Goal: Task Accomplishment & Management: Use online tool/utility

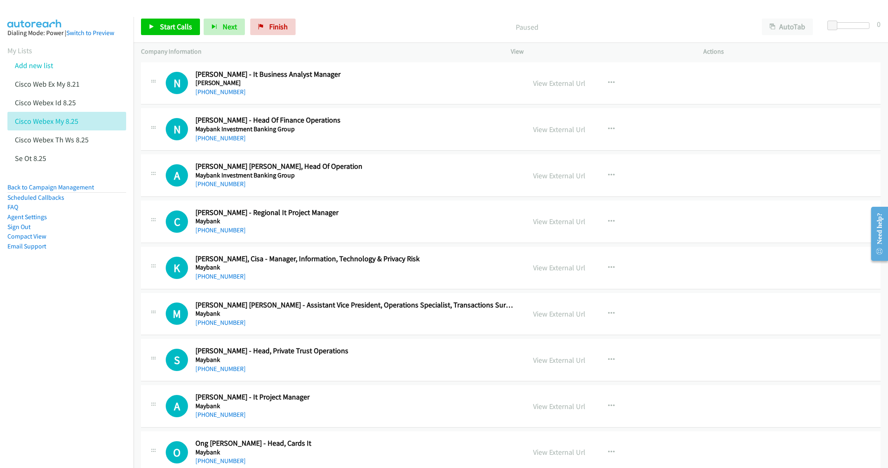
scroll to position [4538, 0]
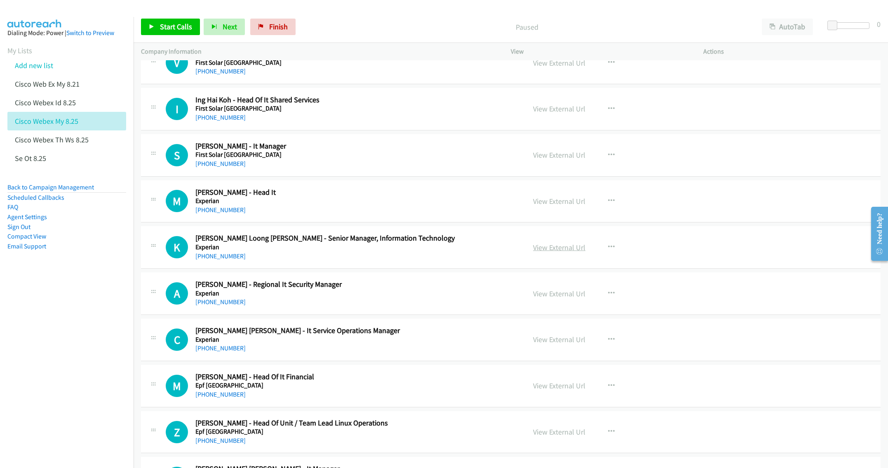
click at [555, 252] on link "View External Url" at bounding box center [559, 246] width 52 height 9
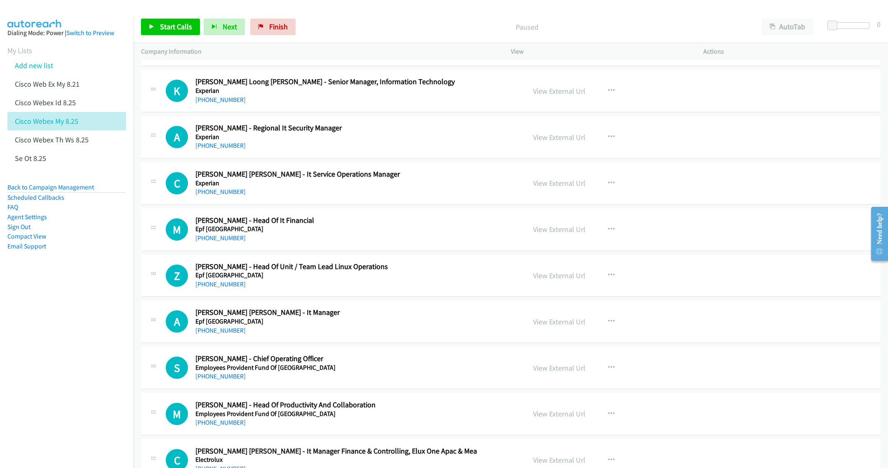
scroll to position [4724, 0]
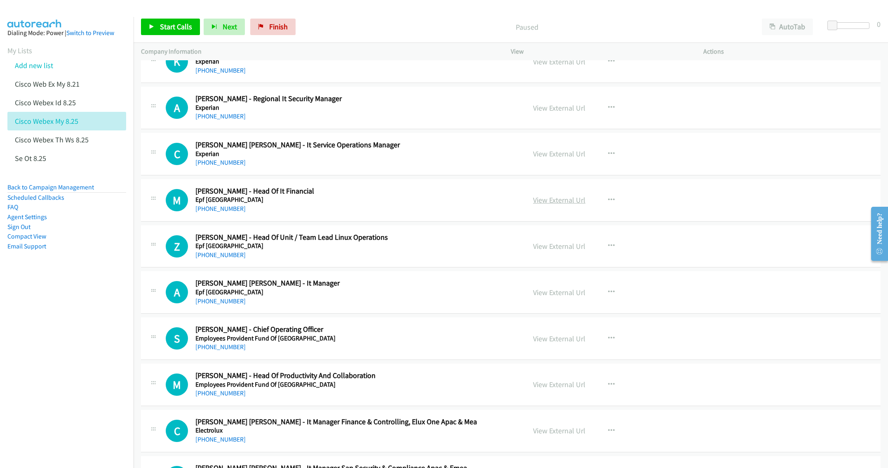
click at [562, 204] on link "View External Url" at bounding box center [559, 199] width 52 height 9
click at [608, 249] on icon "button" at bounding box center [611, 245] width 7 height 7
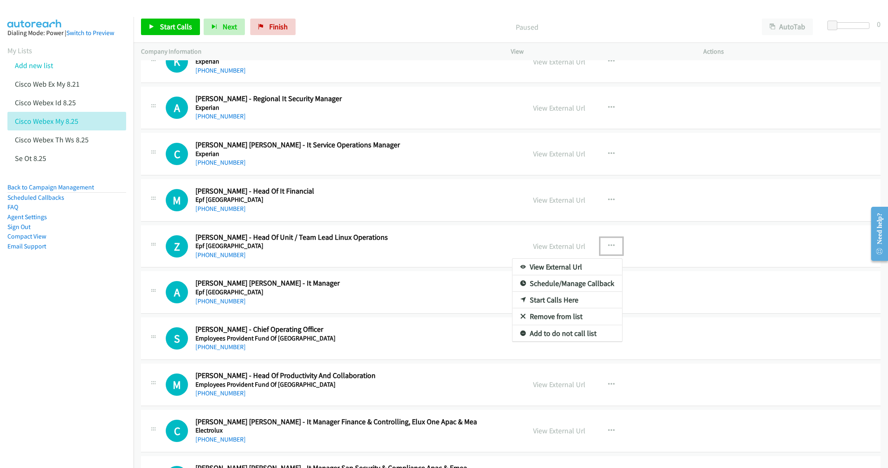
click at [556, 308] on link "Start Calls Here" at bounding box center [567, 299] width 110 height 16
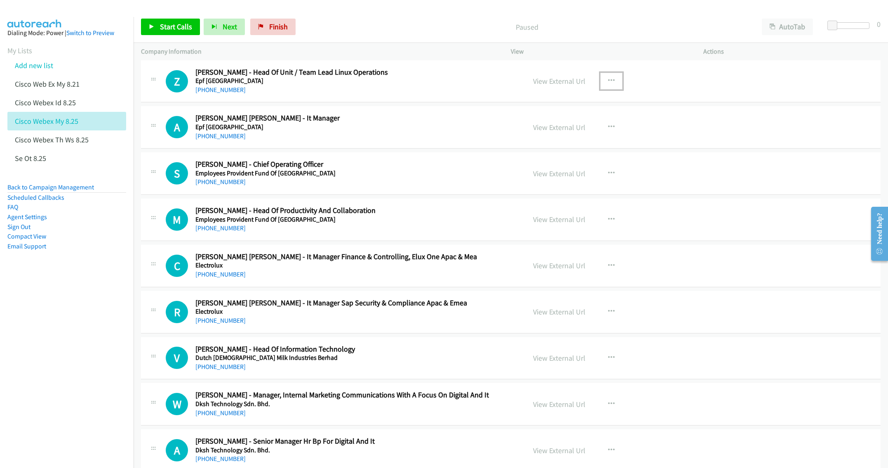
scroll to position [4909, 0]
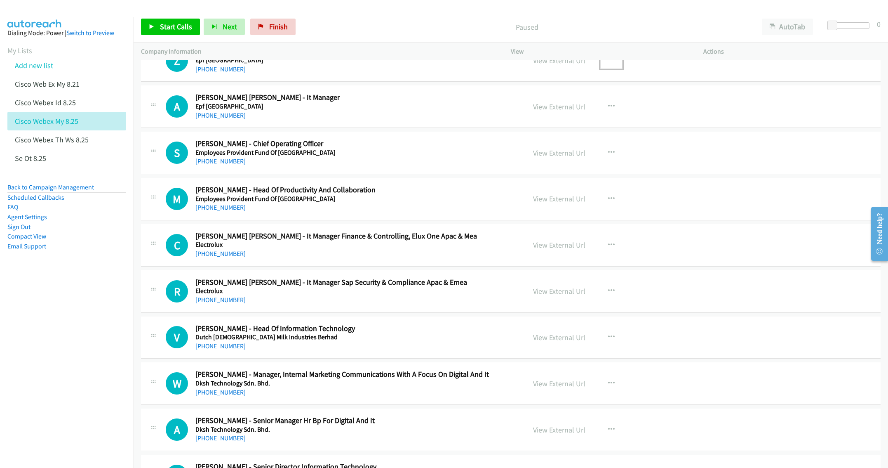
click at [557, 111] on link "View External Url" at bounding box center [559, 106] width 52 height 9
click at [542, 157] on link "View External Url" at bounding box center [559, 152] width 52 height 9
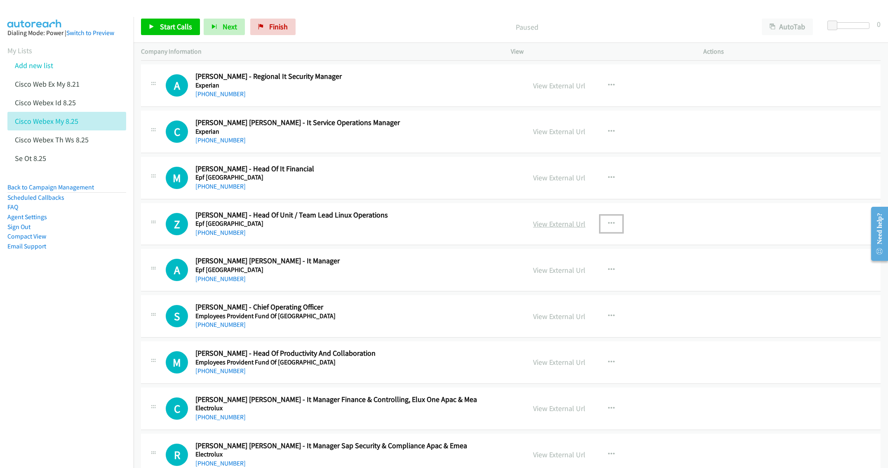
scroll to position [4724, 0]
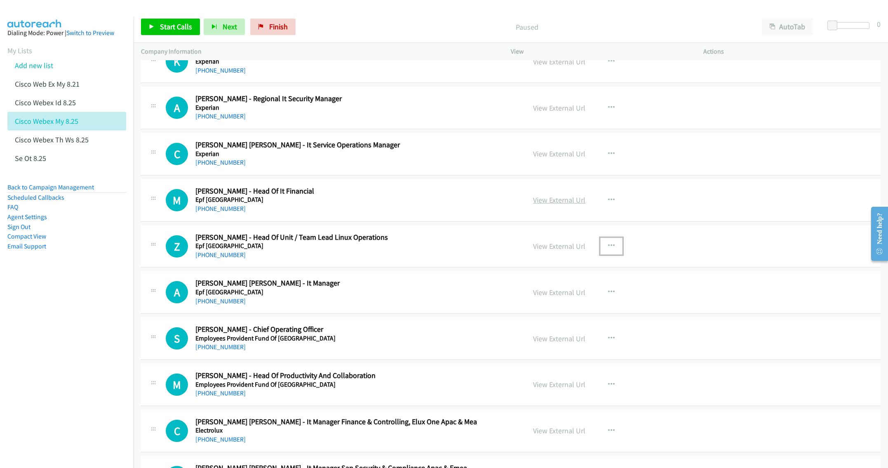
click at [550, 204] on link "View External Url" at bounding box center [559, 199] width 52 height 9
click at [30, 62] on link "Add new list" at bounding box center [34, 65] width 38 height 9
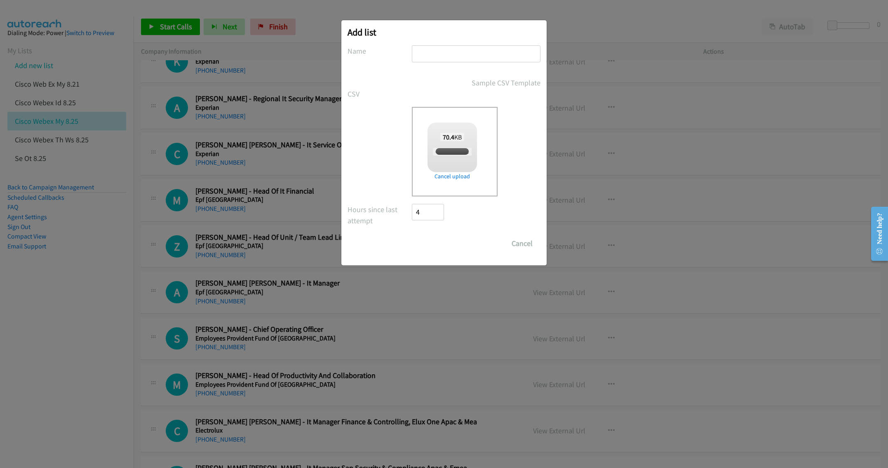
checkbox input "true"
click at [438, 53] on input "text" at bounding box center [476, 53] width 129 height 17
type input "Cisco Webex MY 8.26"
click at [427, 239] on input "Save List" at bounding box center [433, 243] width 43 height 16
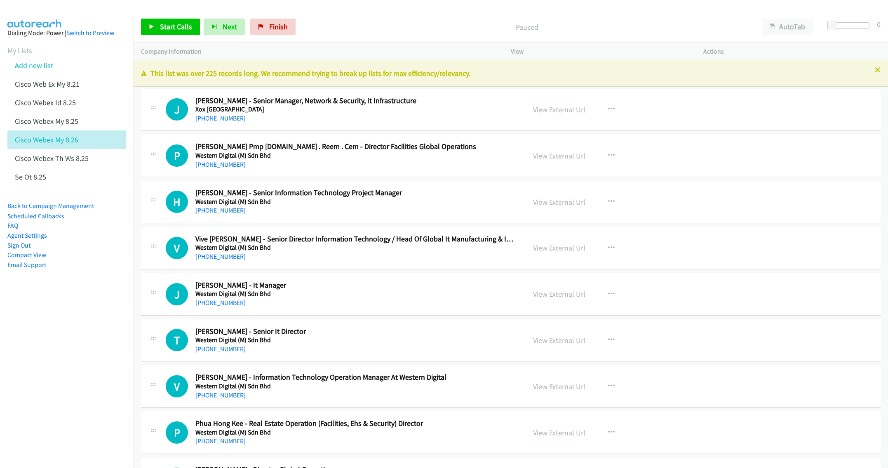
click at [867, 73] on p "This list was over 225 records long. We recommend trying to break up lists for …" at bounding box center [511, 73] width 740 height 11
click at [875, 72] on icon at bounding box center [878, 71] width 6 height 6
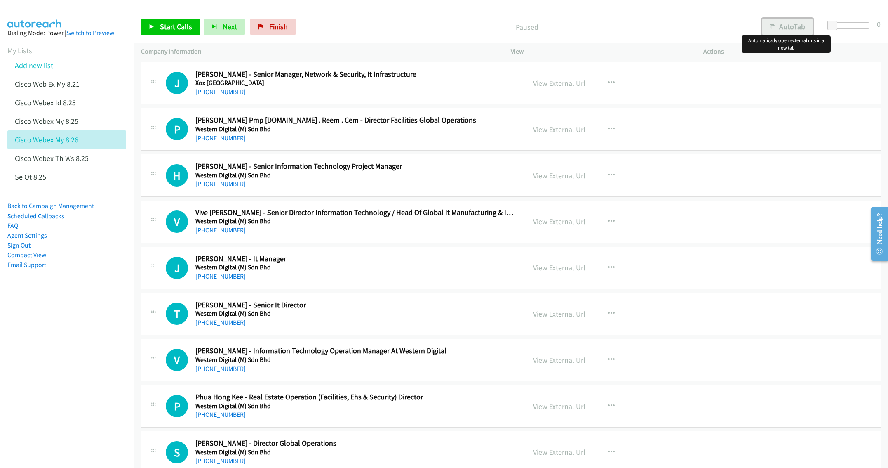
click at [783, 26] on button "AutoTab" at bounding box center [787, 27] width 51 height 16
click at [637, 20] on div "Paused" at bounding box center [526, 27] width 454 height 16
click at [42, 418] on nav "Dialing Mode: Power | Switch to Preview My Lists Add new list Cisco Web Ex My 8…" at bounding box center [67, 251] width 134 height 468
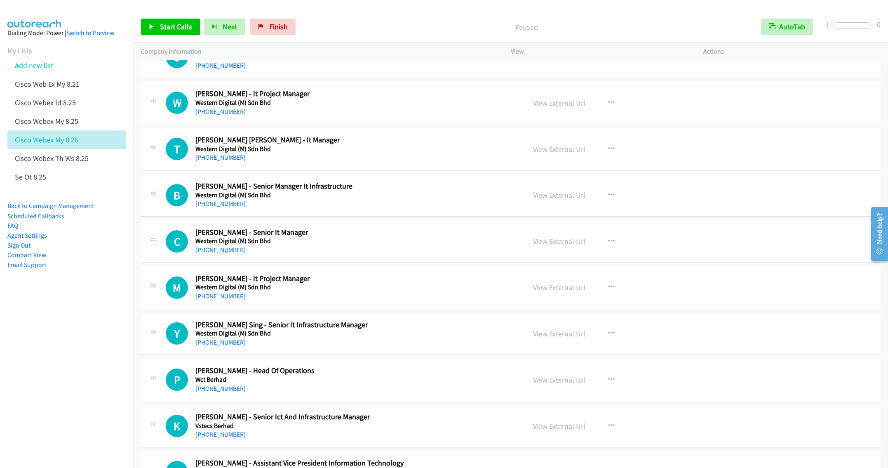
scroll to position [495, 0]
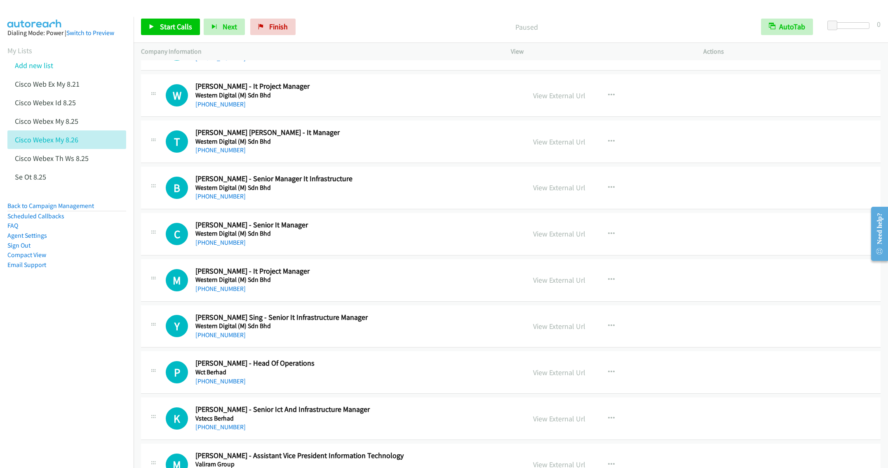
click at [69, 358] on nav "Dialing Mode: Power | Switch to Preview My Lists Add new list Cisco Web Ex My 8…" at bounding box center [67, 251] width 134 height 468
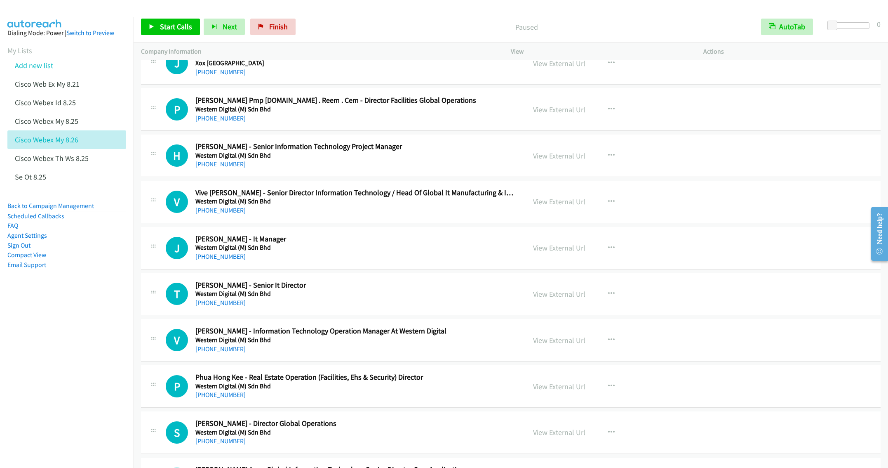
scroll to position [0, 0]
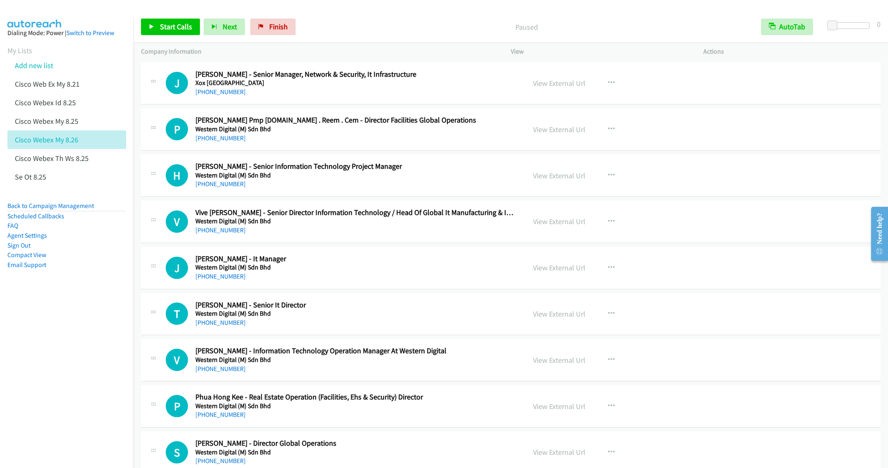
click at [336, 135] on div "[PHONE_NUMBER]" at bounding box center [354, 138] width 318 height 10
click at [609, 126] on icon "button" at bounding box center [611, 129] width 7 height 7
click at [539, 183] on link "Start Calls Here" at bounding box center [567, 183] width 110 height 16
click at [166, 32] on link "Start Calls" at bounding box center [170, 27] width 59 height 16
click at [309, 187] on div "+60 16-612 8460" at bounding box center [354, 184] width 318 height 10
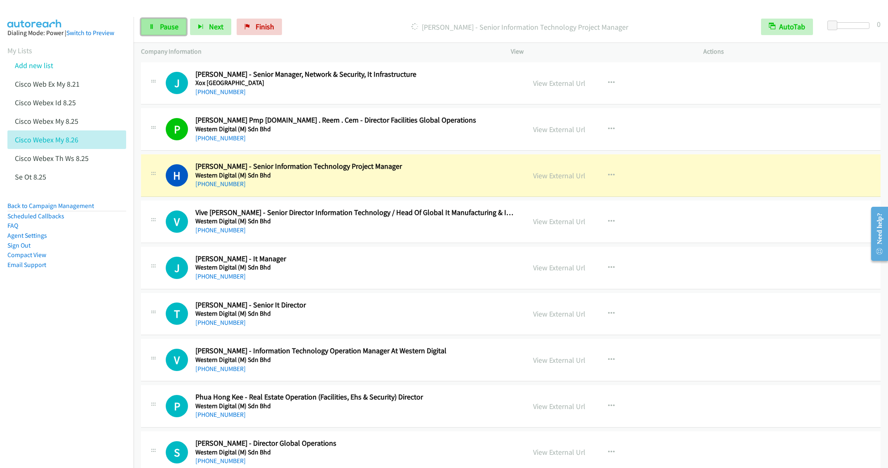
click at [145, 25] on link "Pause" at bounding box center [163, 27] width 45 height 16
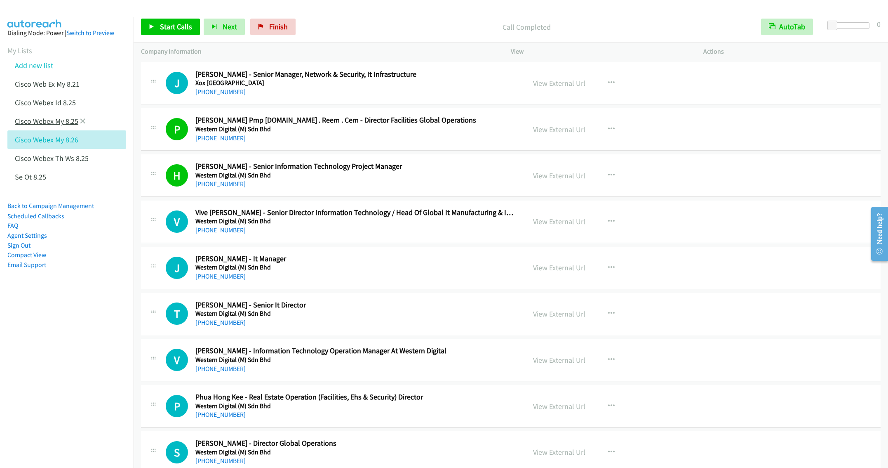
click at [55, 120] on link "Cisco Webex My 8.25" at bounding box center [46, 120] width 63 height 9
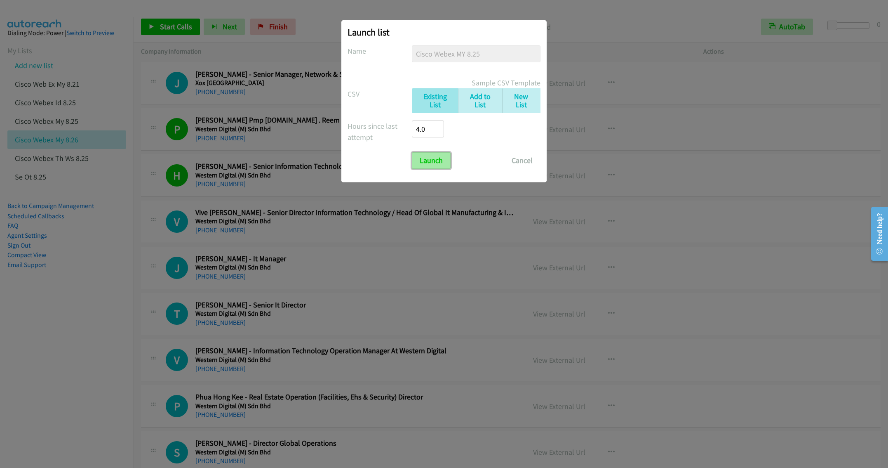
click at [432, 162] on input "Launch" at bounding box center [431, 160] width 39 height 16
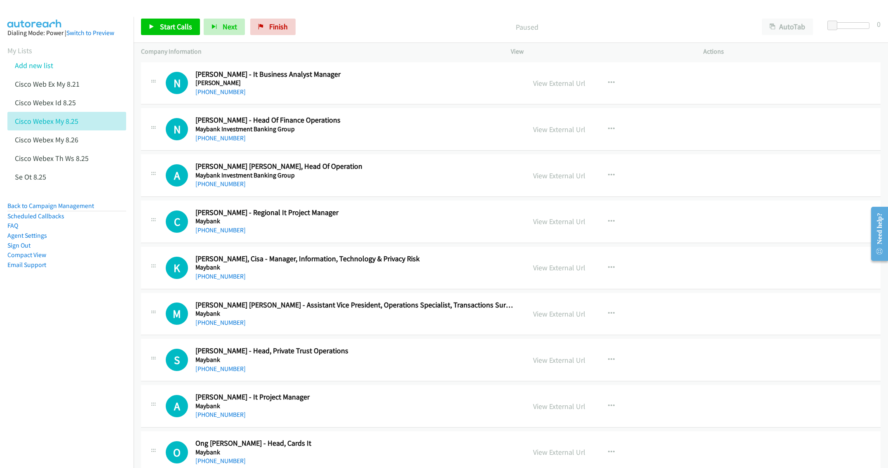
click at [473, 25] on p "Paused" at bounding box center [527, 26] width 440 height 11
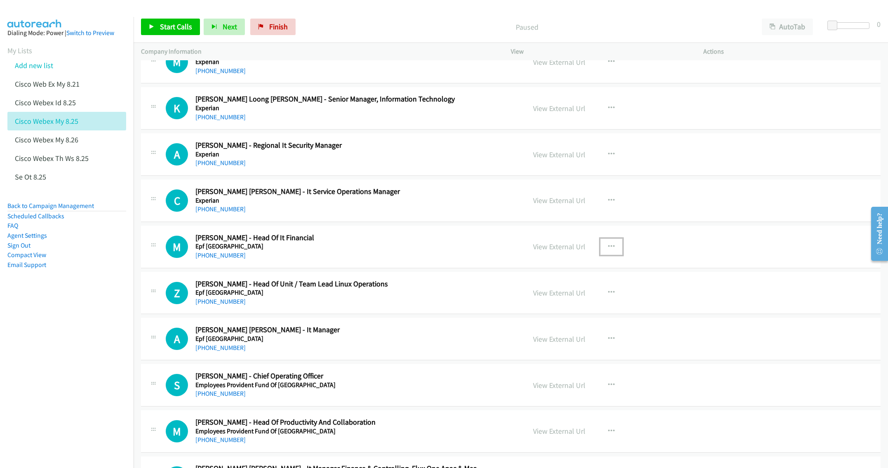
click at [610, 255] on button "button" at bounding box center [611, 246] width 22 height 16
click at [564, 308] on link "Start Calls Here" at bounding box center [567, 300] width 110 height 16
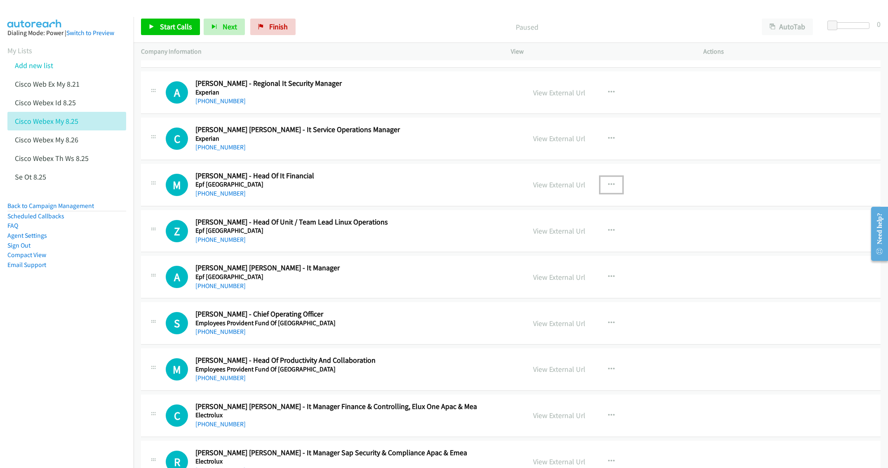
scroll to position [4801, 0]
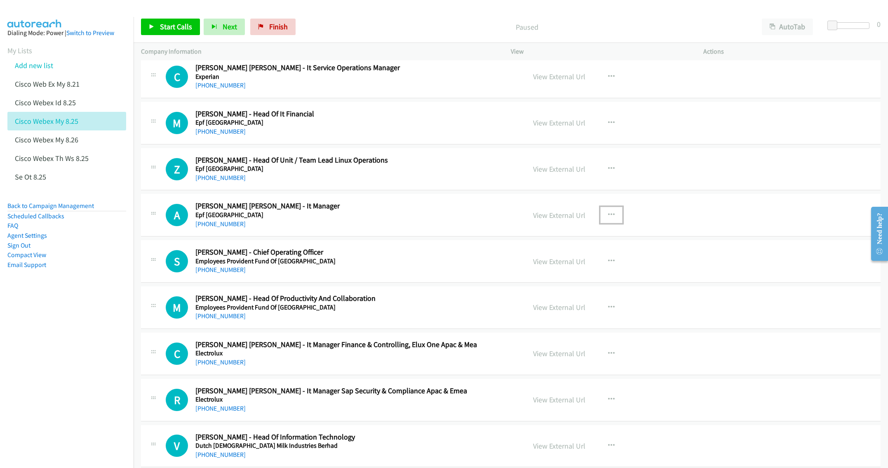
click at [608, 218] on icon "button" at bounding box center [611, 215] width 7 height 7
click at [550, 277] on link "Start Calls Here" at bounding box center [567, 269] width 110 height 16
click at [168, 27] on span "Start Calls" at bounding box center [176, 26] width 32 height 9
click at [388, 265] on h5 "Employees Provident Fund Of [GEOGRAPHIC_DATA]" at bounding box center [354, 261] width 318 height 8
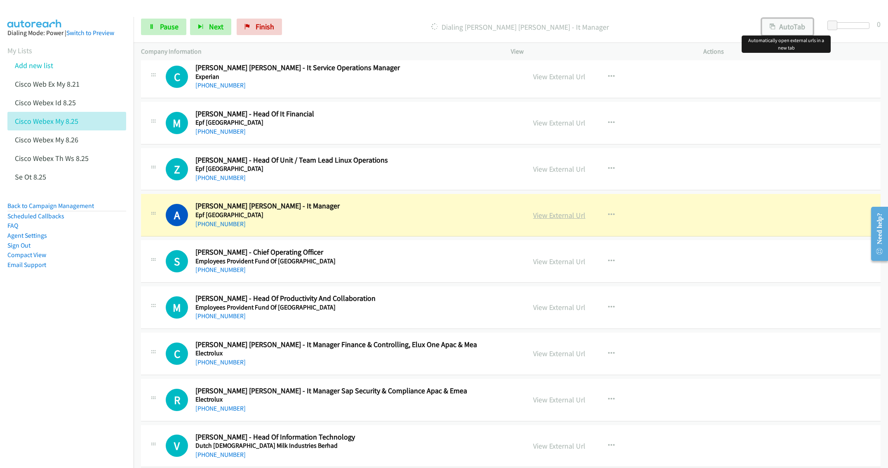
click at [549, 220] on link "View External Url" at bounding box center [559, 214] width 52 height 9
click at [158, 28] on link "Pause" at bounding box center [163, 27] width 45 height 16
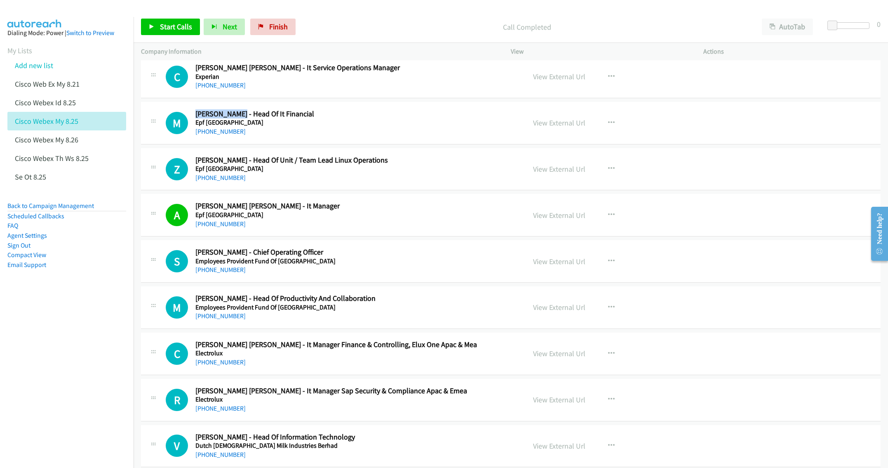
click at [386, 144] on div "M Callback Scheduled Maryana Sedik - Head Of It Financial Epf Malaysia Asia/Kuc…" at bounding box center [511, 123] width 740 height 42
click at [406, 144] on div "M Callback Scheduled Maryana Sedik - Head Of It Financial Epf Malaysia Asia/Kuc…" at bounding box center [511, 123] width 740 height 42
click at [59, 282] on aside "Dialing Mode: Power | Switch to Preview My Lists Add new list Cisco Web Ex My 8…" at bounding box center [67, 162] width 134 height 290
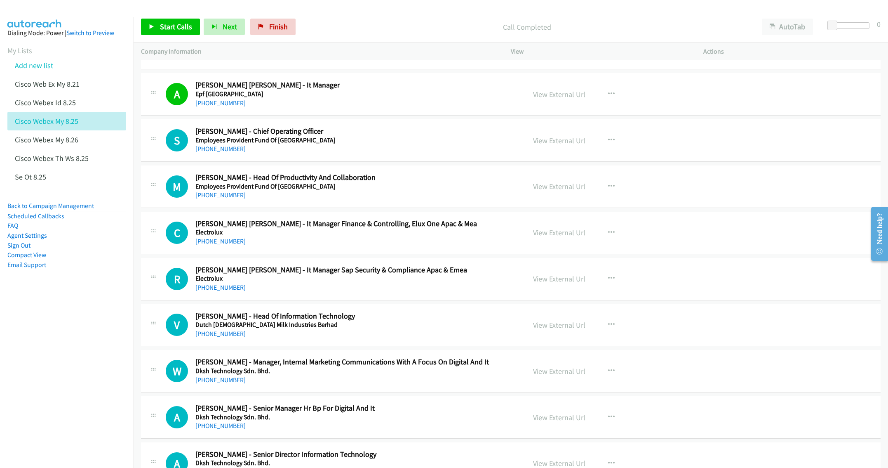
scroll to position [4924, 0]
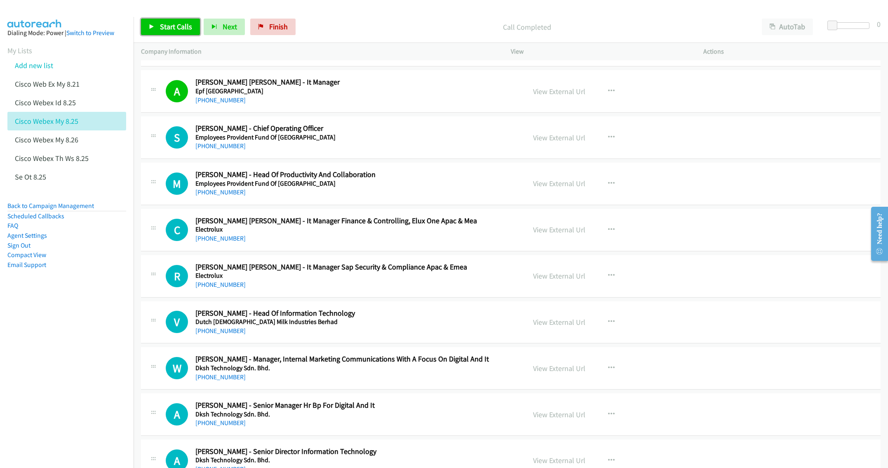
click at [170, 26] on span "Start Calls" at bounding box center [176, 26] width 32 height 9
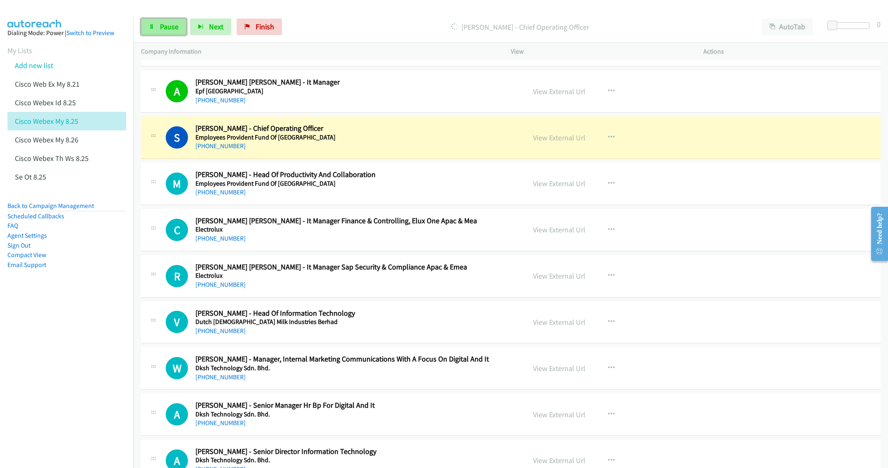
click at [156, 29] on link "Pause" at bounding box center [163, 27] width 45 height 16
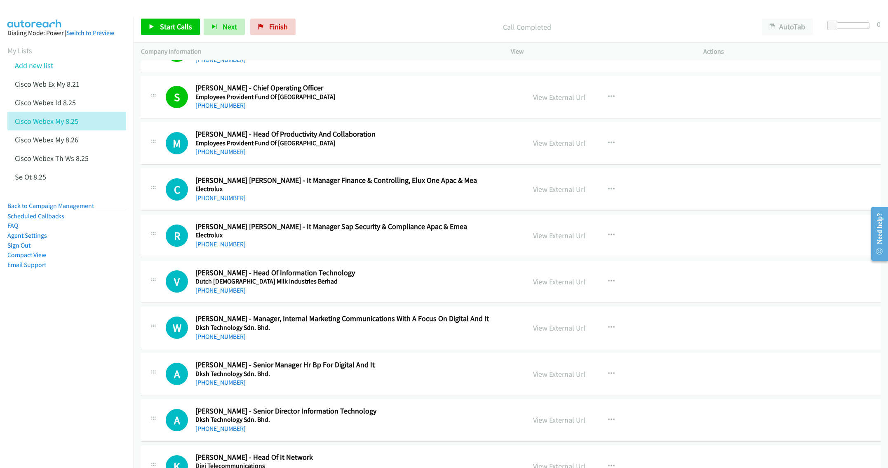
scroll to position [4986, 0]
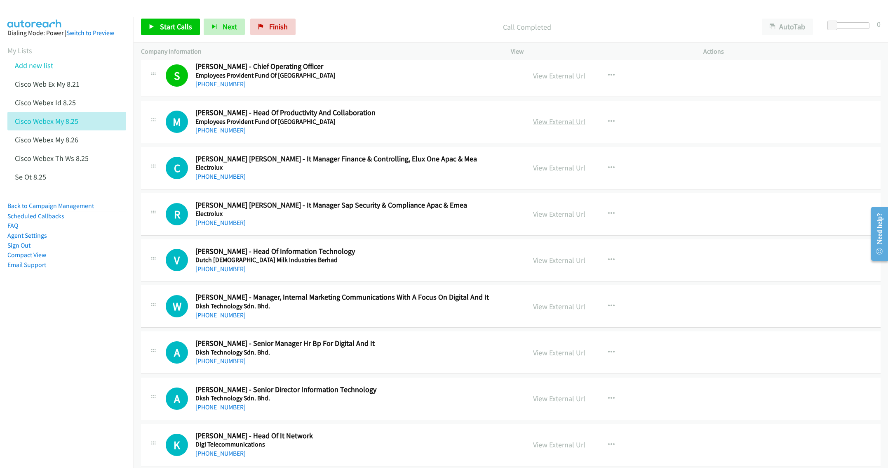
click at [556, 126] on link "View External Url" at bounding box center [559, 121] width 52 height 9
click at [162, 21] on link "Start Calls" at bounding box center [170, 27] width 59 height 16
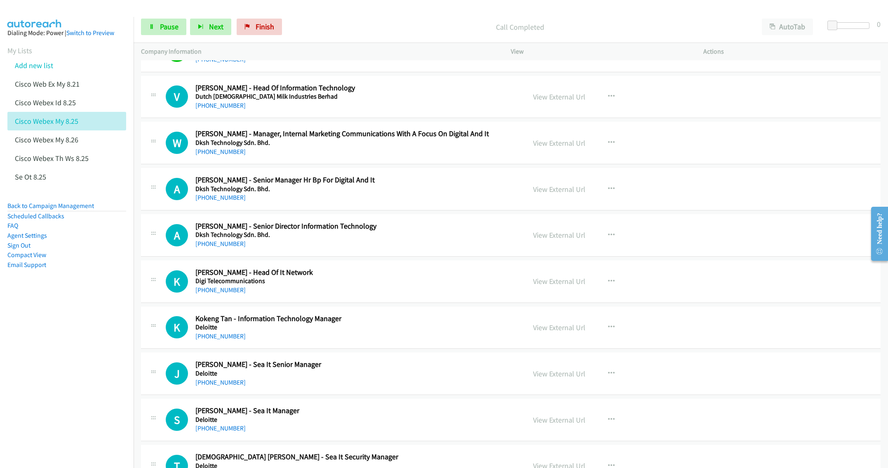
scroll to position [5172, 0]
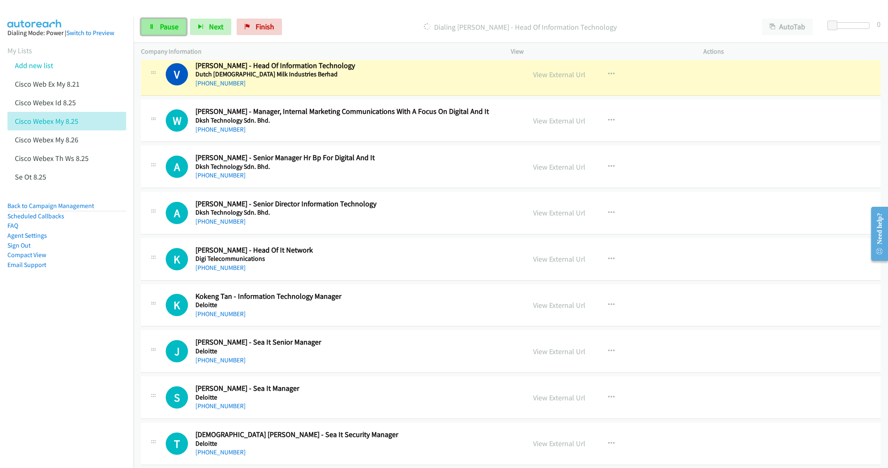
click at [160, 20] on link "Pause" at bounding box center [163, 27] width 45 height 16
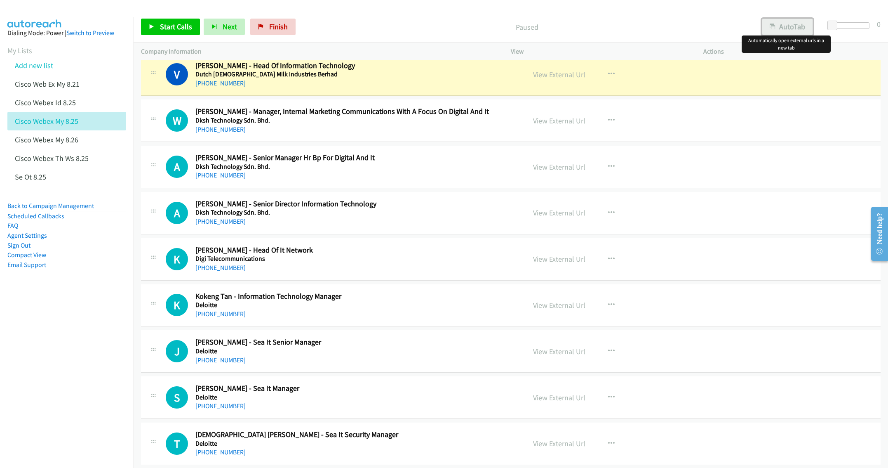
click at [780, 28] on button "AutoTab" at bounding box center [787, 27] width 51 height 16
click at [555, 79] on link "View External Url" at bounding box center [559, 74] width 52 height 9
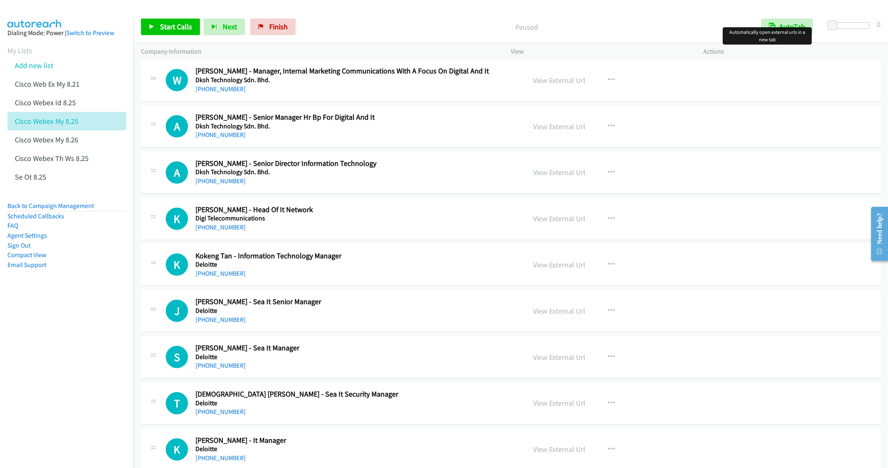
scroll to position [5234, 0]
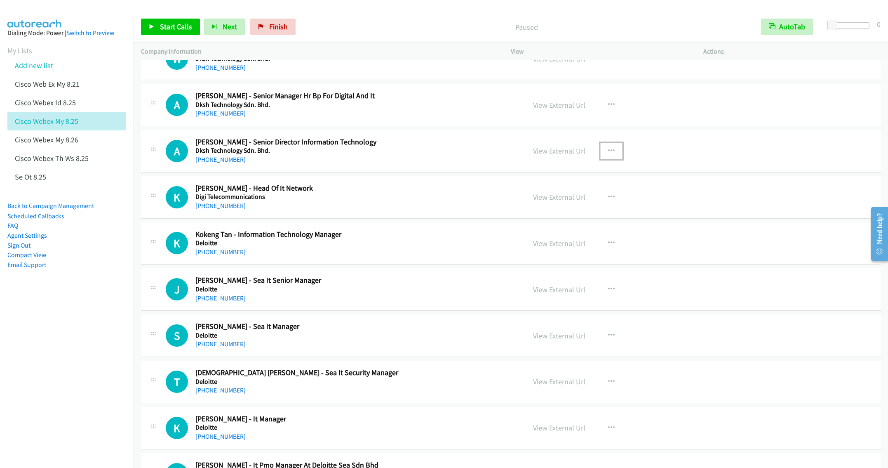
click at [608, 154] on icon "button" at bounding box center [611, 151] width 7 height 7
click at [547, 213] on link "Start Calls Here" at bounding box center [567, 204] width 110 height 16
click at [547, 211] on div "View External Url View External Url Schedule/Manage Callback Start Calls Here R…" at bounding box center [626, 196] width 200 height 27
click at [608, 200] on icon "button" at bounding box center [611, 197] width 7 height 7
click at [537, 276] on link "Remove from list" at bounding box center [567, 267] width 110 height 16
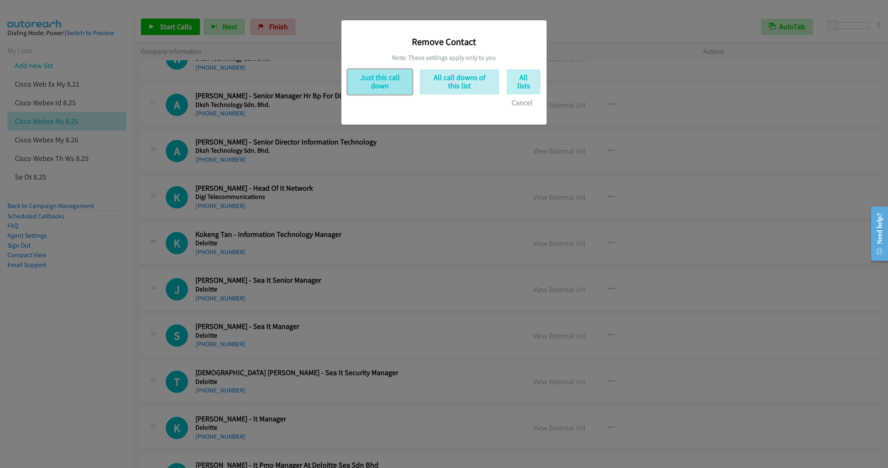
click at [385, 80] on button "Just this call down" at bounding box center [380, 81] width 65 height 25
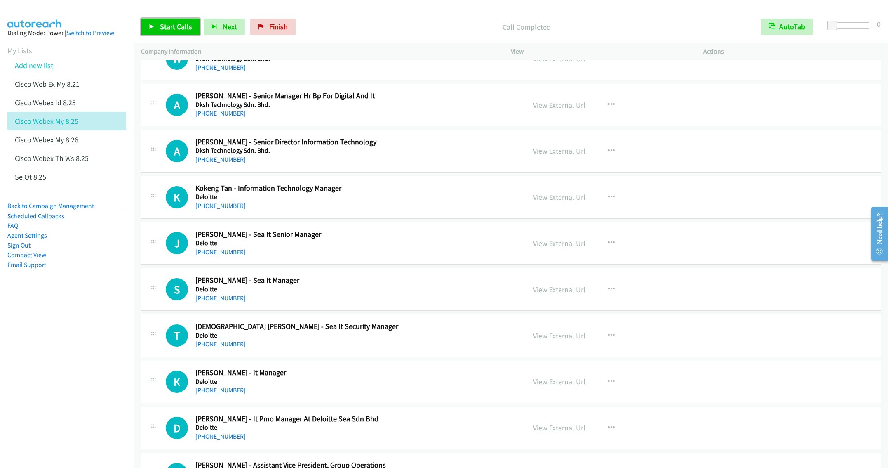
click at [170, 26] on span "Start Calls" at bounding box center [176, 26] width 32 height 9
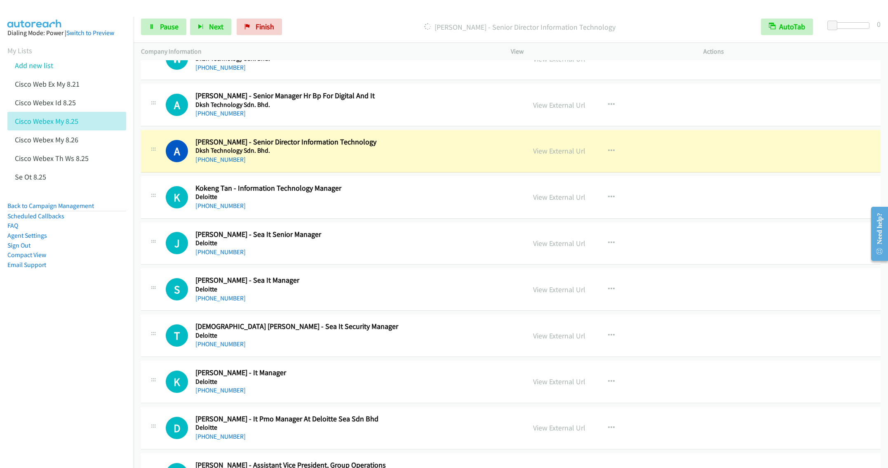
click at [411, 219] on div "K Callback Scheduled Kokeng Tan - Information Technology Manager Deloitte Asia/…" at bounding box center [511, 197] width 740 height 42
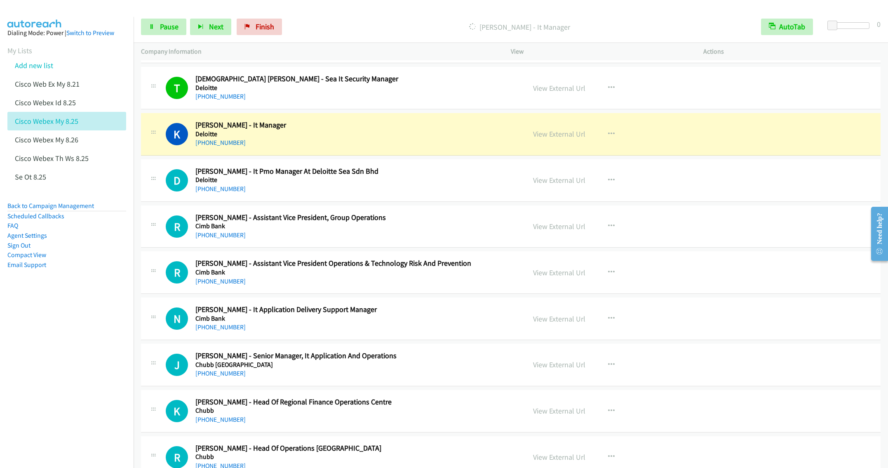
scroll to position [5543, 0]
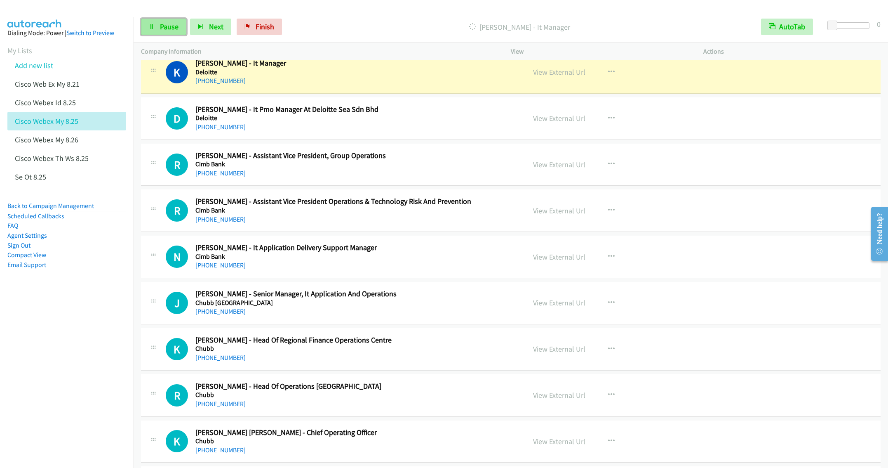
click at [160, 25] on span "Pause" at bounding box center [169, 26] width 19 height 9
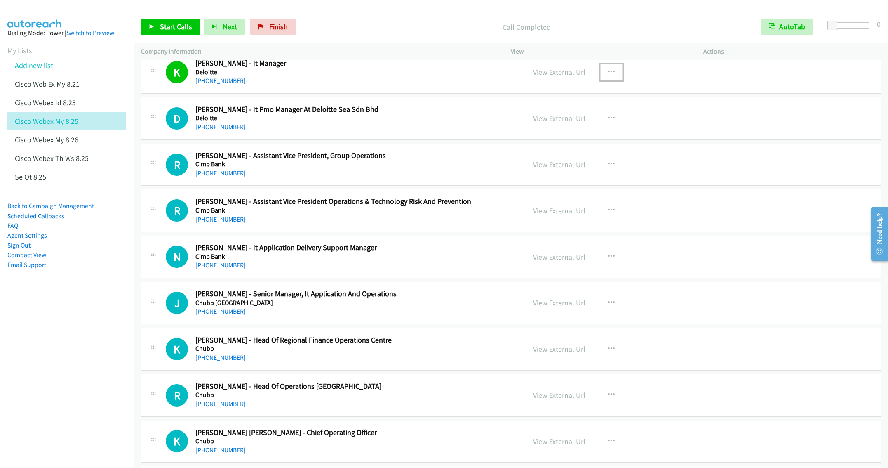
click at [608, 75] on icon "button" at bounding box center [611, 72] width 7 height 7
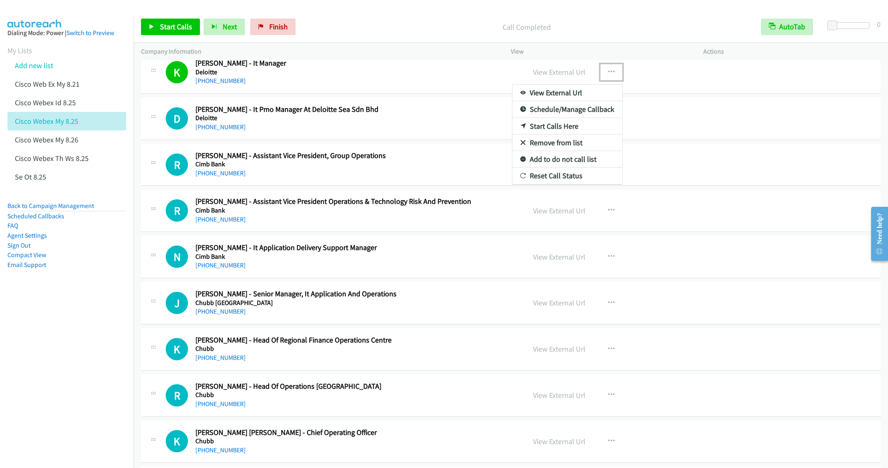
click at [563, 151] on link "Remove from list" at bounding box center [567, 142] width 110 height 16
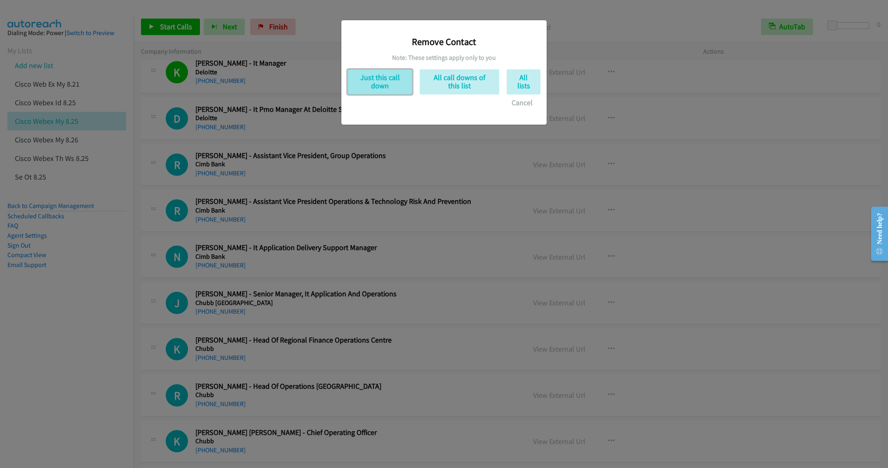
click at [396, 82] on button "Just this call down" at bounding box center [380, 81] width 65 height 25
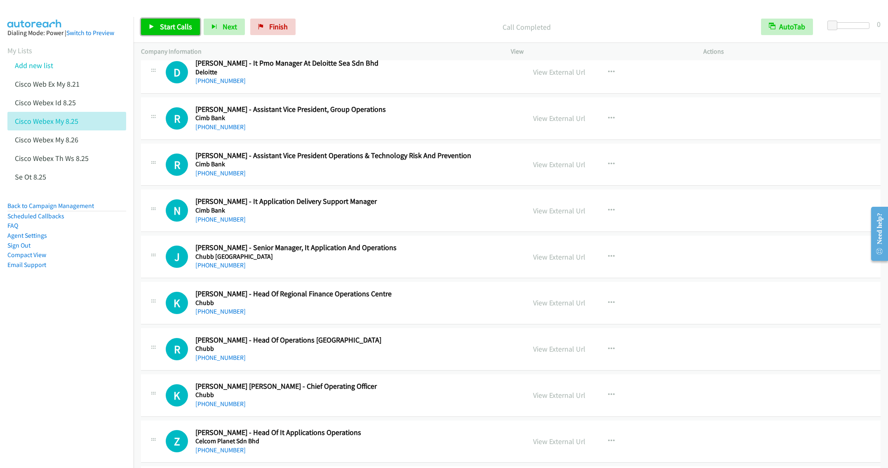
click at [164, 30] on span "Start Calls" at bounding box center [176, 26] width 32 height 9
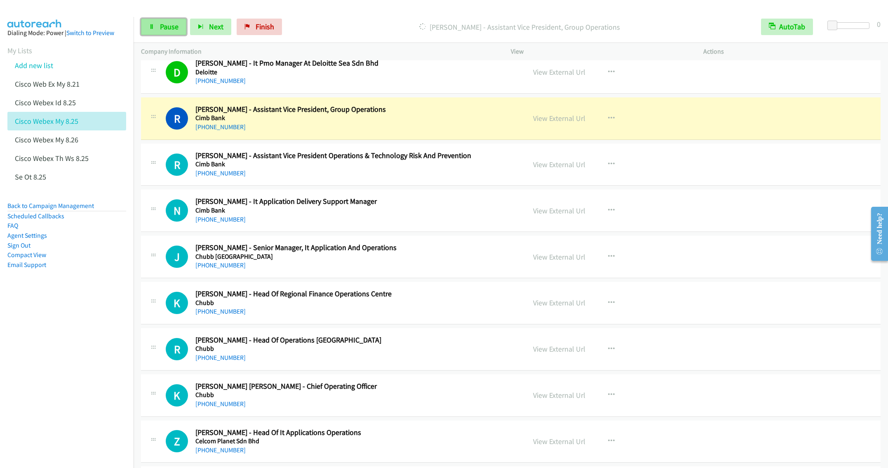
click at [166, 26] on span "Pause" at bounding box center [169, 26] width 19 height 9
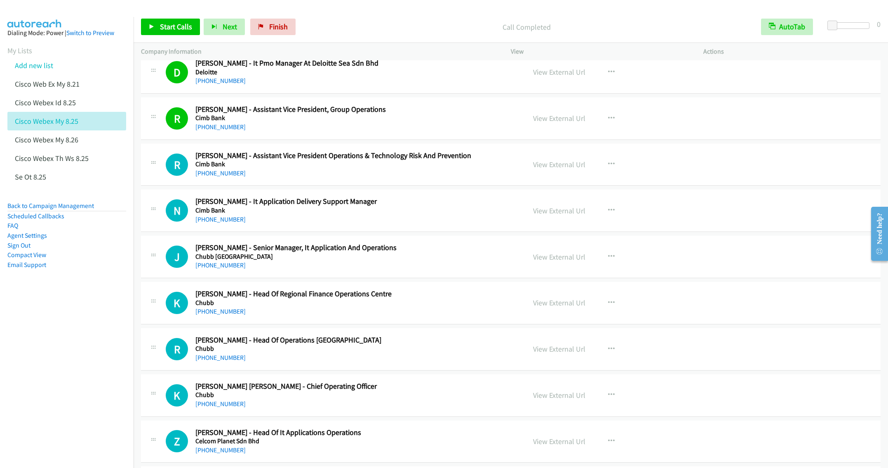
scroll to position [5605, 0]
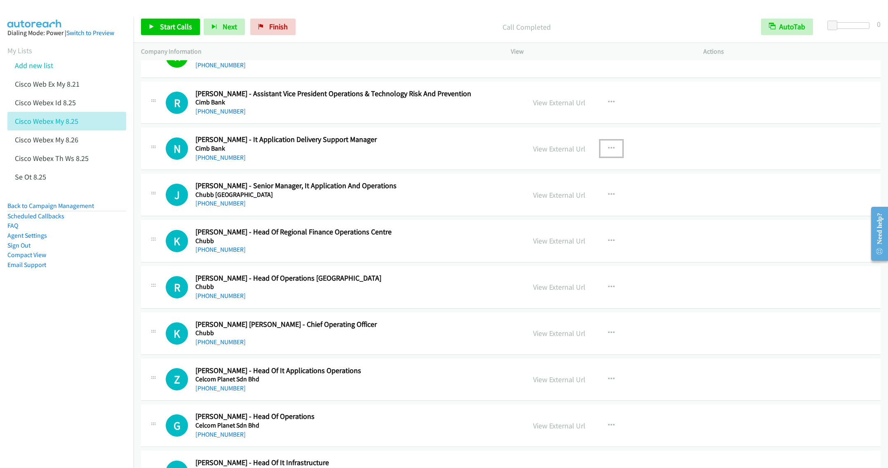
click at [608, 152] on icon "button" at bounding box center [611, 148] width 7 height 7
click at [555, 211] on link "Start Calls Here" at bounding box center [567, 202] width 110 height 16
click at [171, 25] on span "Start Calls" at bounding box center [176, 26] width 32 height 9
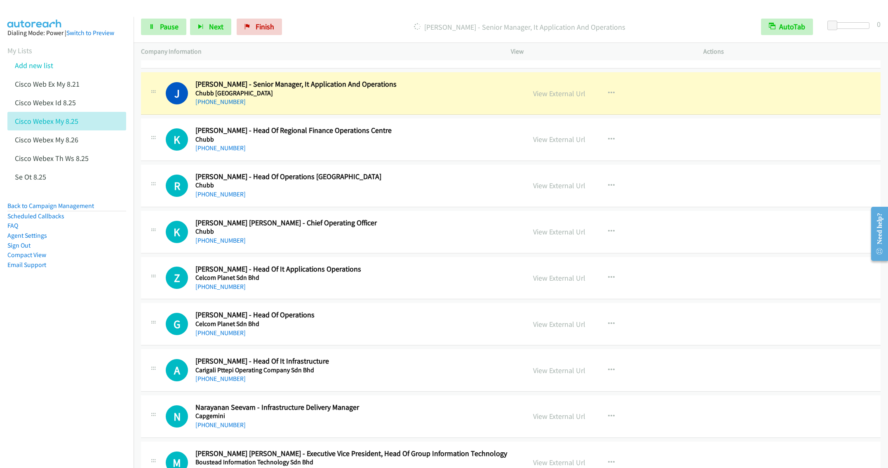
scroll to position [5728, 0]
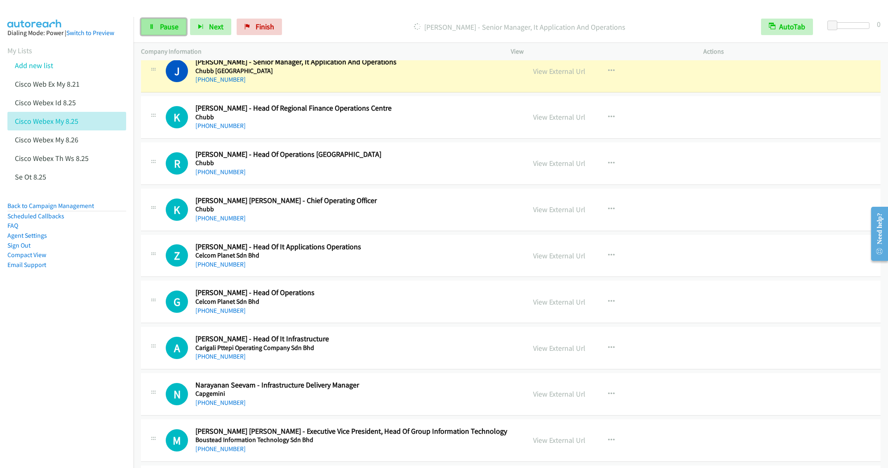
click at [159, 27] on link "Pause" at bounding box center [163, 27] width 45 height 16
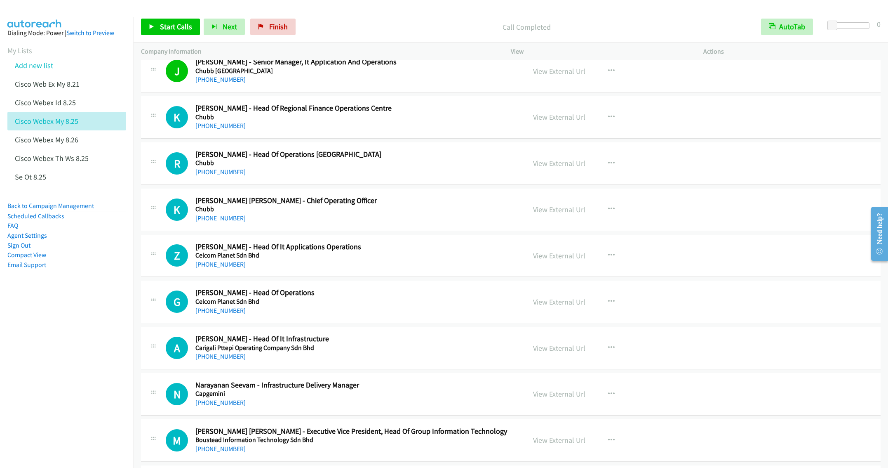
click at [423, 167] on h5 "Chubb" at bounding box center [354, 163] width 318 height 8
click at [605, 125] on button "button" at bounding box center [611, 117] width 22 height 16
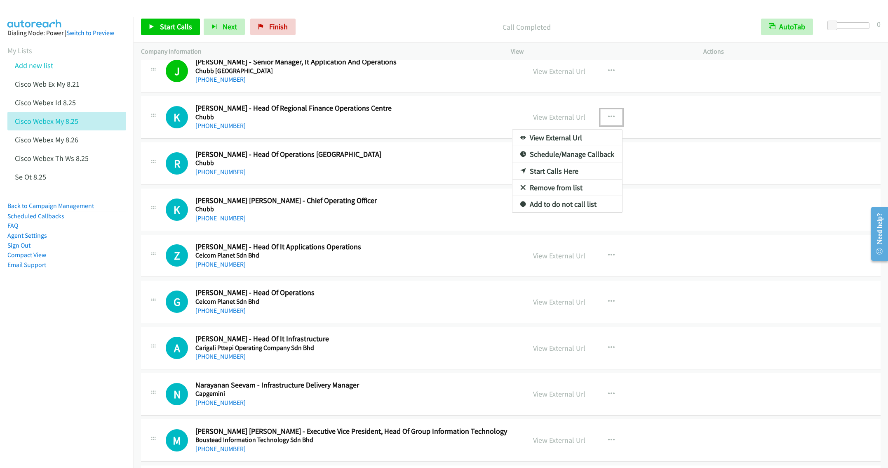
click at [540, 196] on link "Remove from list" at bounding box center [567, 187] width 110 height 16
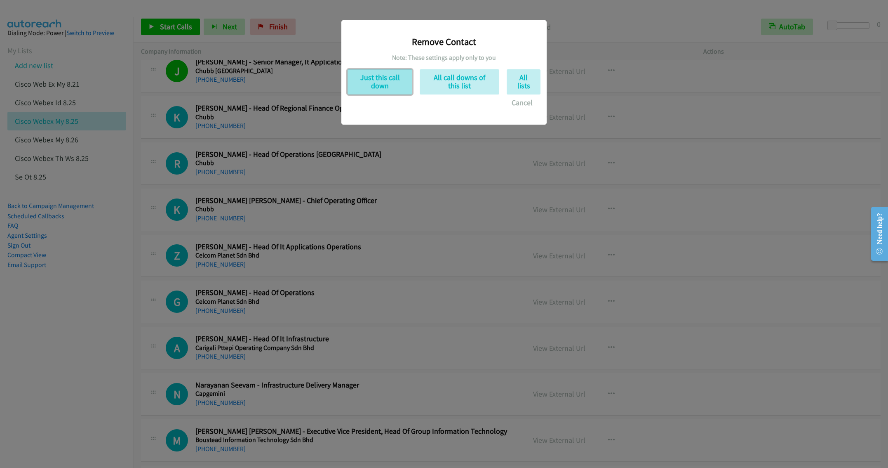
click at [392, 81] on button "Just this call down" at bounding box center [380, 81] width 65 height 25
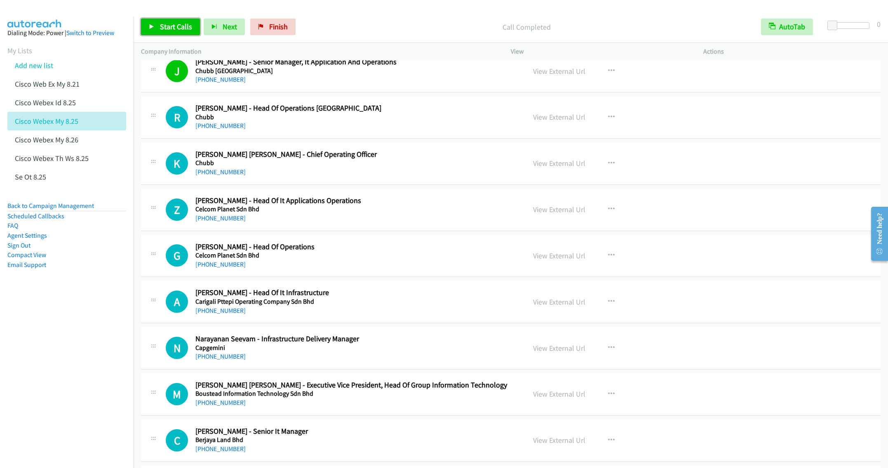
click at [163, 21] on link "Start Calls" at bounding box center [170, 27] width 59 height 16
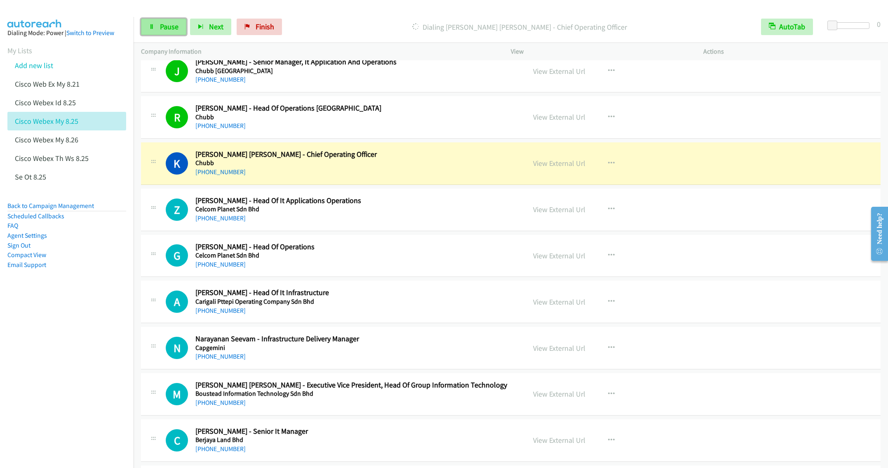
click at [166, 27] on span "Pause" at bounding box center [169, 26] width 19 height 9
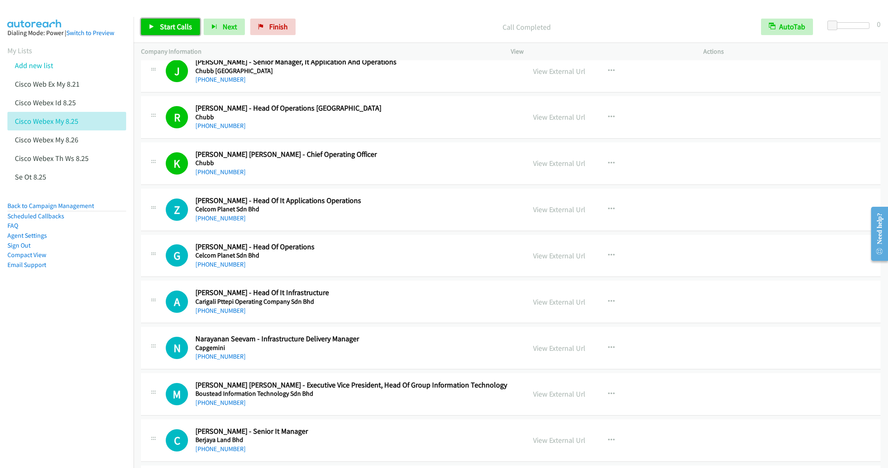
click at [172, 26] on span "Start Calls" at bounding box center [176, 26] width 32 height 9
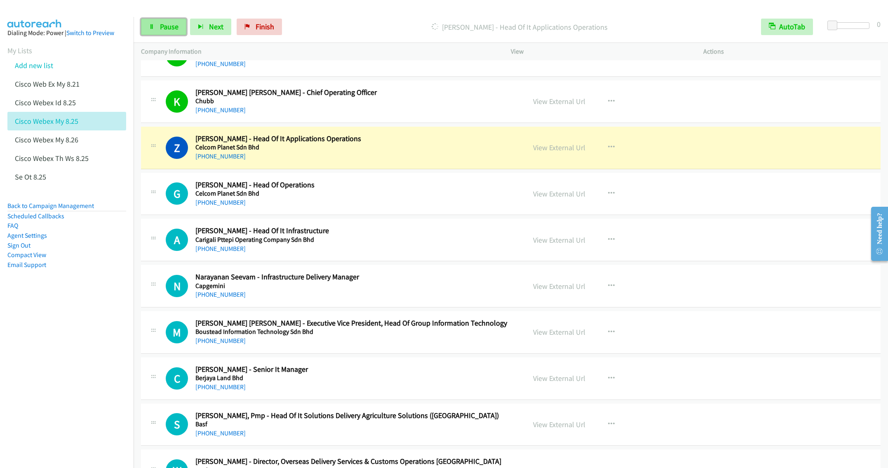
click at [161, 29] on span "Pause" at bounding box center [169, 26] width 19 height 9
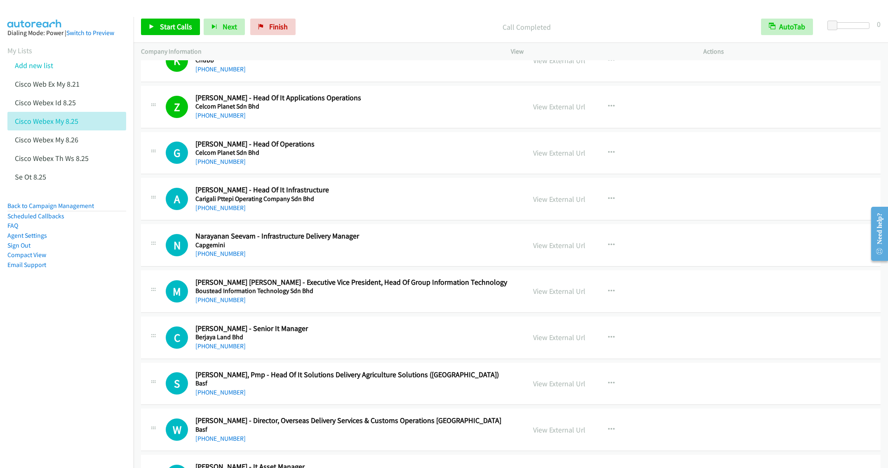
scroll to position [5852, 0]
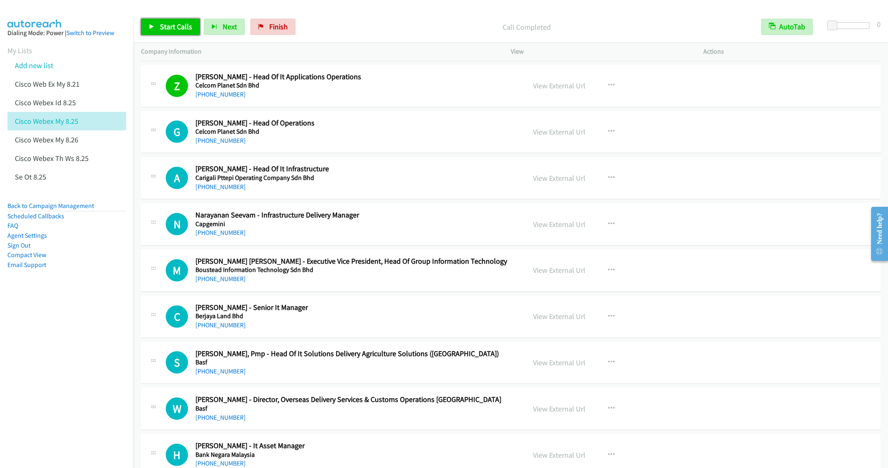
click at [161, 32] on link "Start Calls" at bounding box center [170, 27] width 59 height 16
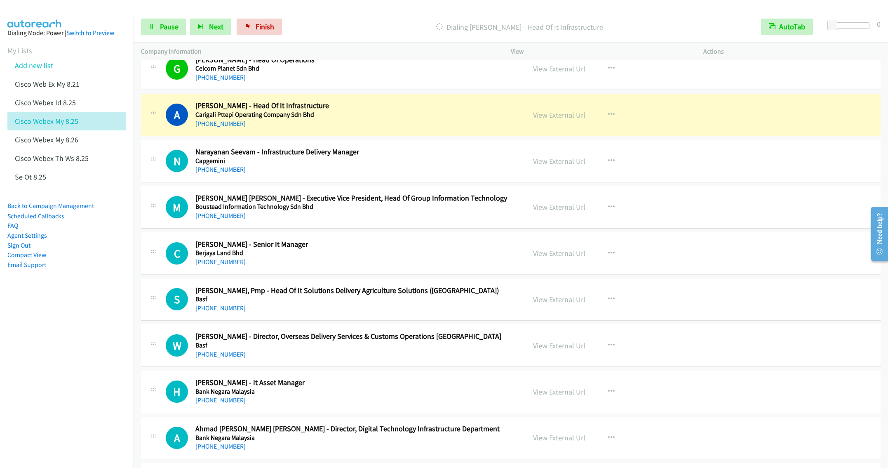
scroll to position [5976, 0]
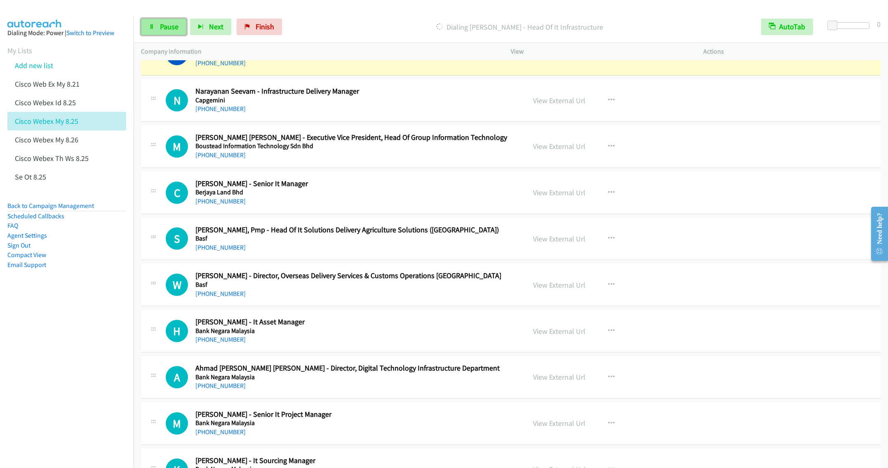
click at [164, 26] on span "Pause" at bounding box center [169, 26] width 19 height 9
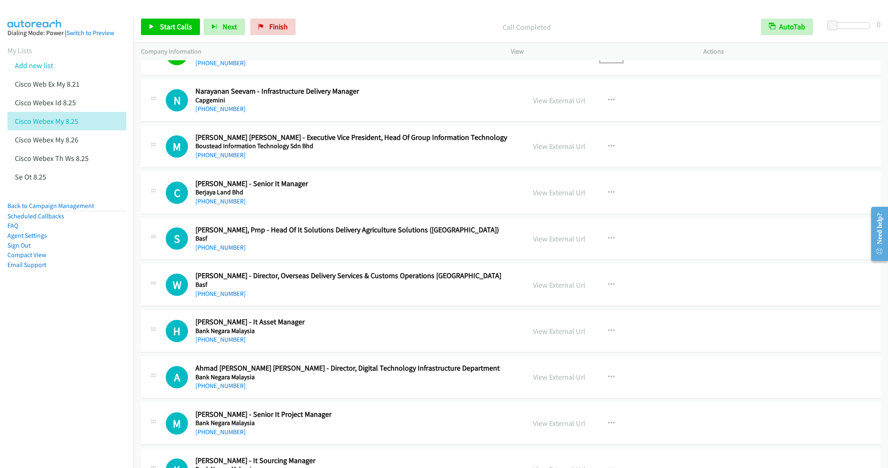
click at [608, 57] on icon "button" at bounding box center [611, 54] width 7 height 7
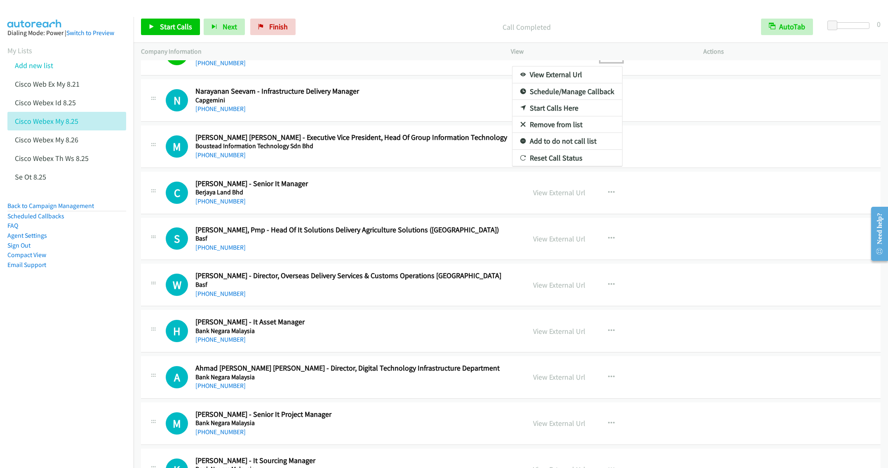
click at [550, 133] on link "Remove from list" at bounding box center [567, 124] width 110 height 16
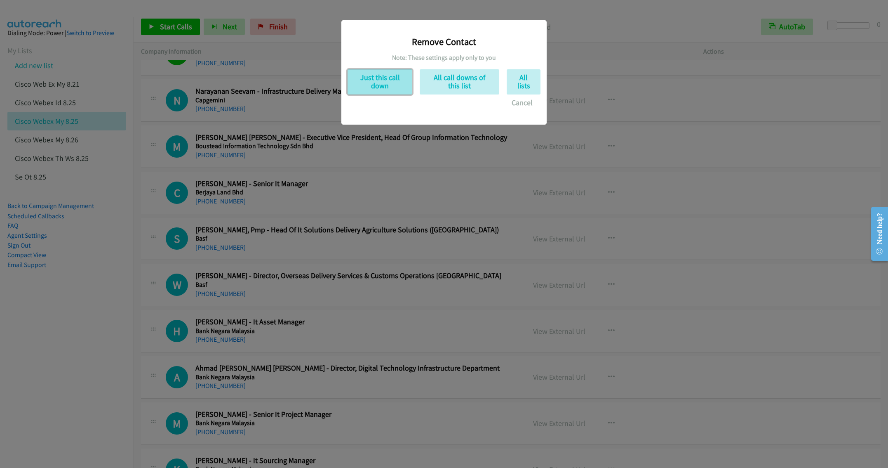
click at [380, 82] on button "Just this call down" at bounding box center [380, 81] width 65 height 25
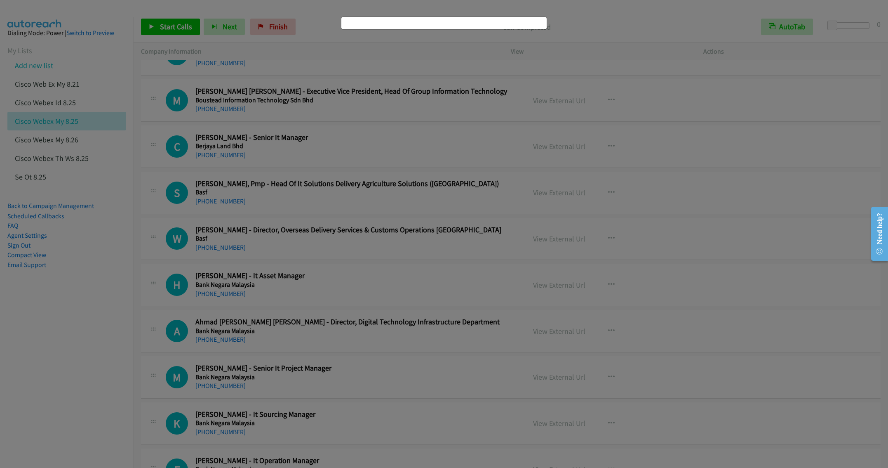
scroll to position [5929, 0]
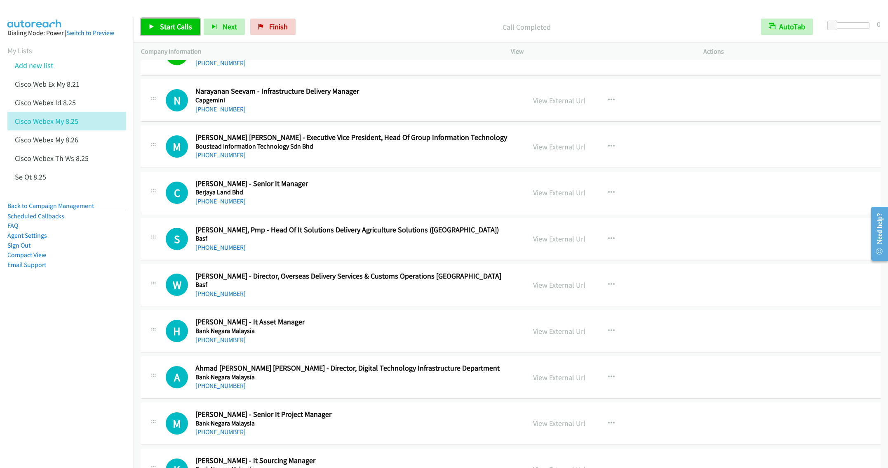
click at [165, 27] on span "Start Calls" at bounding box center [176, 26] width 32 height 9
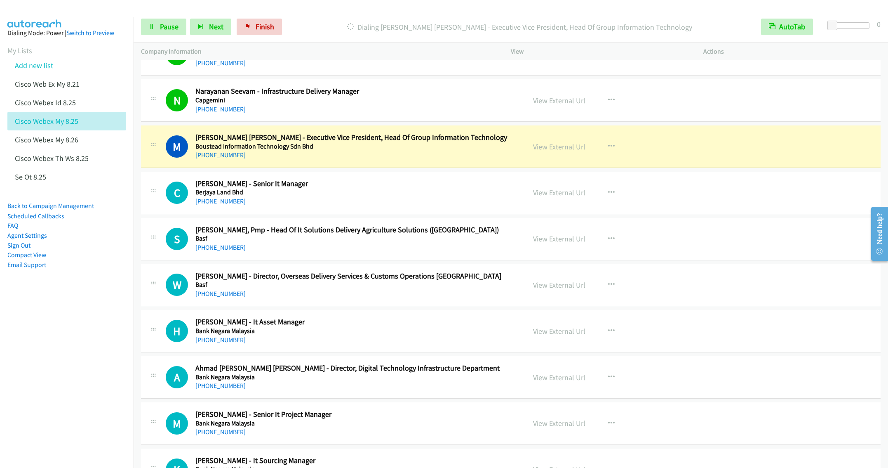
click at [353, 160] on div "+60 19-270 4038" at bounding box center [354, 155] width 318 height 10
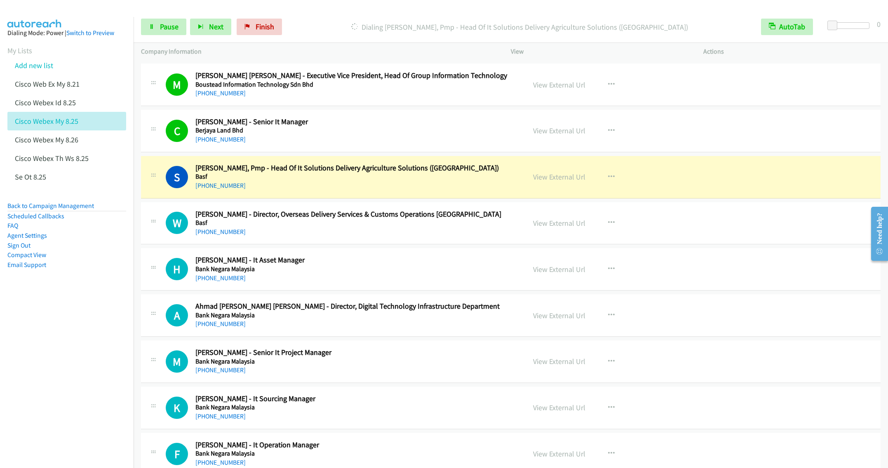
scroll to position [6053, 0]
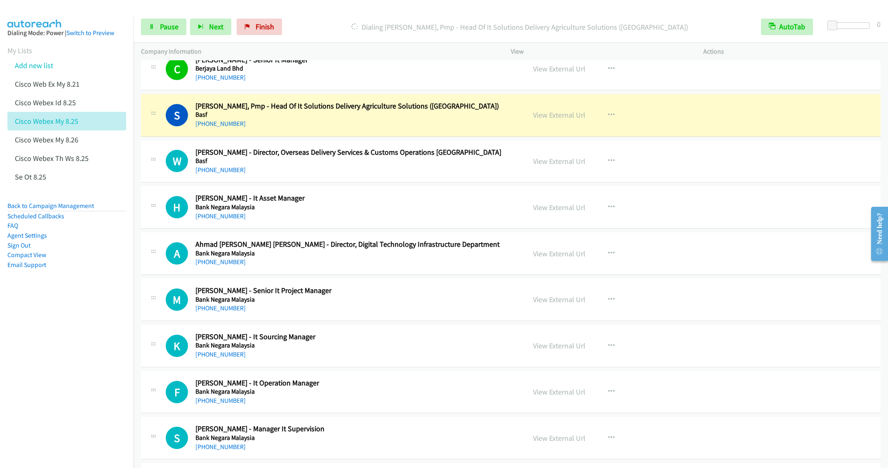
click at [327, 175] on div "+60 12-382 7903" at bounding box center [354, 170] width 318 height 10
click at [609, 164] on icon "button" at bounding box center [611, 160] width 7 height 7
click at [553, 240] on link "Remove from list" at bounding box center [567, 231] width 110 height 16
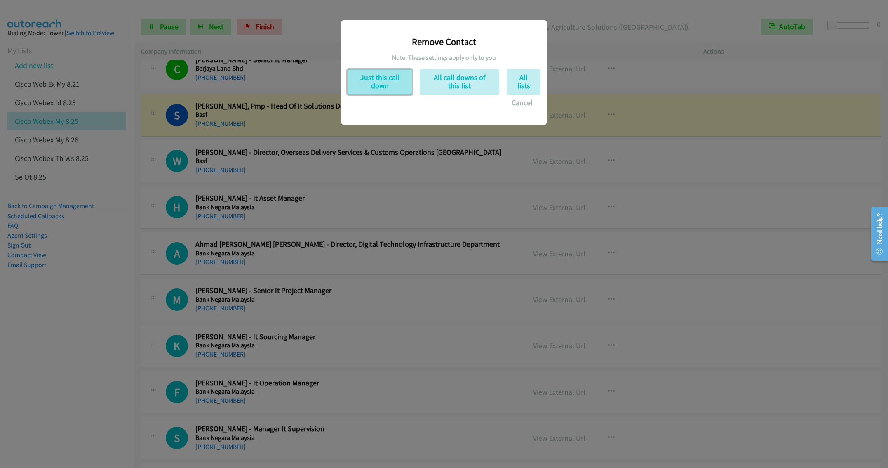
click at [355, 83] on button "Just this call down" at bounding box center [380, 81] width 65 height 25
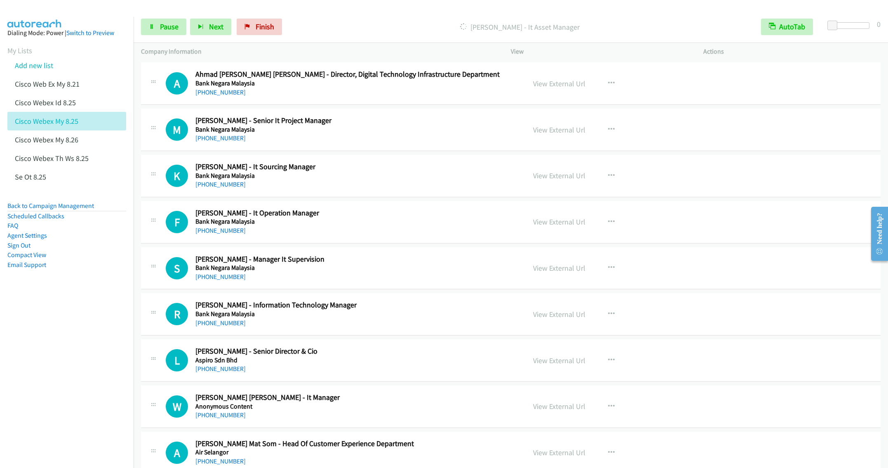
scroll to position [6115, 0]
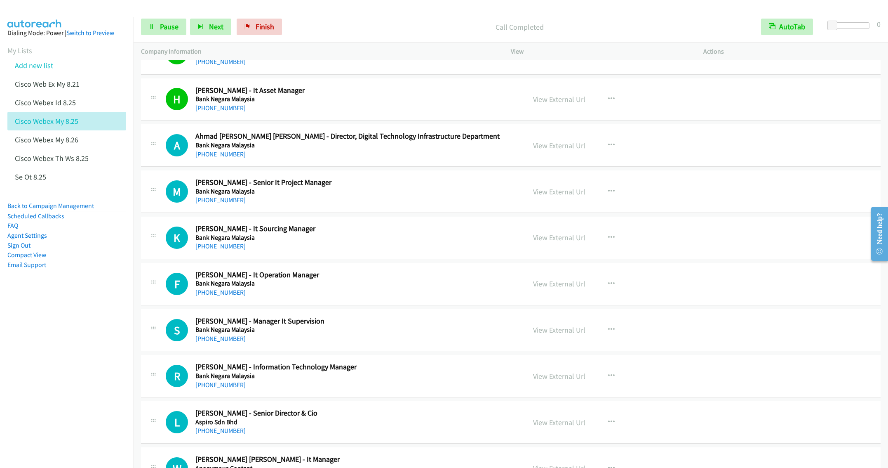
click at [409, 187] on h2 "Mohd Saiful Mohd Sidek - Senior It Project Manager" at bounding box center [354, 182] width 318 height 9
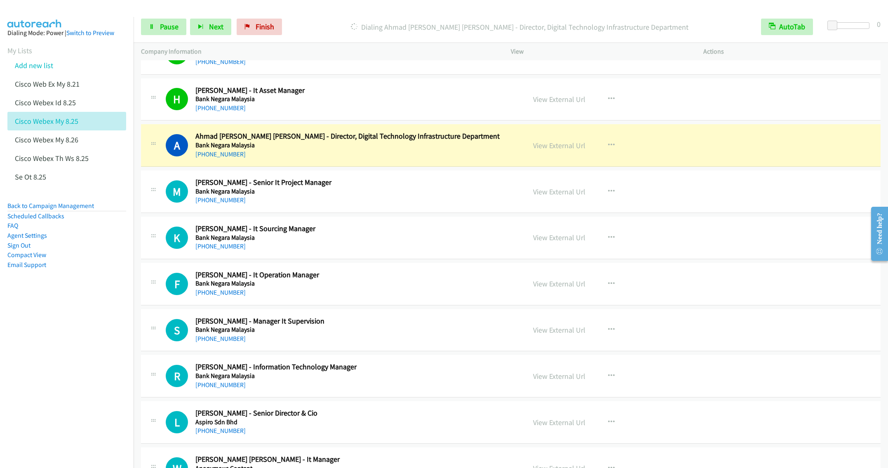
scroll to position [6177, 0]
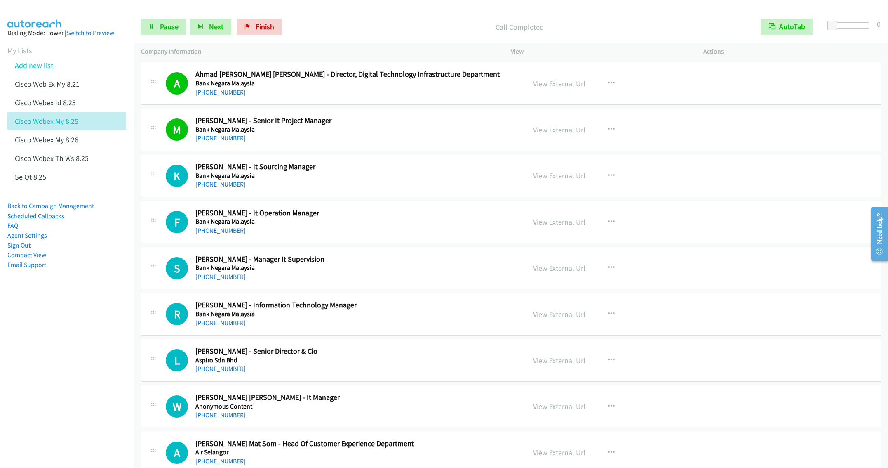
click at [410, 180] on h5 "Bank Negara Malaysia" at bounding box center [354, 176] width 318 height 8
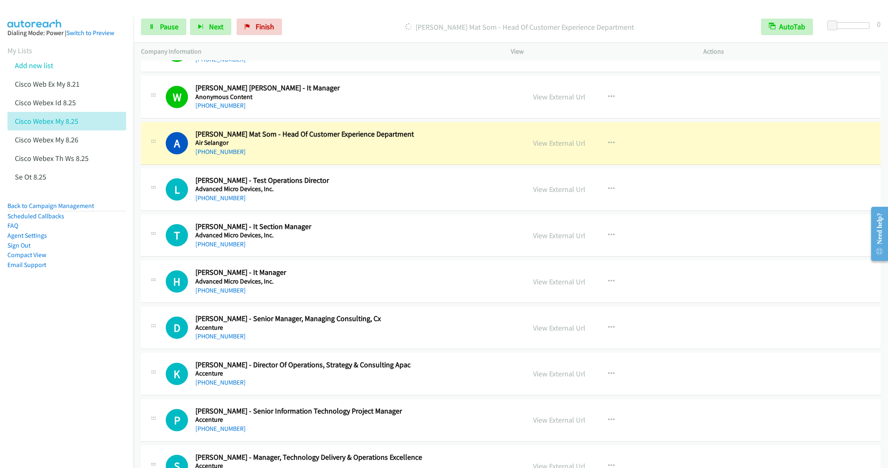
scroll to position [6548, 0]
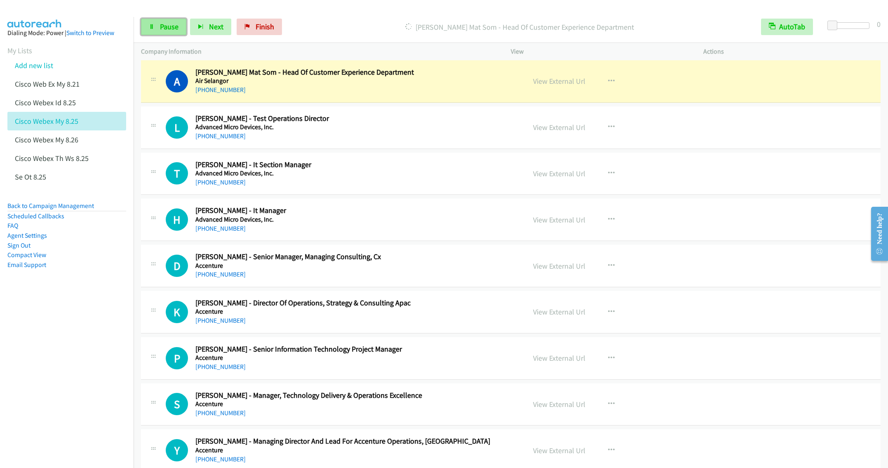
click at [157, 25] on link "Pause" at bounding box center [163, 27] width 45 height 16
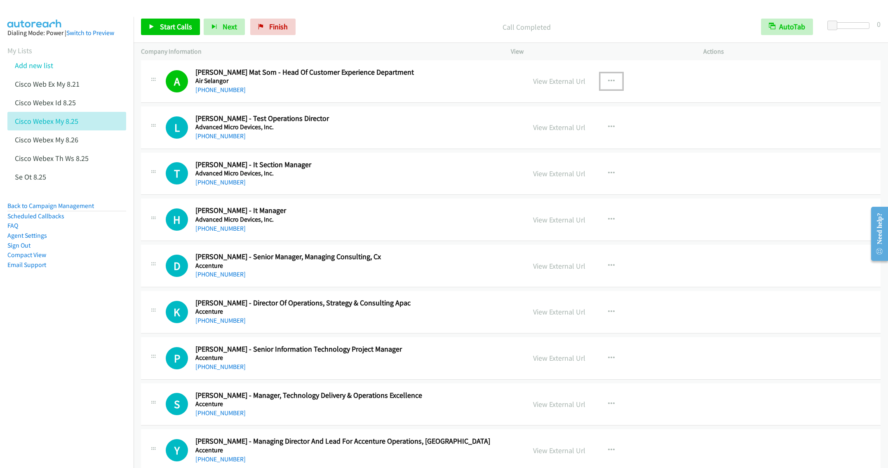
click at [603, 89] on button "button" at bounding box center [611, 81] width 22 height 16
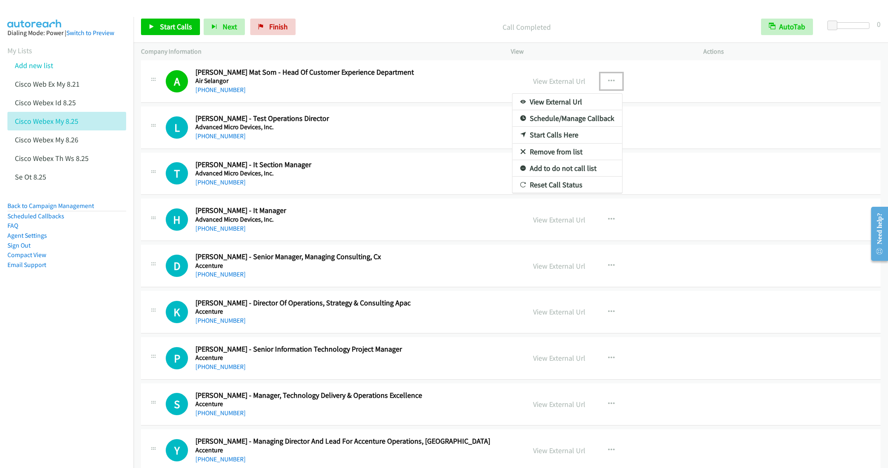
click at [547, 160] on link "Remove from list" at bounding box center [567, 151] width 110 height 16
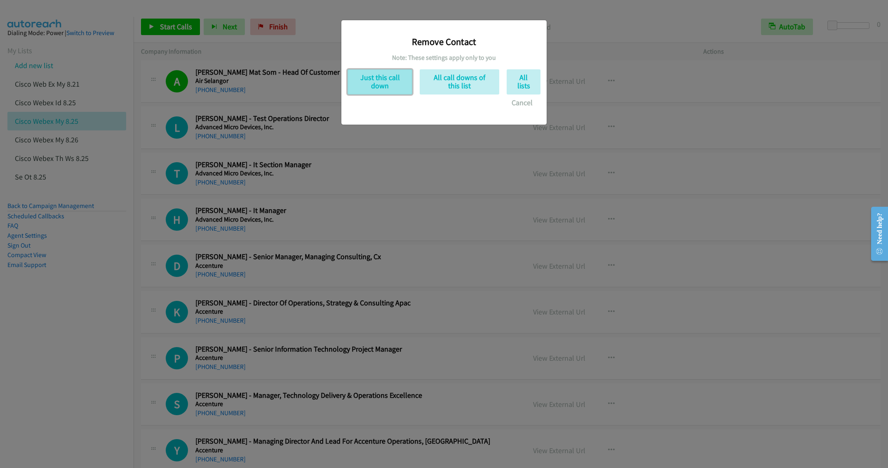
click at [367, 85] on button "Just this call down" at bounding box center [380, 81] width 65 height 25
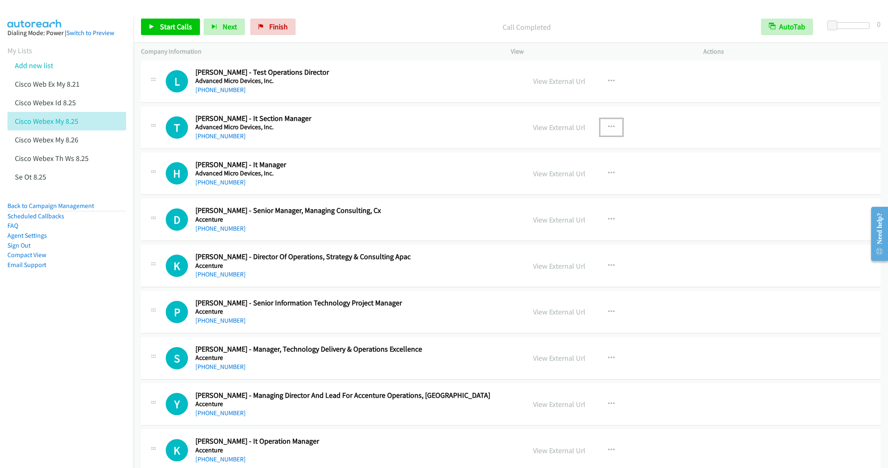
click at [608, 130] on icon "button" at bounding box center [611, 127] width 7 height 7
click at [552, 189] on link "Start Calls Here" at bounding box center [567, 181] width 110 height 16
click at [160, 26] on span "Start Calls" at bounding box center [176, 26] width 32 height 9
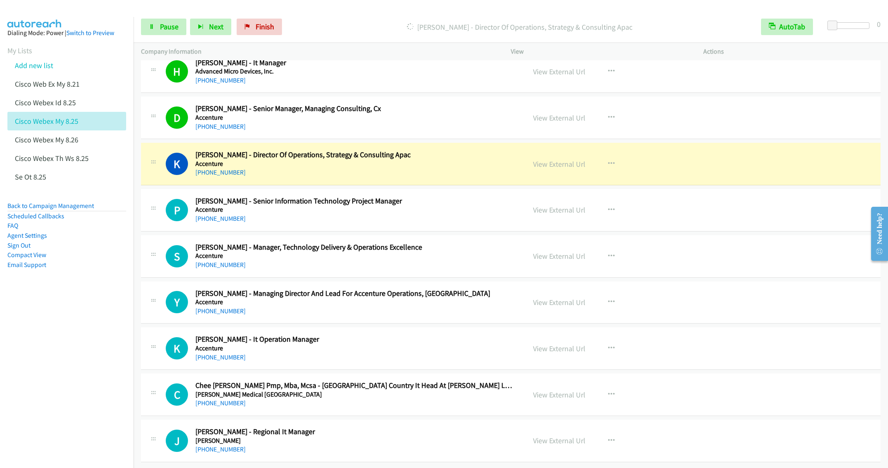
scroll to position [6691, 0]
click at [162, 31] on span "Pause" at bounding box center [169, 26] width 19 height 9
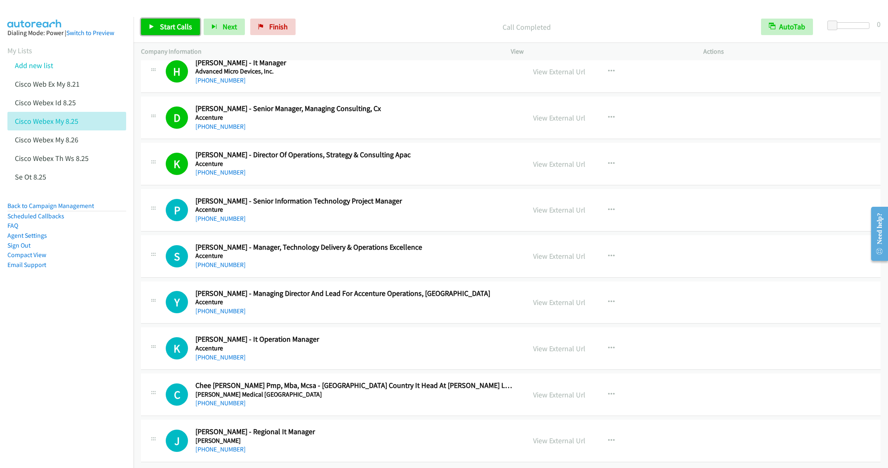
click at [171, 23] on span "Start Calls" at bounding box center [176, 26] width 32 height 9
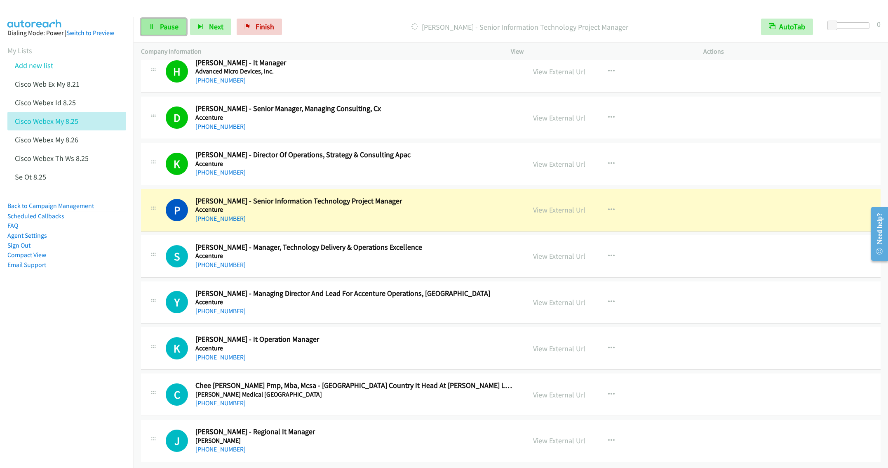
click at [166, 24] on span "Pause" at bounding box center [169, 26] width 19 height 9
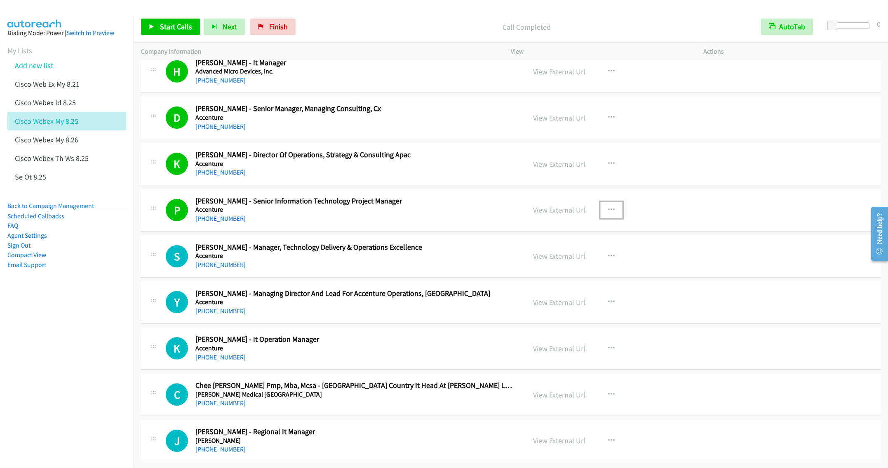
click at [606, 202] on button "button" at bounding box center [611, 210] width 22 height 16
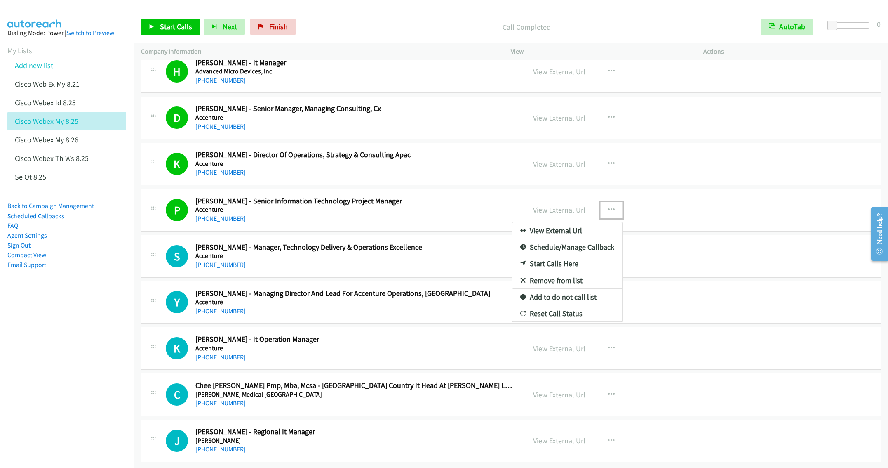
click at [547, 272] on link "Remove from list" at bounding box center [567, 280] width 110 height 16
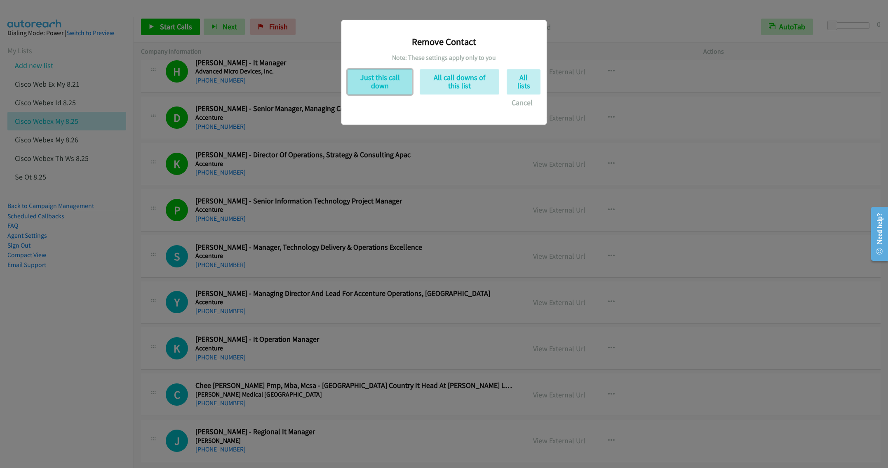
click at [378, 77] on button "Just this call down" at bounding box center [380, 81] width 65 height 25
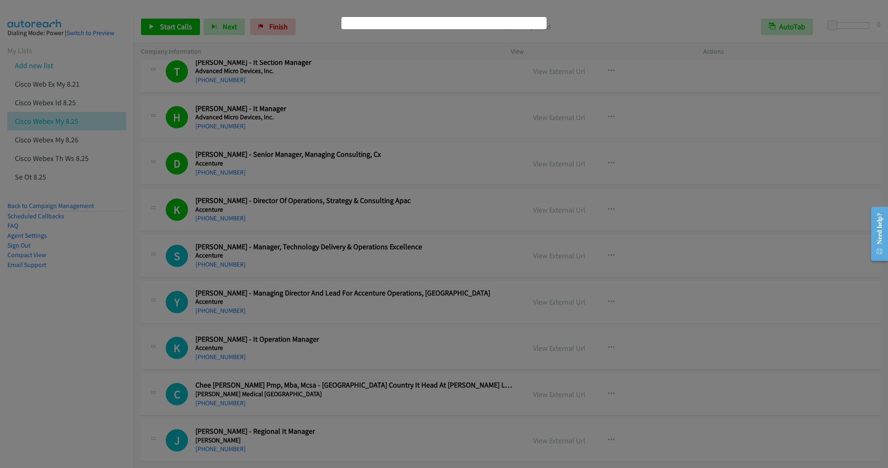
scroll to position [6644, 0]
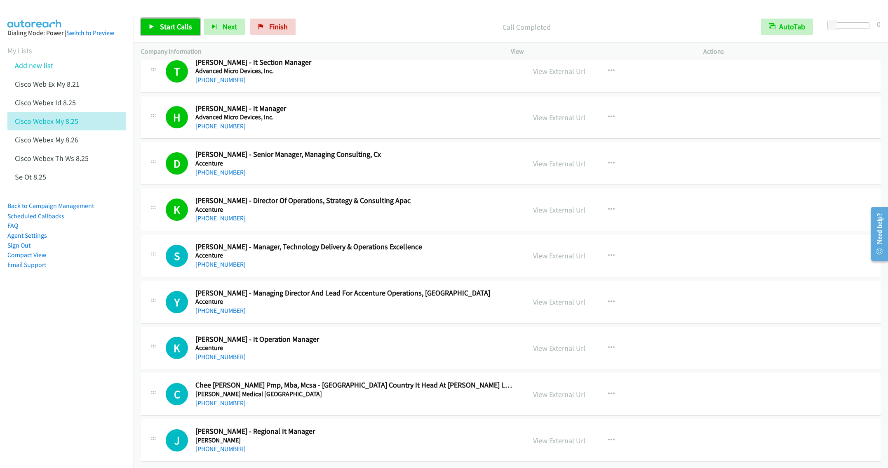
click at [169, 31] on span "Start Calls" at bounding box center [176, 26] width 32 height 9
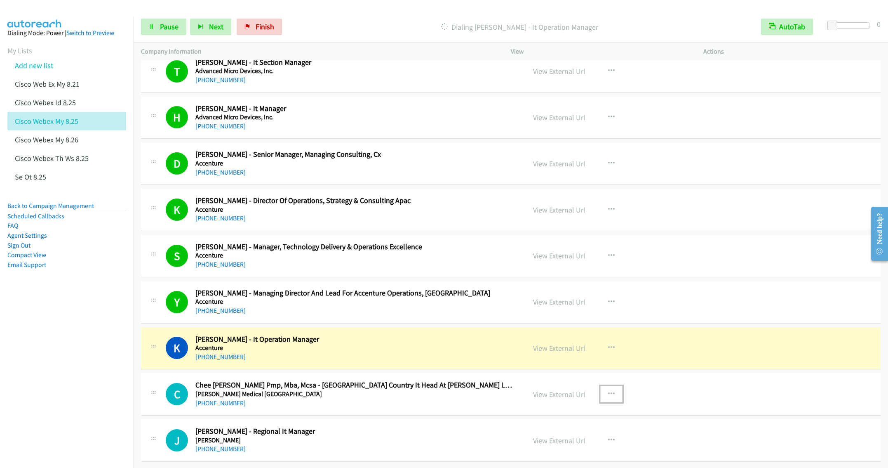
click at [608, 390] on icon "button" at bounding box center [611, 393] width 7 height 7
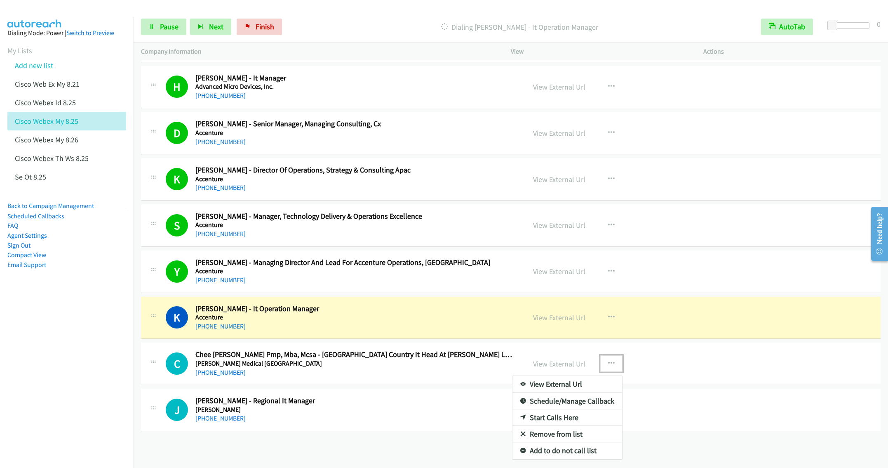
click at [380, 409] on div at bounding box center [444, 234] width 888 height 468
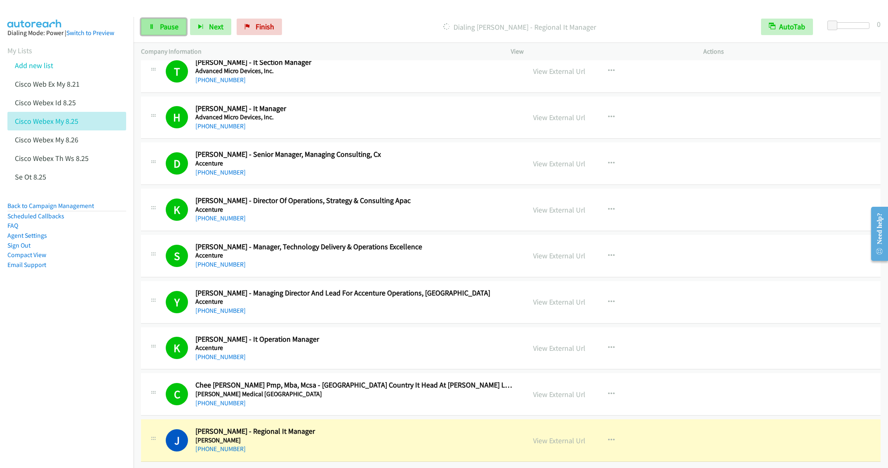
click at [155, 33] on link "Pause" at bounding box center [163, 27] width 45 height 16
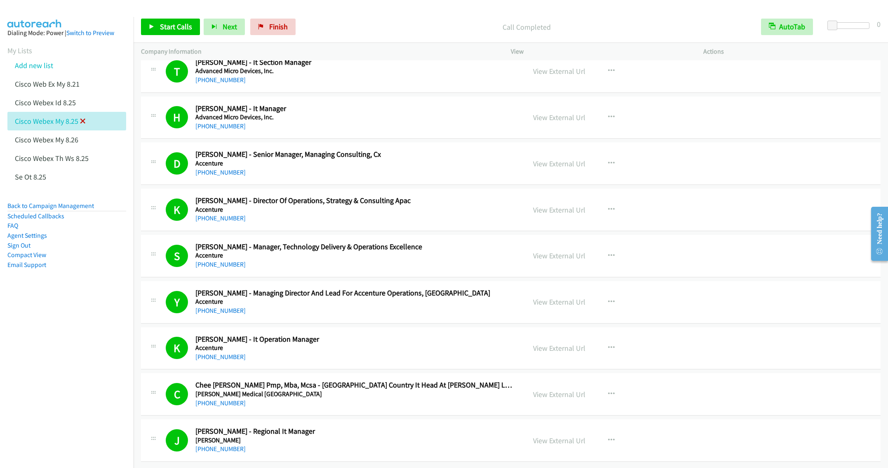
click at [83, 120] on icon at bounding box center [83, 122] width 6 height 6
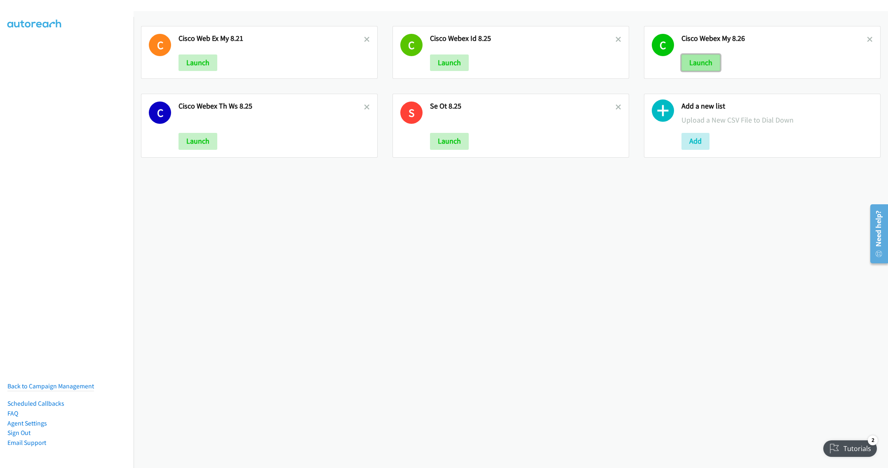
click at [698, 61] on button "Launch" at bounding box center [701, 62] width 39 height 16
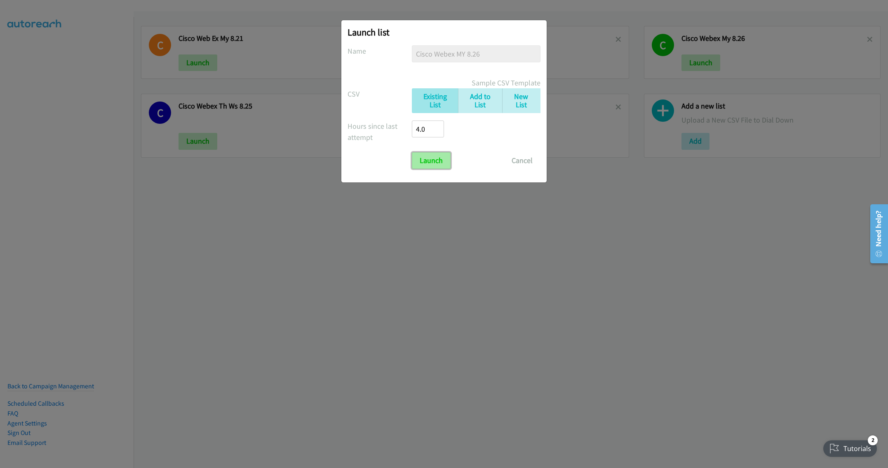
click at [429, 163] on input "Launch" at bounding box center [431, 160] width 39 height 16
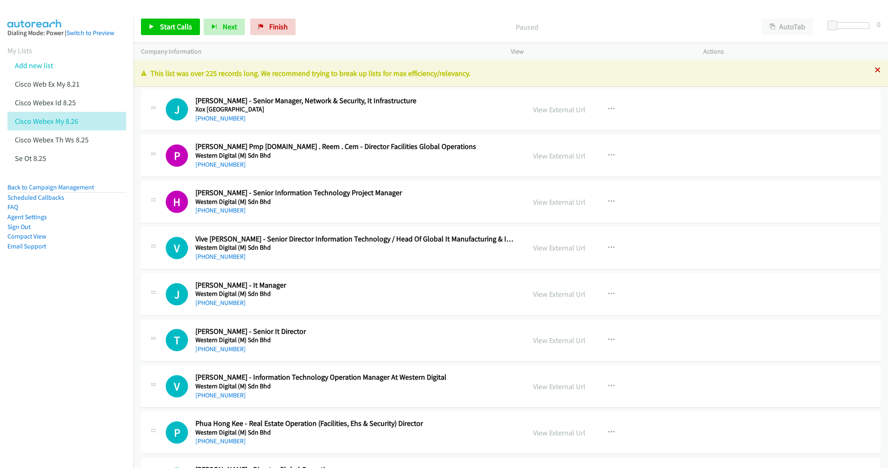
click at [875, 68] on icon at bounding box center [878, 71] width 6 height 6
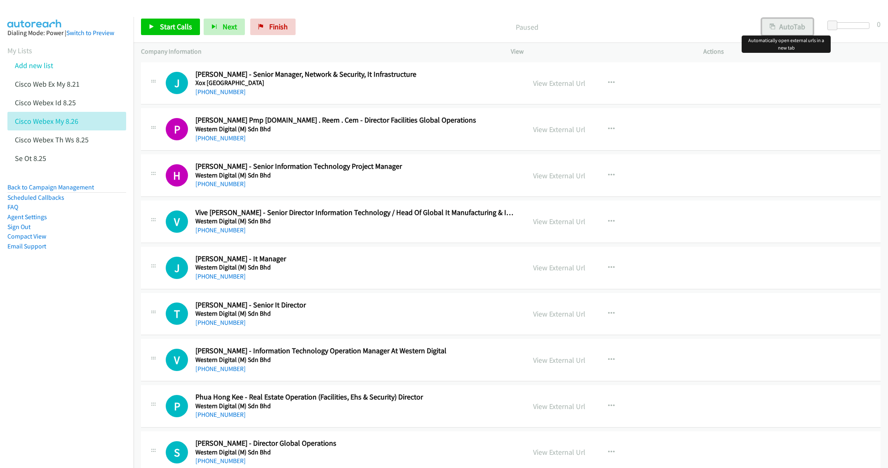
click at [794, 29] on button "AutoTab" at bounding box center [787, 27] width 51 height 16
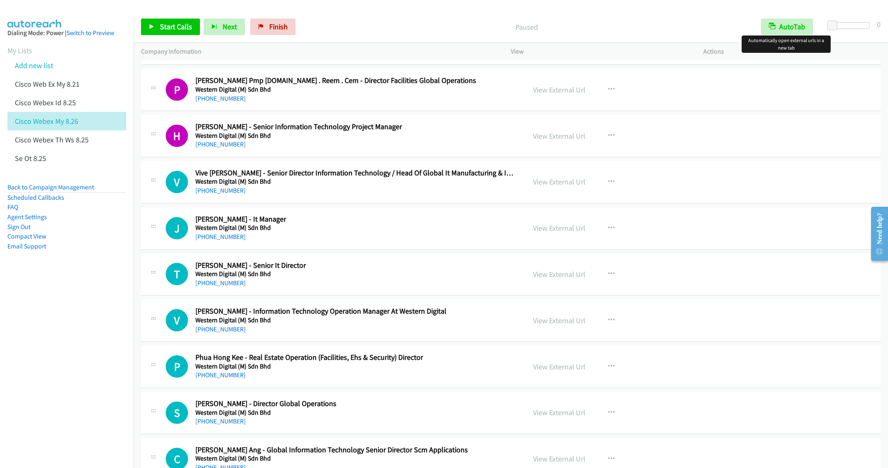
scroll to position [62, 0]
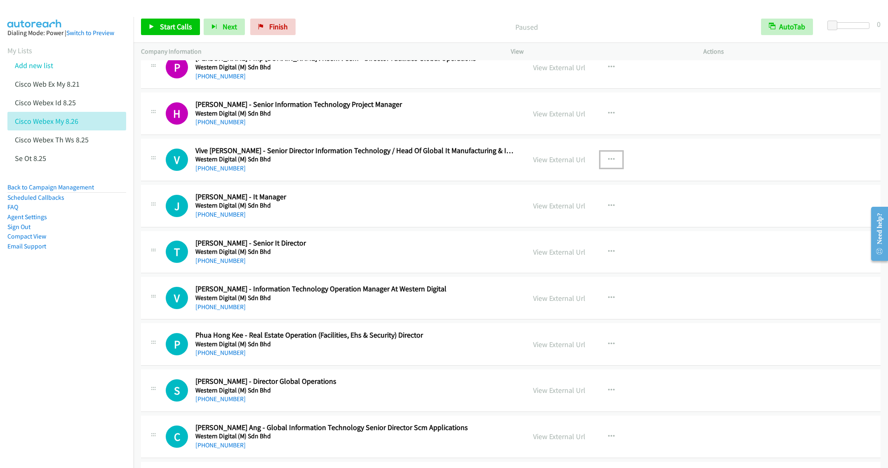
click at [611, 157] on button "button" at bounding box center [611, 159] width 22 height 16
click at [537, 219] on link "Start Calls Here" at bounding box center [567, 213] width 110 height 16
click at [168, 24] on span "Start Calls" at bounding box center [176, 26] width 32 height 9
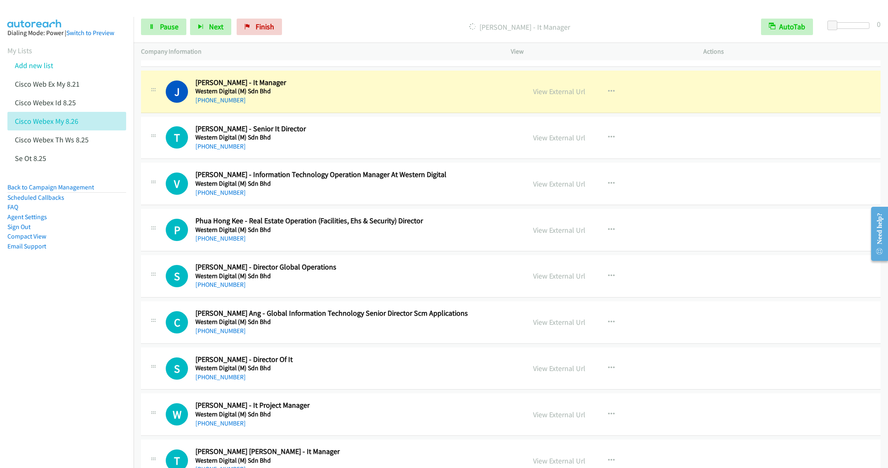
scroll to position [186, 0]
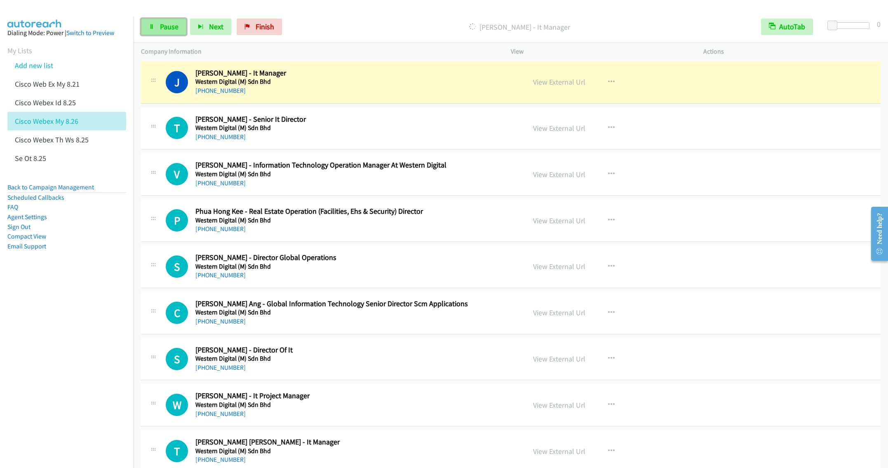
click at [163, 28] on span "Pause" at bounding box center [169, 26] width 19 height 9
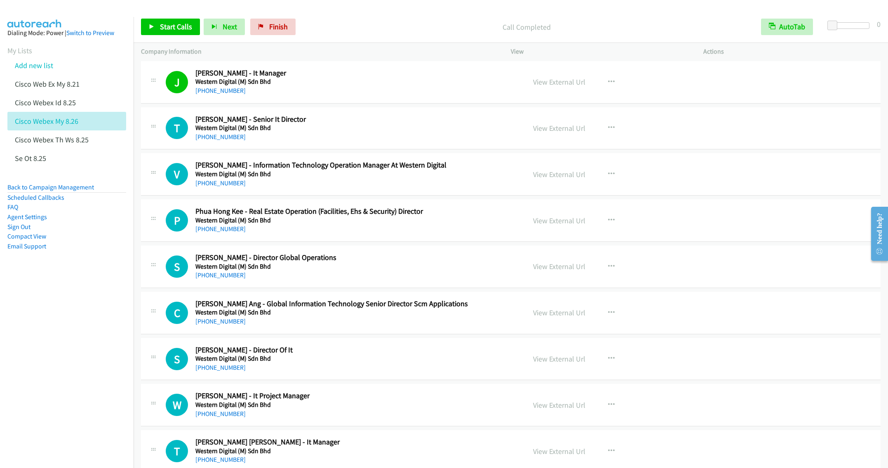
click at [399, 132] on div "+60 12-200 5109" at bounding box center [354, 137] width 318 height 10
click at [562, 130] on link "View External Url" at bounding box center [559, 127] width 52 height 9
click at [152, 26] on icon at bounding box center [152, 27] width 6 height 6
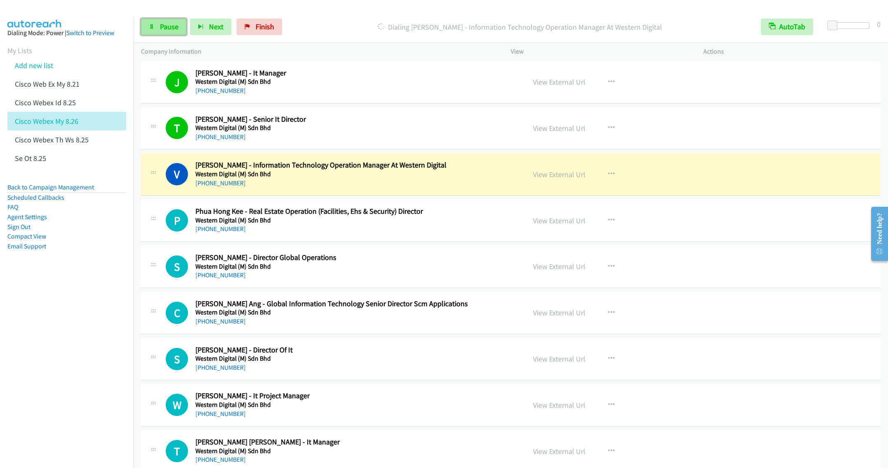
click at [162, 25] on span "Pause" at bounding box center [169, 26] width 19 height 9
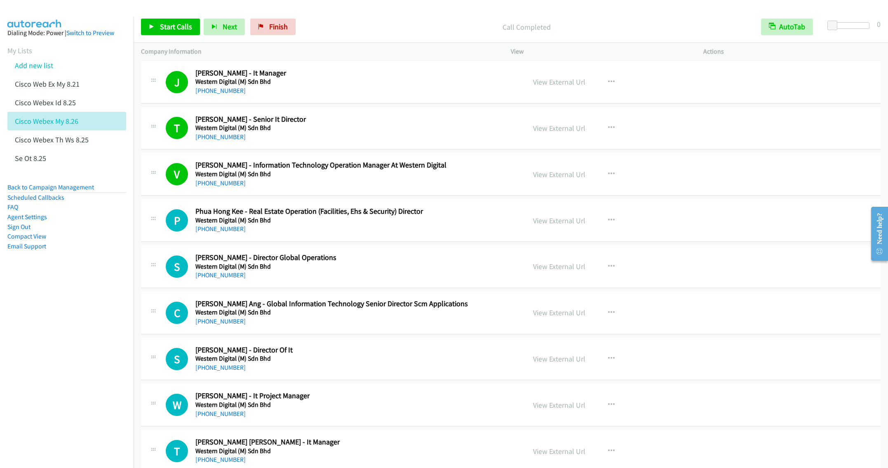
scroll to position [247, 0]
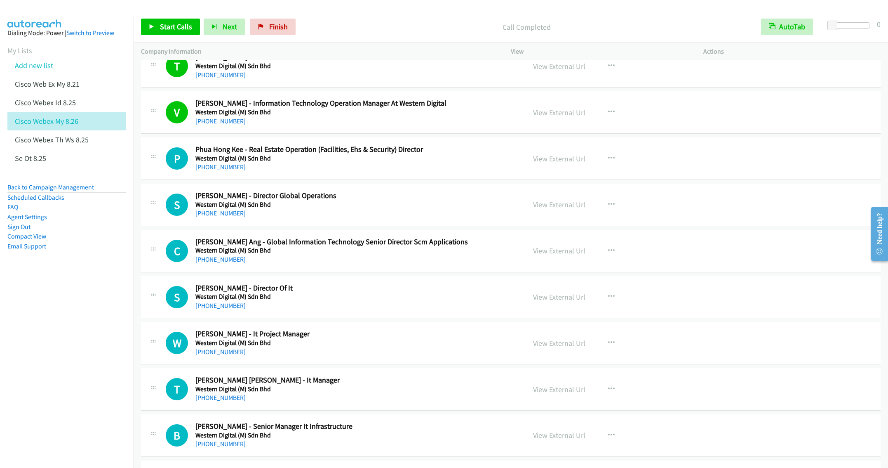
click at [350, 194] on h2 "Shanthi Ramadass - Director Global Operations" at bounding box center [354, 195] width 318 height 9
click at [610, 207] on icon "button" at bounding box center [611, 204] width 7 height 7
click at [539, 264] on link "Start Calls Here" at bounding box center [567, 258] width 110 height 16
click at [170, 21] on link "Start Calls" at bounding box center [170, 27] width 59 height 16
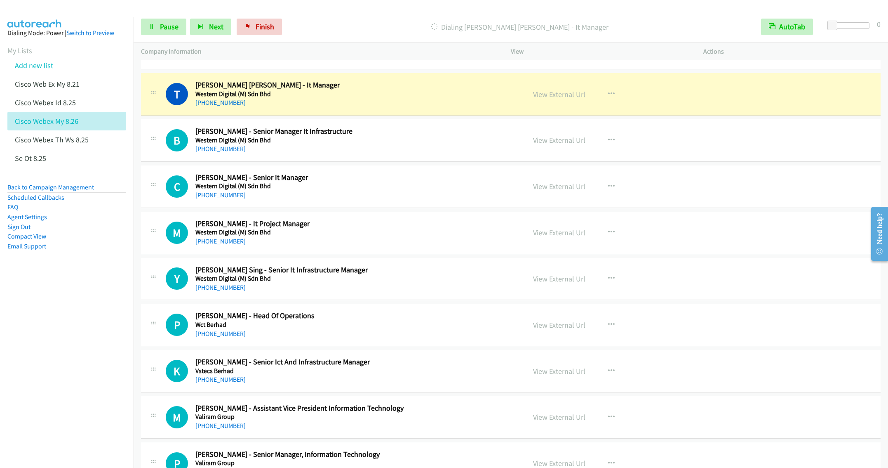
scroll to position [557, 0]
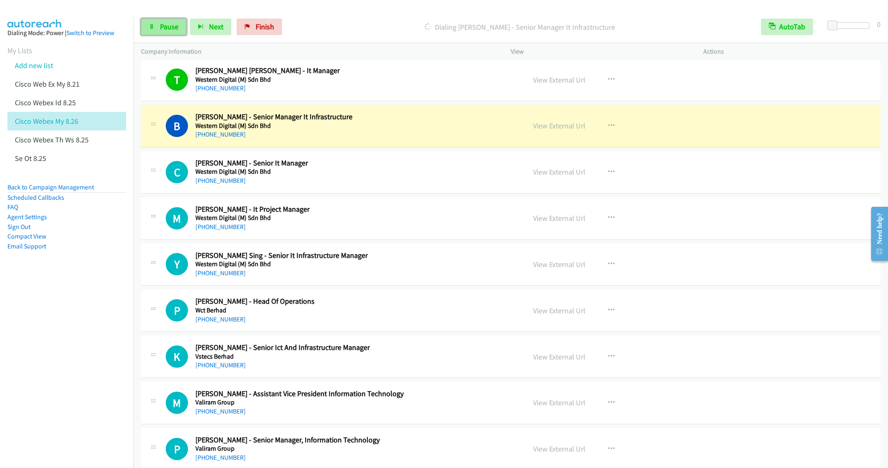
click at [161, 26] on span "Pause" at bounding box center [169, 26] width 19 height 9
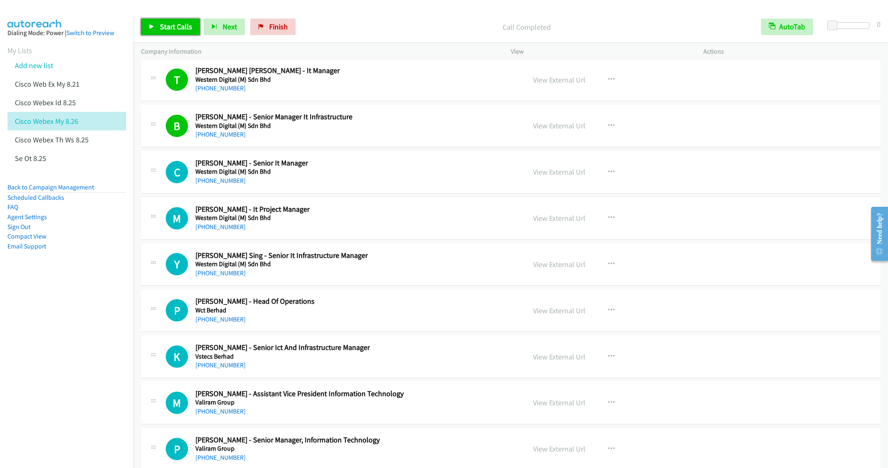
click at [167, 21] on link "Start Calls" at bounding box center [170, 27] width 59 height 16
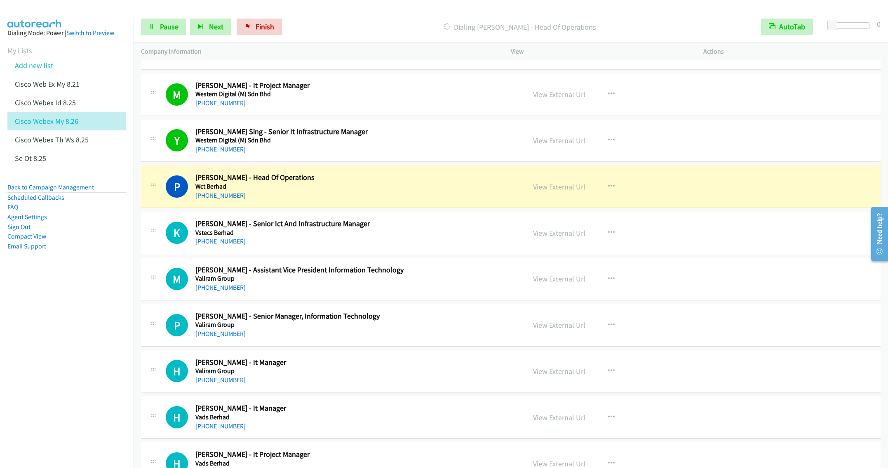
scroll to position [742, 0]
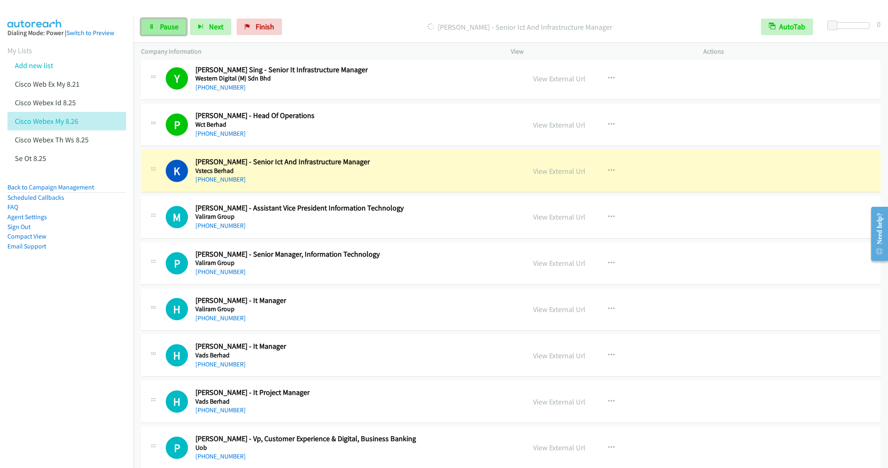
click at [156, 24] on link "Pause" at bounding box center [163, 27] width 45 height 16
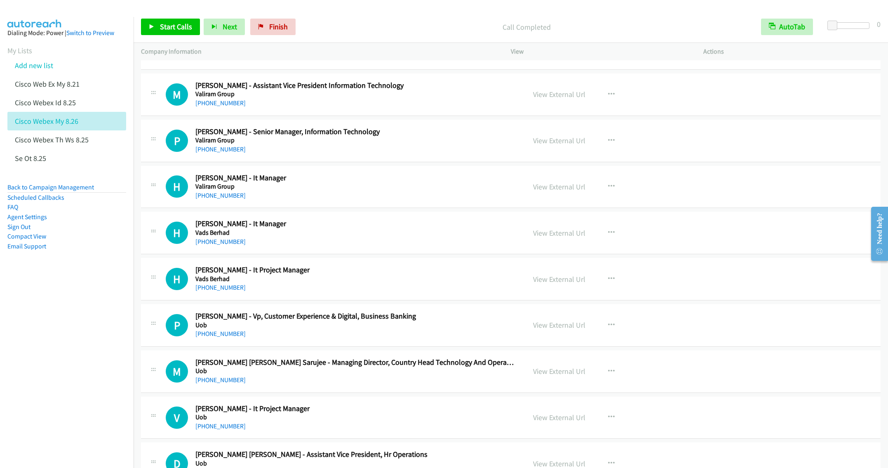
scroll to position [866, 0]
click at [167, 28] on span "Start Calls" at bounding box center [176, 26] width 32 height 9
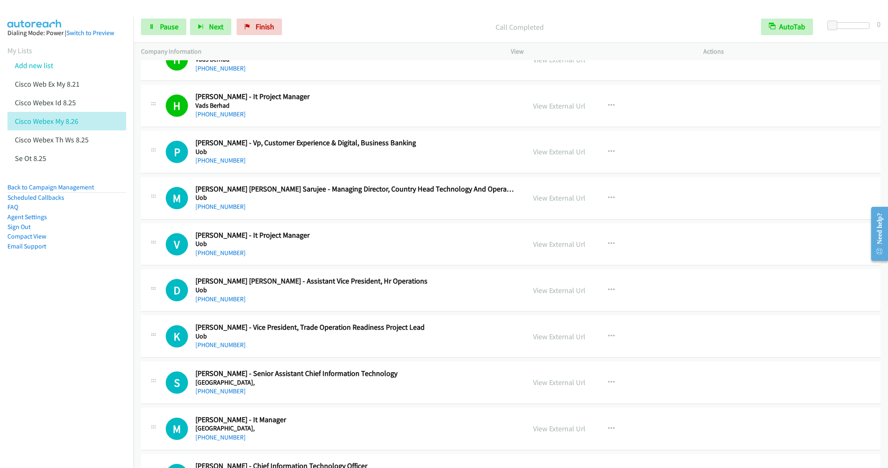
scroll to position [1051, 0]
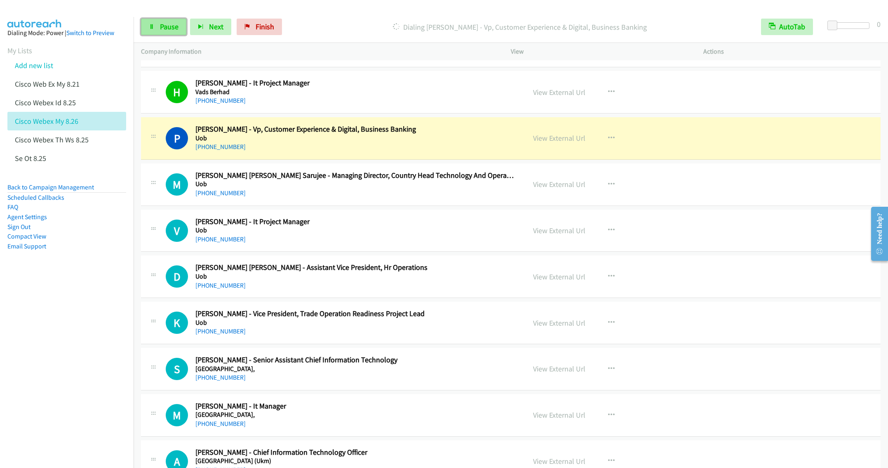
click at [160, 31] on link "Pause" at bounding box center [163, 27] width 45 height 16
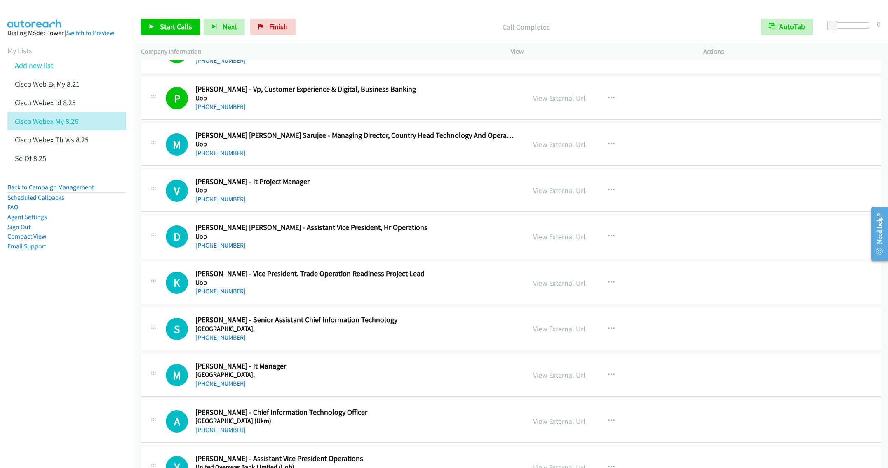
scroll to position [1113, 0]
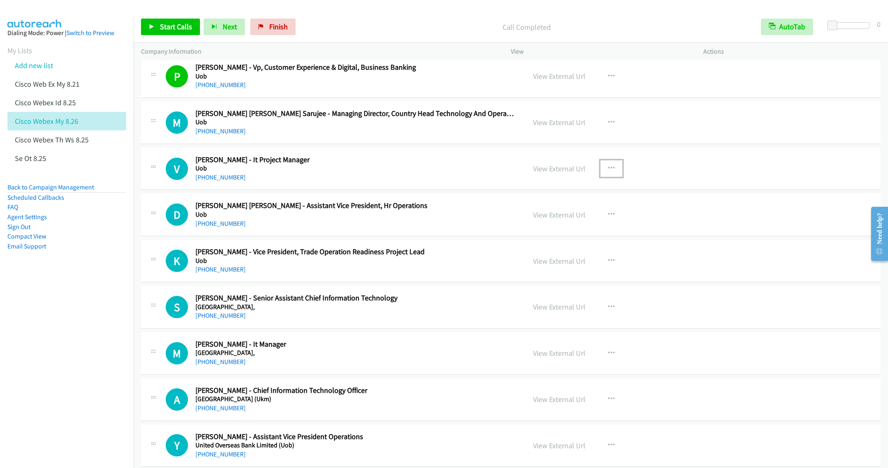
click at [608, 172] on icon "button" at bounding box center [611, 168] width 7 height 7
click at [371, 162] on div at bounding box center [444, 234] width 888 height 468
click at [174, 25] on span "Start Calls" at bounding box center [176, 26] width 32 height 9
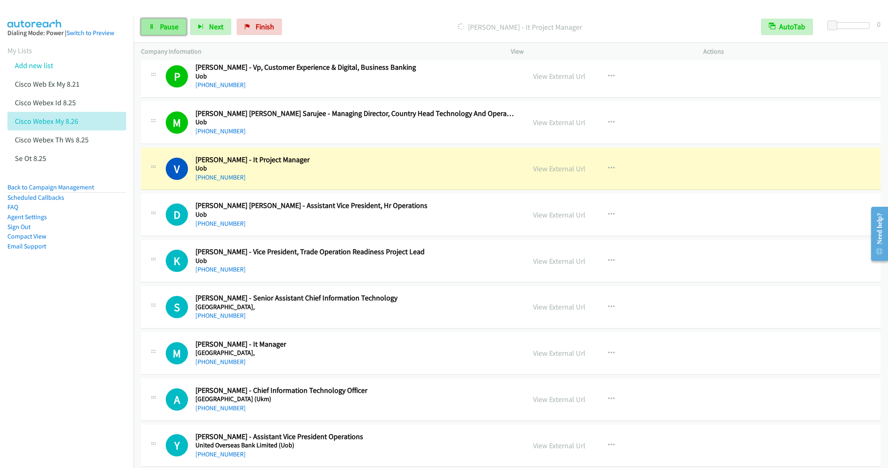
click at [166, 23] on span "Pause" at bounding box center [169, 26] width 19 height 9
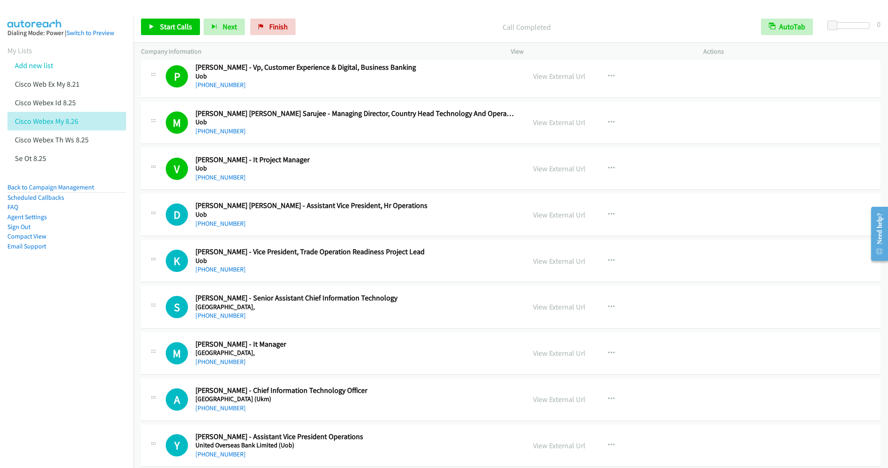
scroll to position [1175, 0]
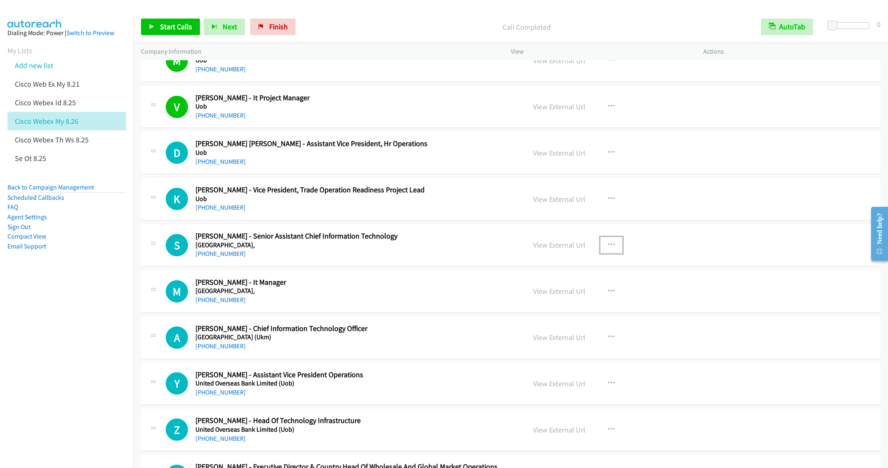
click at [608, 247] on icon "button" at bounding box center [611, 245] width 7 height 7
click at [543, 307] on link "Start Calls Here" at bounding box center [567, 299] width 110 height 16
click at [175, 25] on span "Start Calls" at bounding box center [176, 26] width 32 height 9
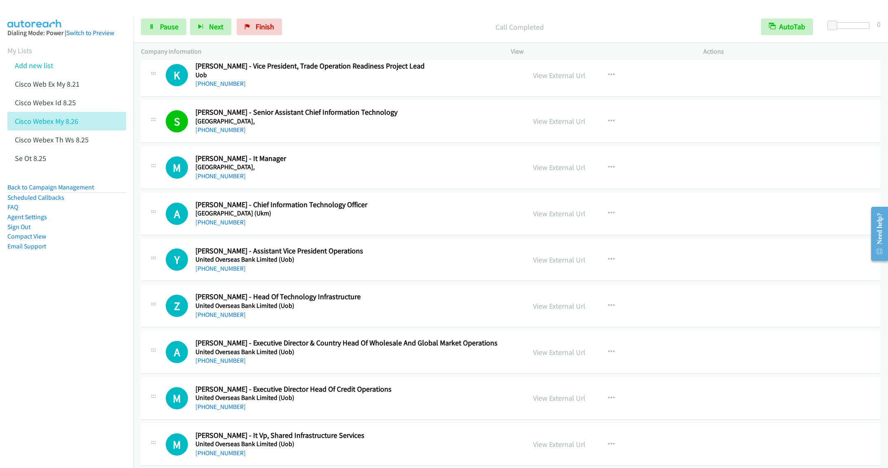
scroll to position [1361, 0]
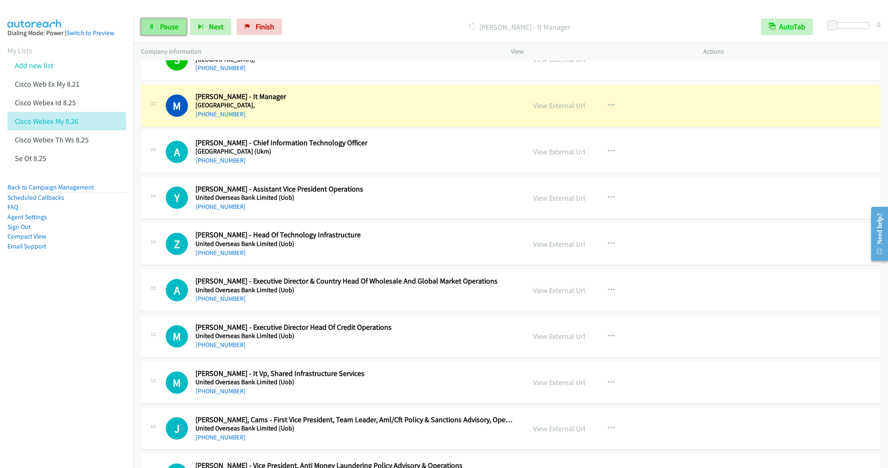
click at [167, 26] on span "Pause" at bounding box center [169, 26] width 19 height 9
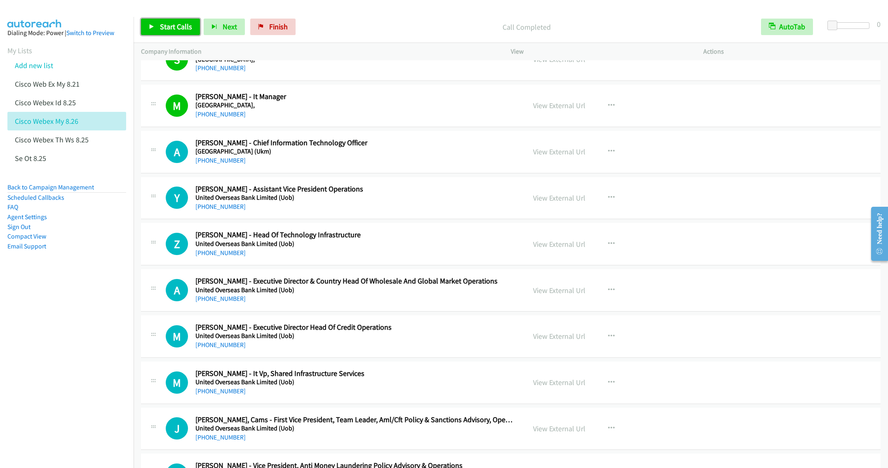
click at [171, 28] on span "Start Calls" at bounding box center [176, 26] width 32 height 9
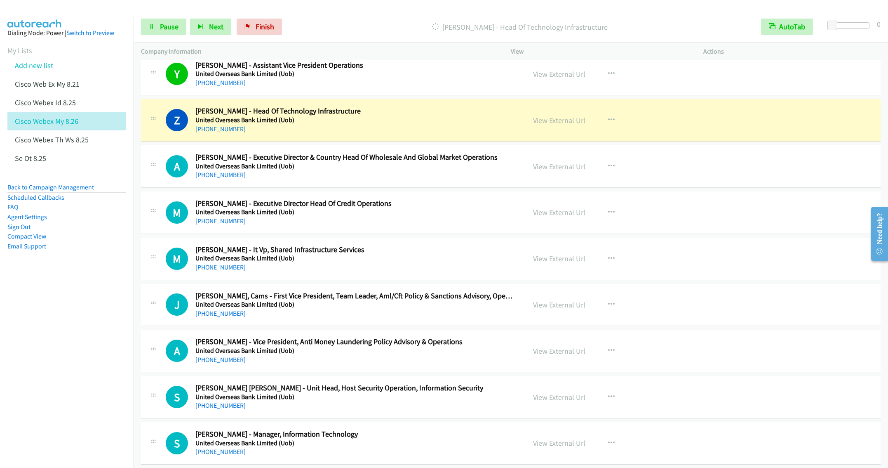
scroll to position [1546, 0]
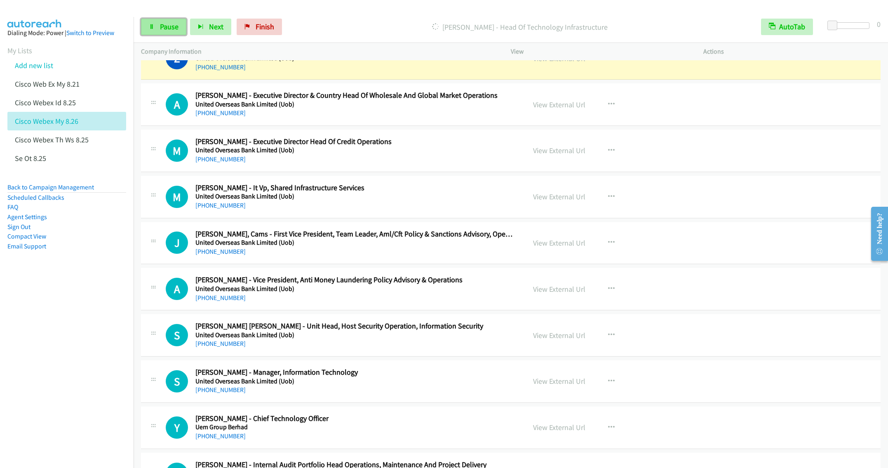
click at [169, 29] on span "Pause" at bounding box center [169, 26] width 19 height 9
click at [610, 203] on button "button" at bounding box center [611, 196] width 22 height 16
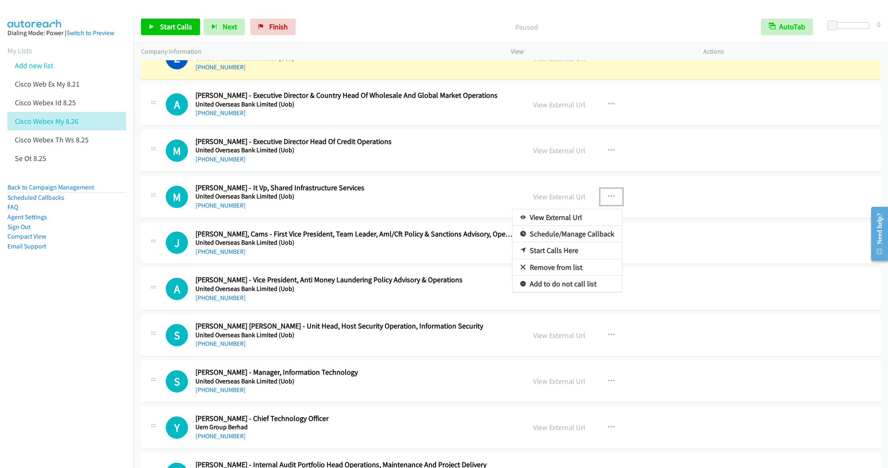
click at [543, 259] on link "Start Calls Here" at bounding box center [567, 250] width 110 height 16
click at [167, 31] on span "Start Calls" at bounding box center [176, 26] width 32 height 9
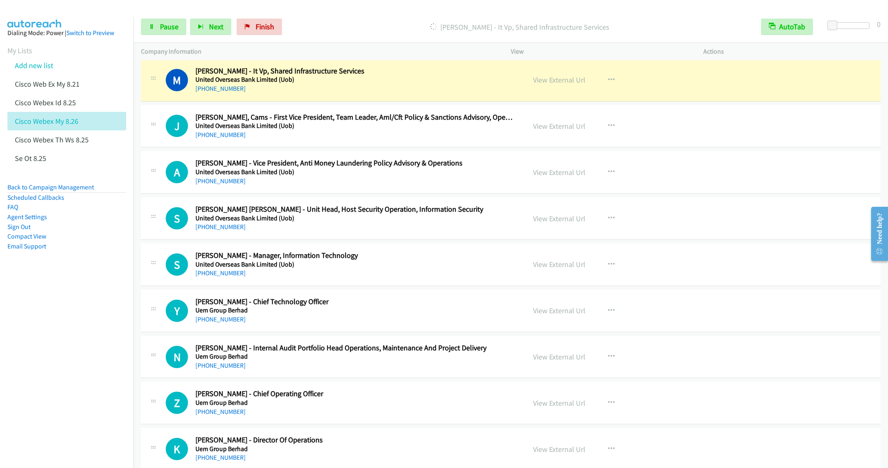
scroll to position [1670, 0]
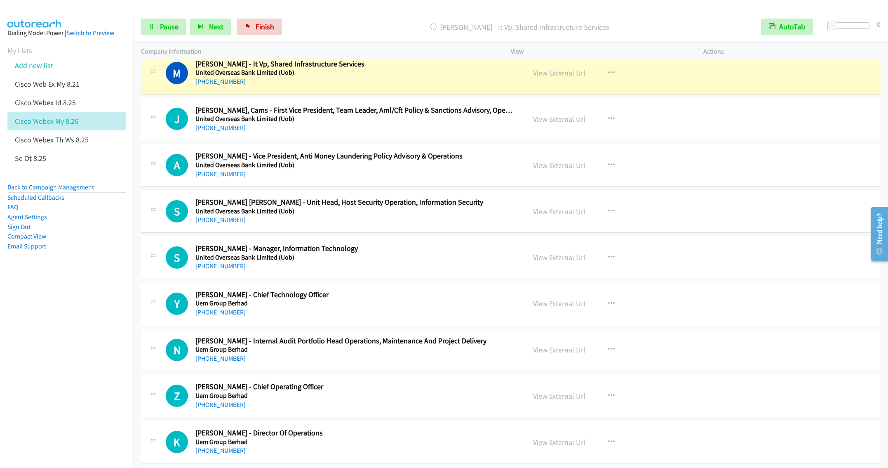
click at [345, 141] on div "J Callback Scheduled John Cheah, Cams - First Vice President, Team Leader, Aml/…" at bounding box center [511, 119] width 740 height 42
click at [154, 27] on icon at bounding box center [152, 27] width 6 height 6
click at [608, 261] on icon "button" at bounding box center [611, 257] width 7 height 7
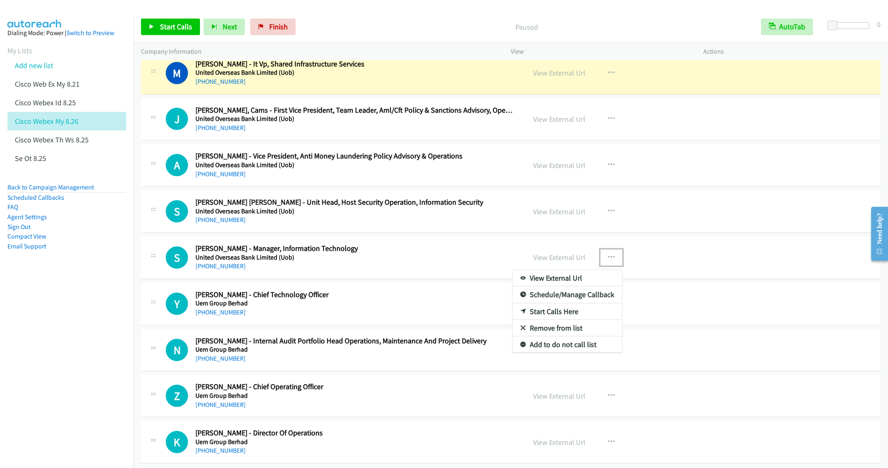
click at [547, 320] on link "Start Calls Here" at bounding box center [567, 311] width 110 height 16
click at [161, 27] on span "Start Calls" at bounding box center [176, 26] width 32 height 9
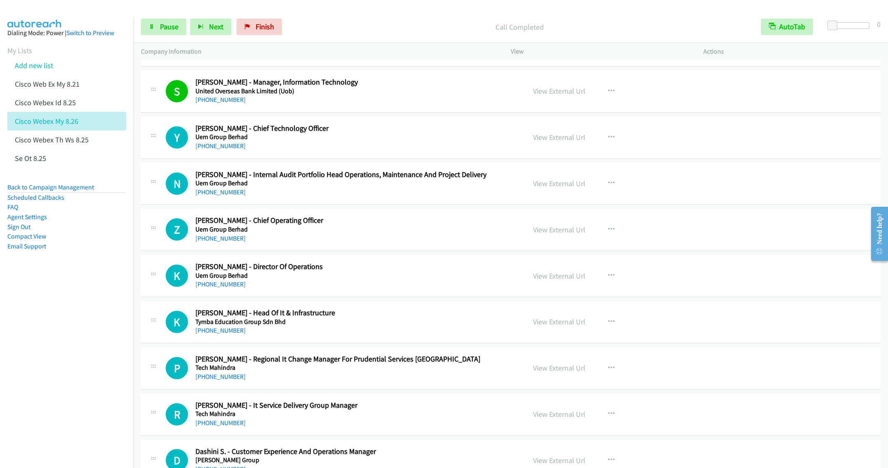
scroll to position [1855, 0]
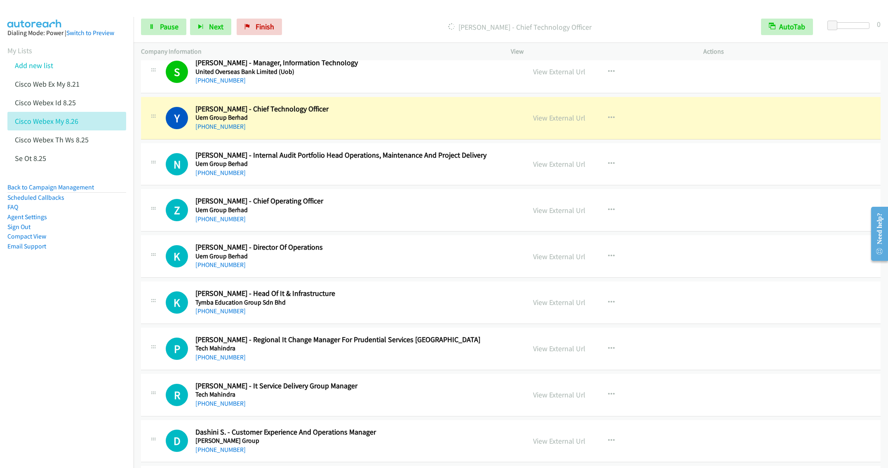
click at [357, 186] on div "N Callback Scheduled Nur Hidayah Ishak Aiia - Internal Audit Portfolio Head Ope…" at bounding box center [511, 164] width 740 height 42
click at [609, 167] on icon "button" at bounding box center [611, 163] width 7 height 7
click at [166, 28] on div at bounding box center [444, 234] width 888 height 468
click at [166, 24] on span "Pause" at bounding box center [169, 26] width 19 height 9
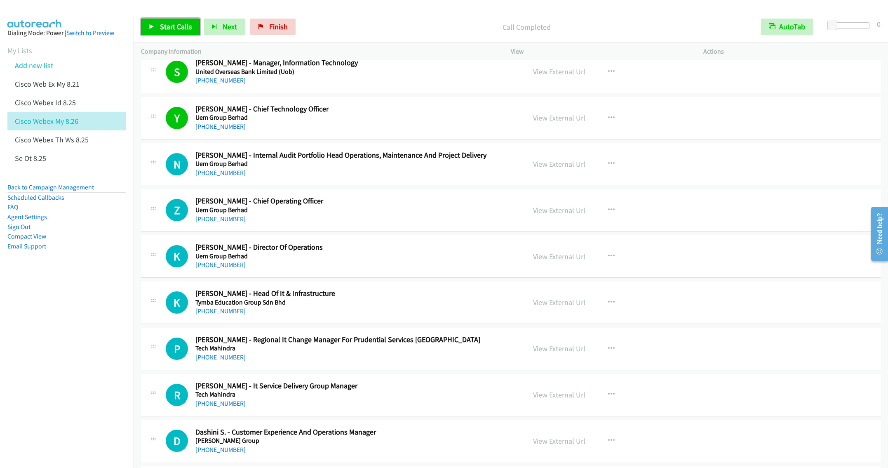
click at [171, 28] on span "Start Calls" at bounding box center [176, 26] width 32 height 9
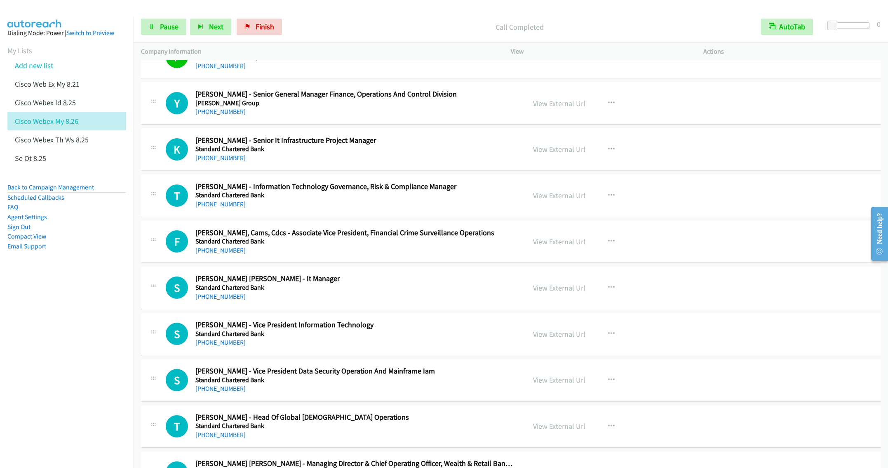
scroll to position [2288, 0]
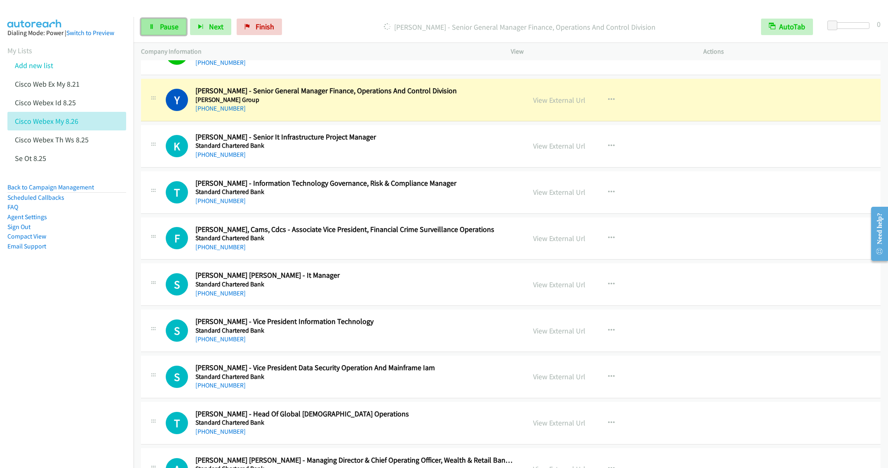
click at [167, 28] on span "Pause" at bounding box center [169, 26] width 19 height 9
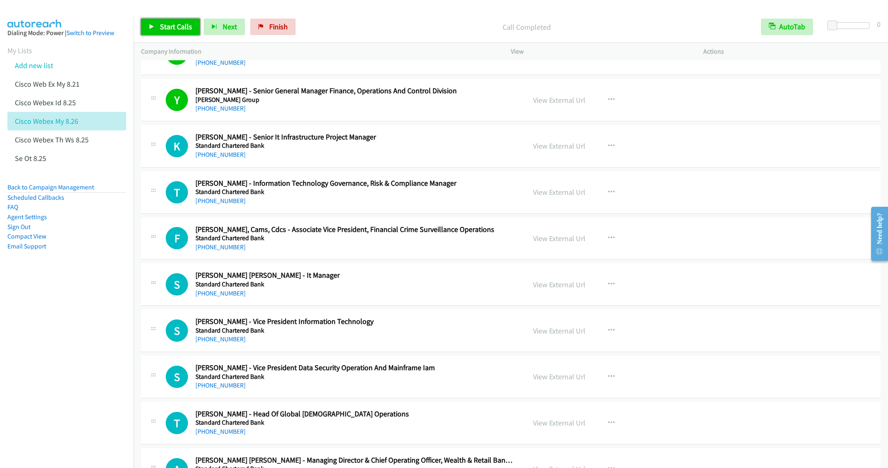
click at [162, 30] on span "Start Calls" at bounding box center [176, 26] width 32 height 9
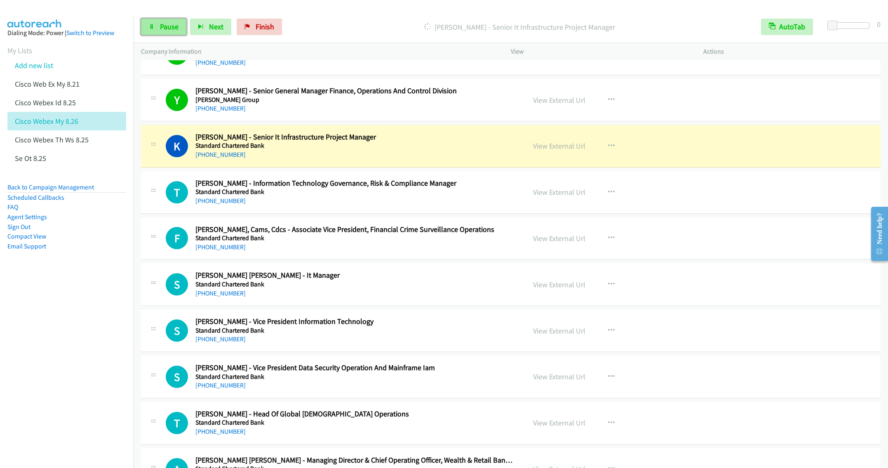
click at [157, 31] on link "Pause" at bounding box center [163, 27] width 45 height 16
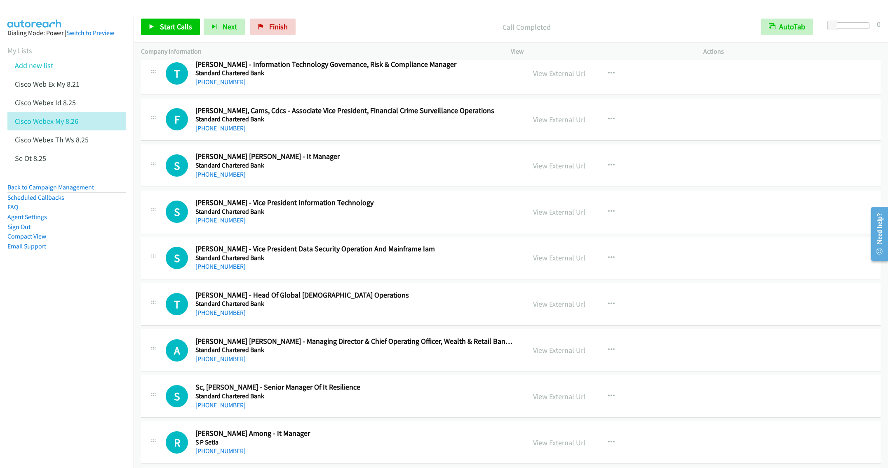
scroll to position [2412, 0]
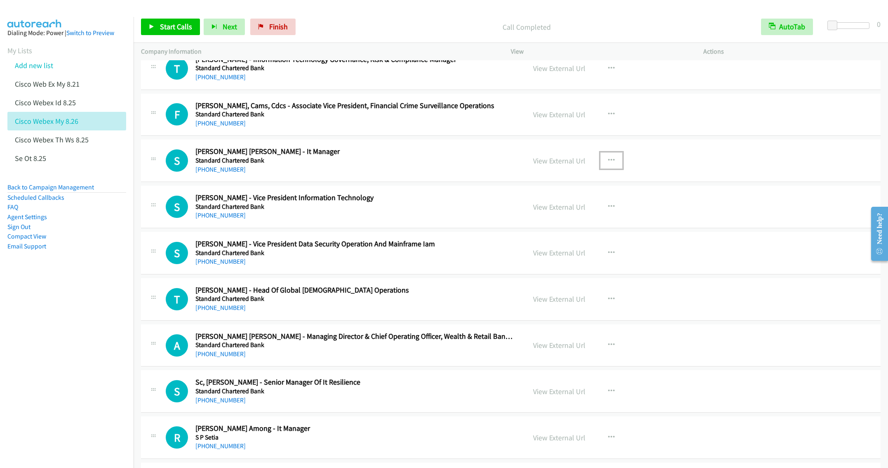
click at [608, 164] on icon "button" at bounding box center [611, 160] width 7 height 7
click at [542, 223] on link "Start Calls Here" at bounding box center [567, 214] width 110 height 16
click at [166, 31] on span "Start Calls" at bounding box center [176, 26] width 32 height 9
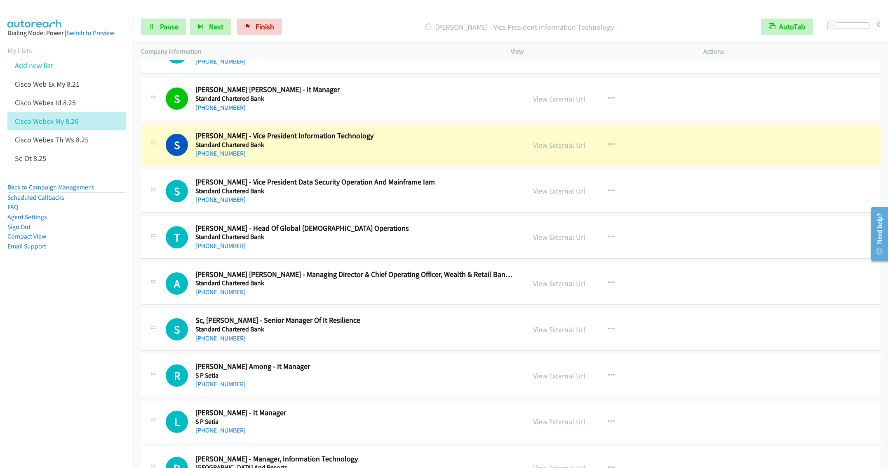
scroll to position [2536, 0]
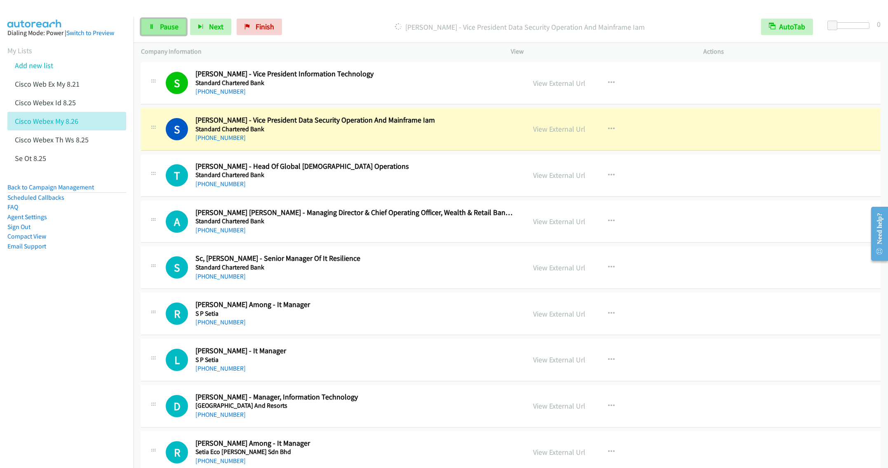
click at [161, 28] on span "Pause" at bounding box center [169, 26] width 19 height 9
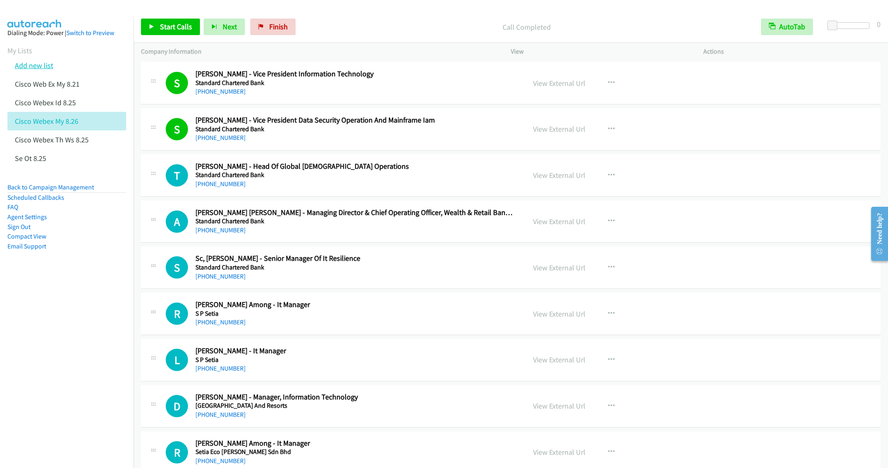
click at [35, 64] on link "Add new list" at bounding box center [34, 65] width 38 height 9
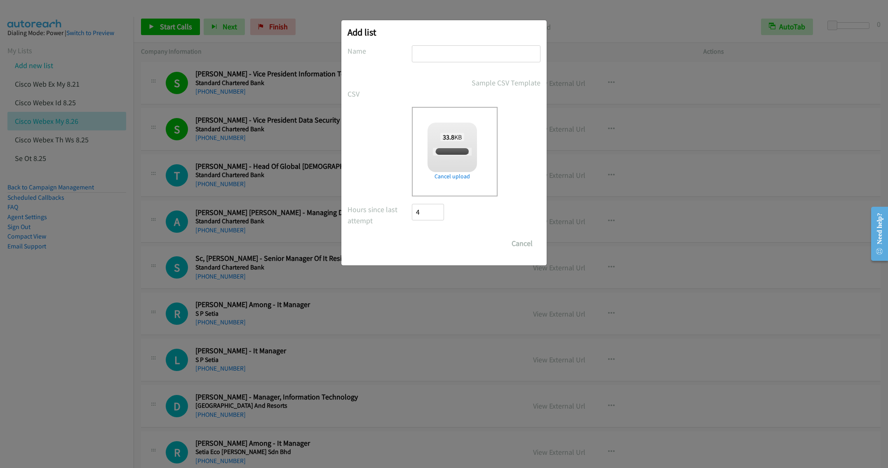
checkbox input "true"
click at [444, 56] on input "text" at bounding box center [476, 53] width 129 height 17
type input "Cisco Webex TH WS"
drag, startPoint x: 425, startPoint y: 244, endPoint x: 680, endPoint y: 210, distance: 257.8
click at [425, 244] on input "Save List" at bounding box center [433, 243] width 43 height 16
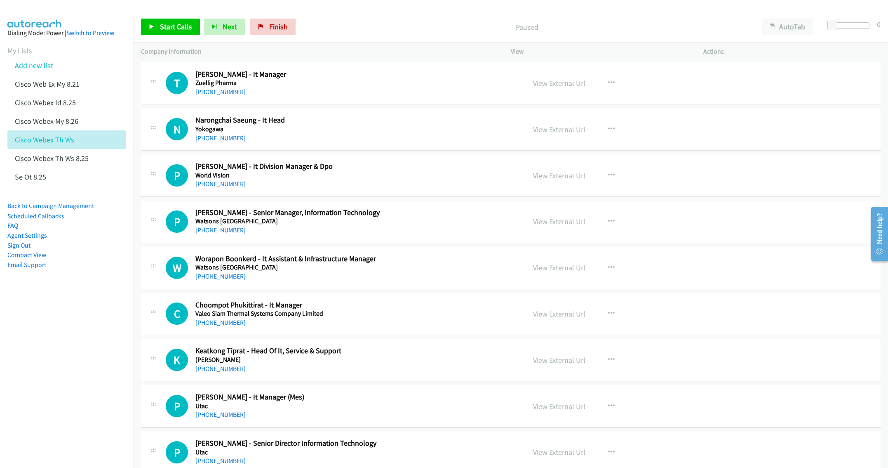
drag, startPoint x: 576, startPoint y: 22, endPoint x: 581, endPoint y: 28, distance: 7.9
click at [576, 22] on p "Paused" at bounding box center [527, 26] width 440 height 11
click at [785, 30] on button "AutoTab" at bounding box center [787, 27] width 51 height 16
click at [553, 83] on link "View External Url" at bounding box center [559, 82] width 52 height 9
click at [546, 82] on link "View External Url" at bounding box center [559, 82] width 52 height 9
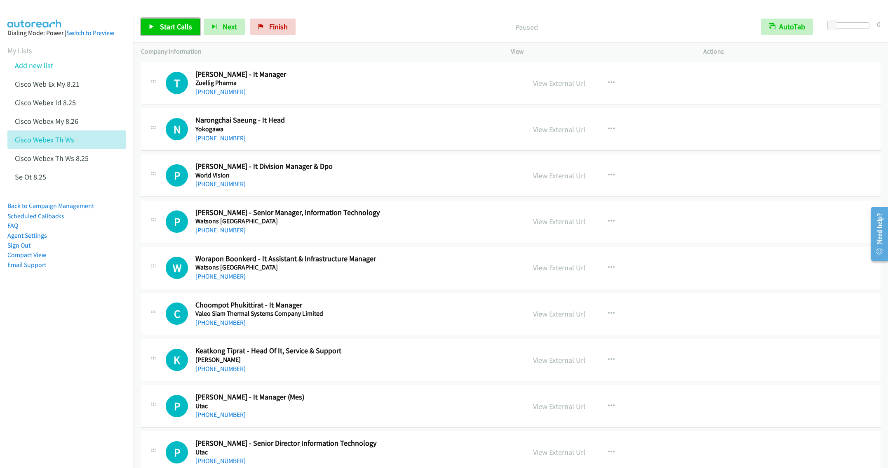
click at [168, 26] on span "Start Calls" at bounding box center [176, 26] width 32 height 9
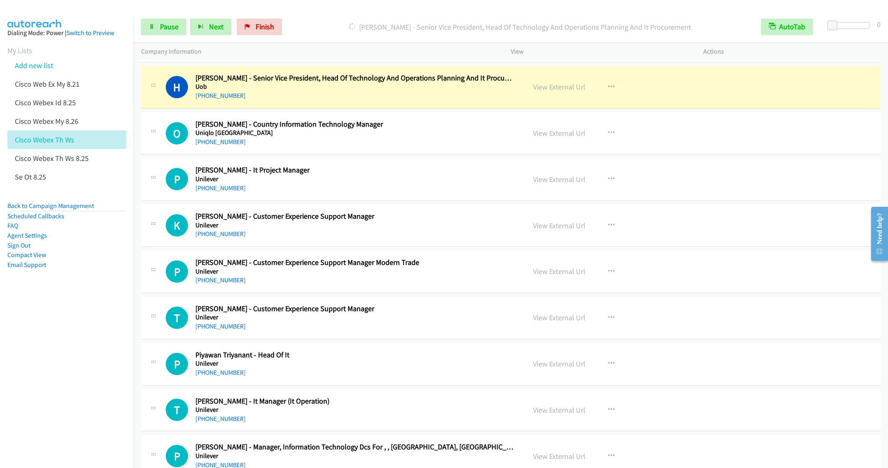
scroll to position [433, 0]
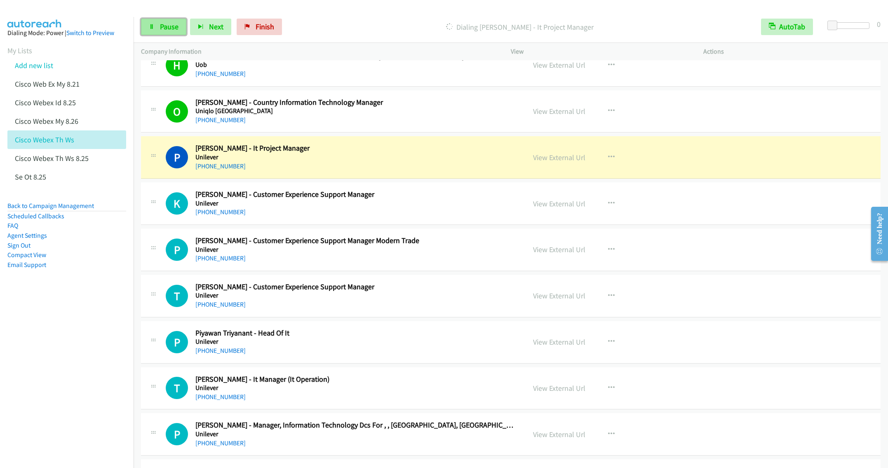
click at [174, 30] on span "Pause" at bounding box center [169, 26] width 19 height 9
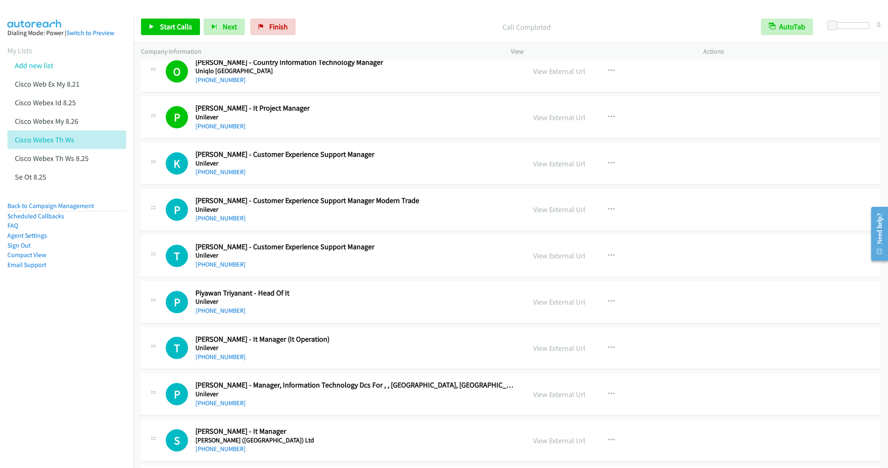
scroll to position [495, 0]
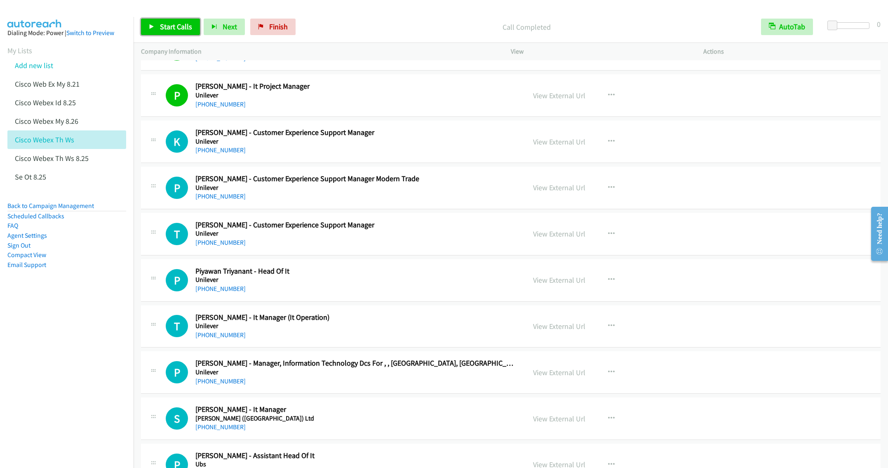
click at [164, 31] on span "Start Calls" at bounding box center [176, 26] width 32 height 9
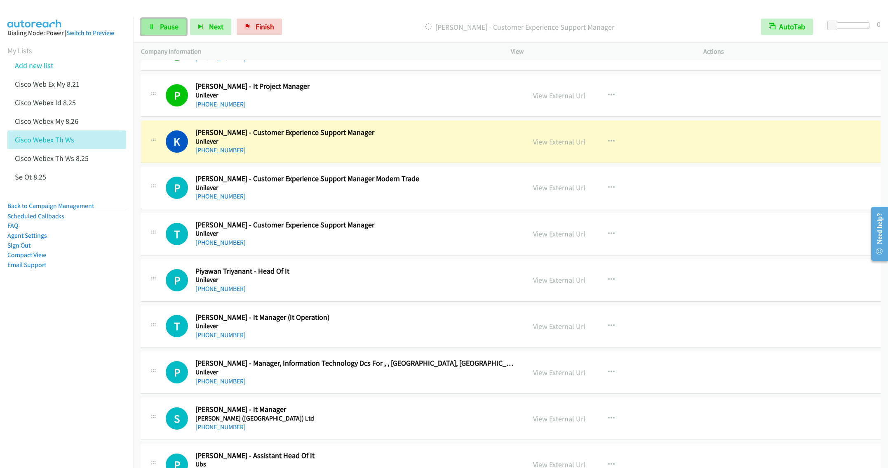
click at [161, 28] on span "Pause" at bounding box center [169, 26] width 19 height 9
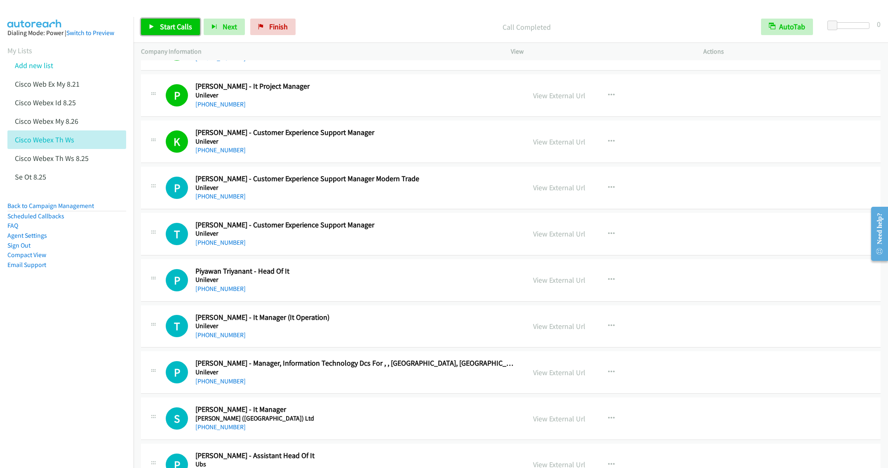
click at [162, 25] on span "Start Calls" at bounding box center [176, 26] width 32 height 9
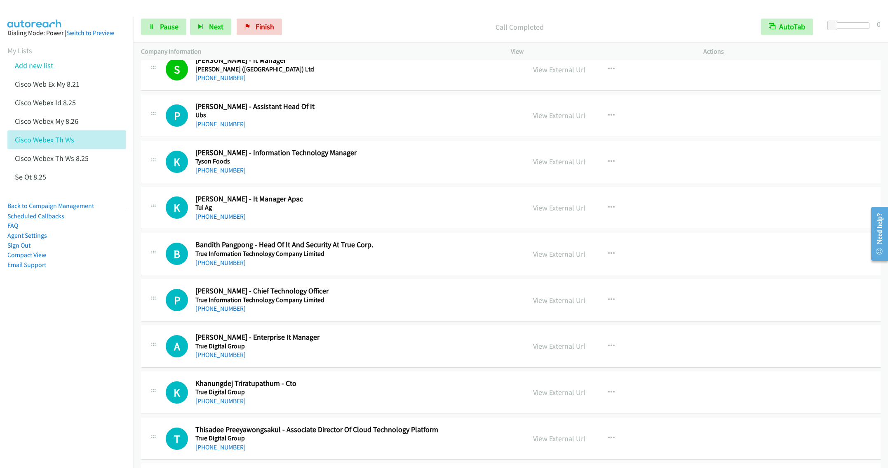
scroll to position [866, 0]
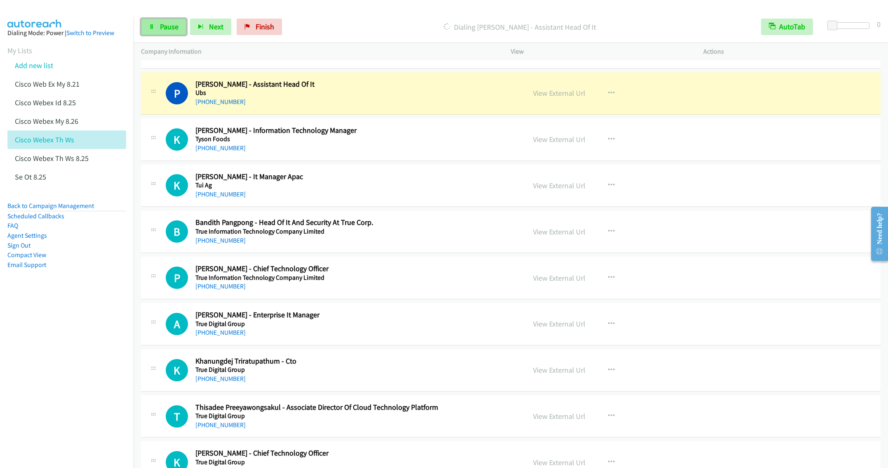
click at [157, 27] on link "Pause" at bounding box center [163, 27] width 45 height 16
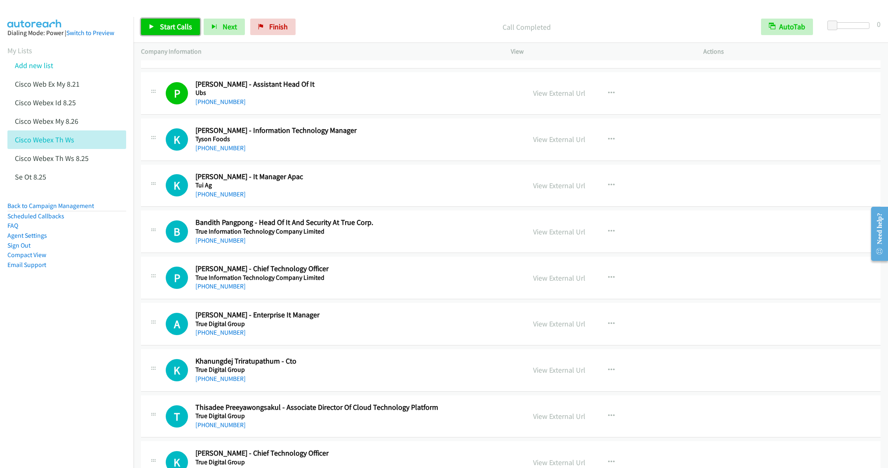
click at [178, 25] on span "Start Calls" at bounding box center [176, 26] width 32 height 9
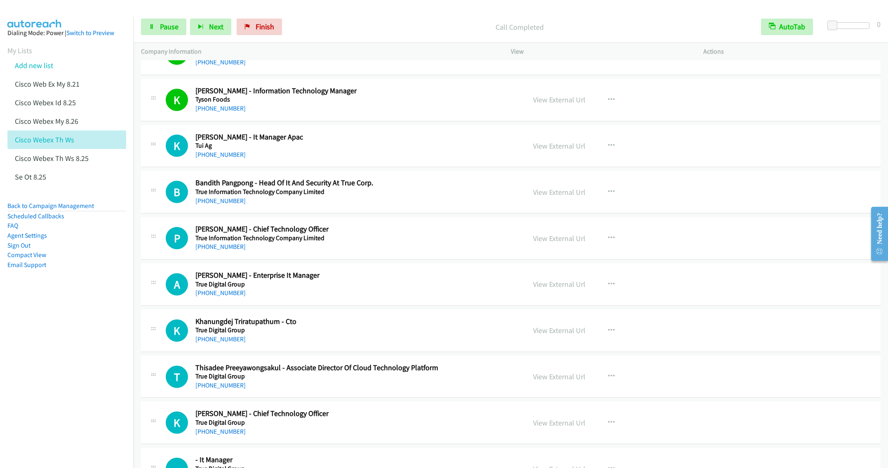
scroll to position [928, 0]
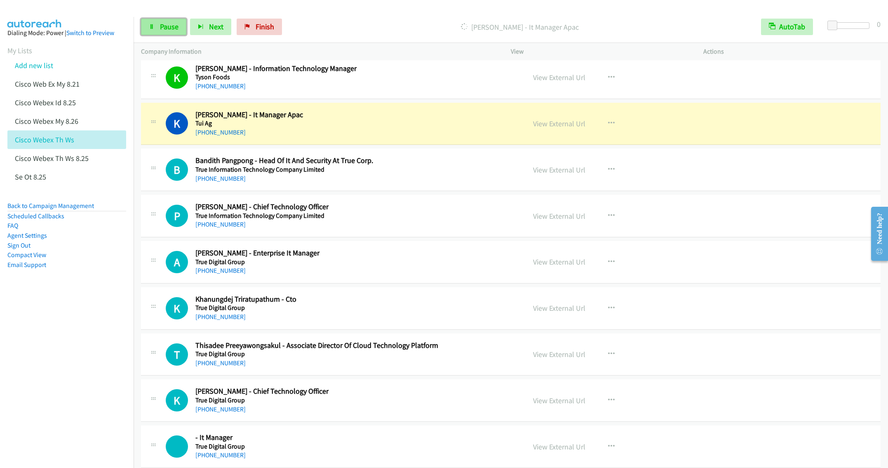
click at [157, 21] on link "Pause" at bounding box center [163, 27] width 45 height 16
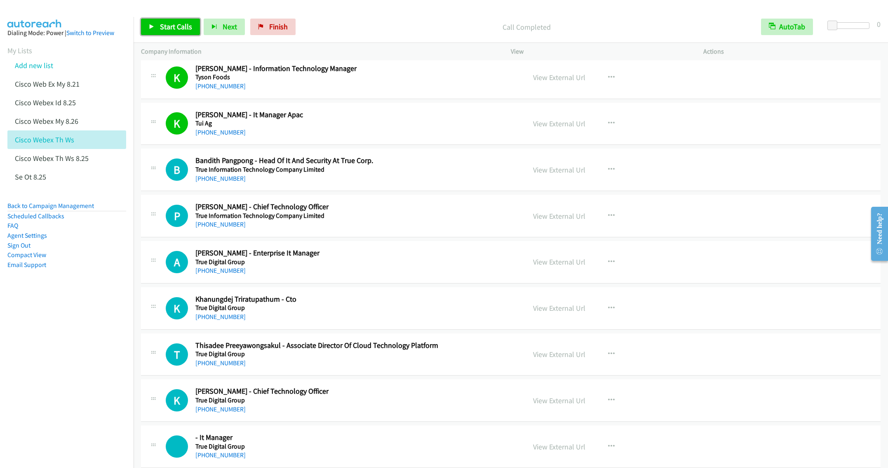
click at [172, 30] on span "Start Calls" at bounding box center [176, 26] width 32 height 9
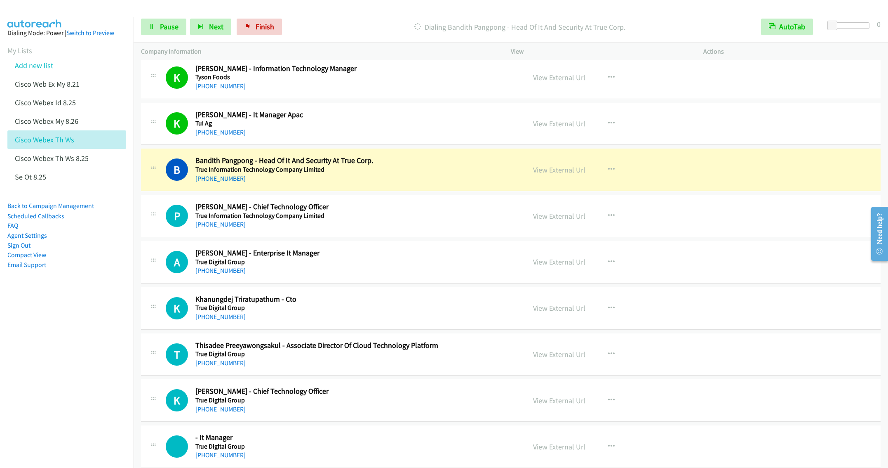
click at [432, 191] on div "B Callback Scheduled Bandith Pangpong - Head Of It And Security At True Corp. T…" at bounding box center [511, 169] width 740 height 42
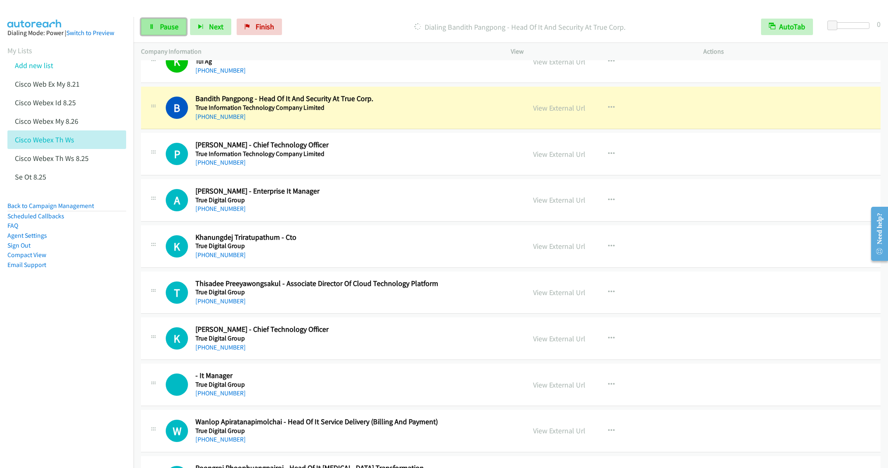
click at [151, 30] on link "Pause" at bounding box center [163, 27] width 45 height 16
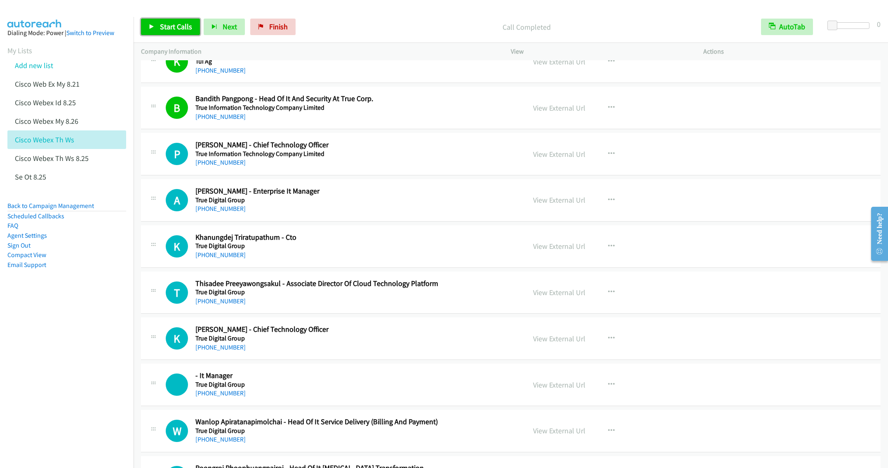
click at [160, 30] on span "Start Calls" at bounding box center [176, 26] width 32 height 9
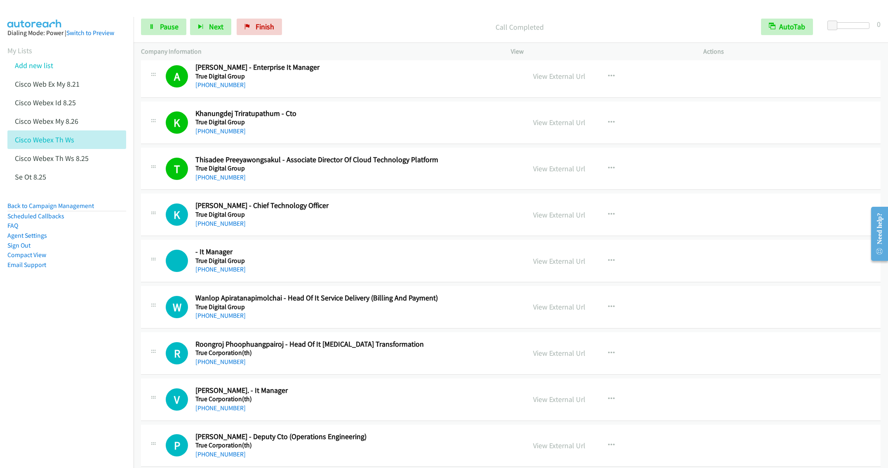
scroll to position [1175, 0]
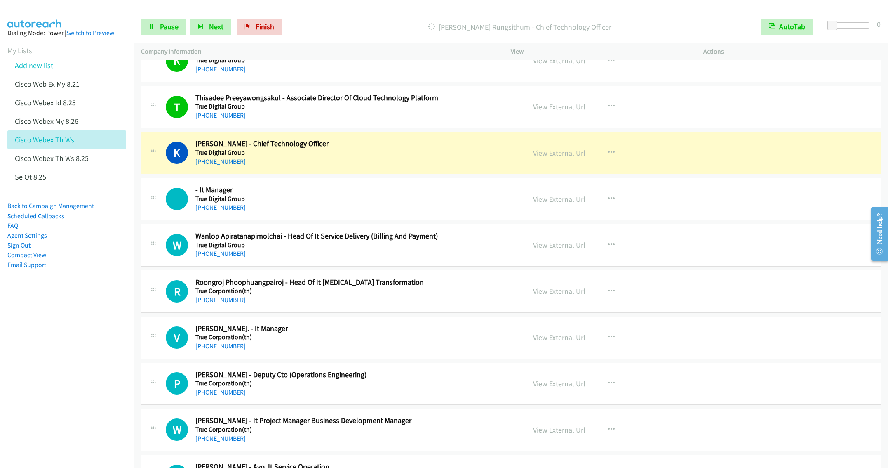
click at [370, 203] on h5 "True Digital Group" at bounding box center [354, 199] width 318 height 8
click at [166, 25] on span "Pause" at bounding box center [169, 26] width 19 height 9
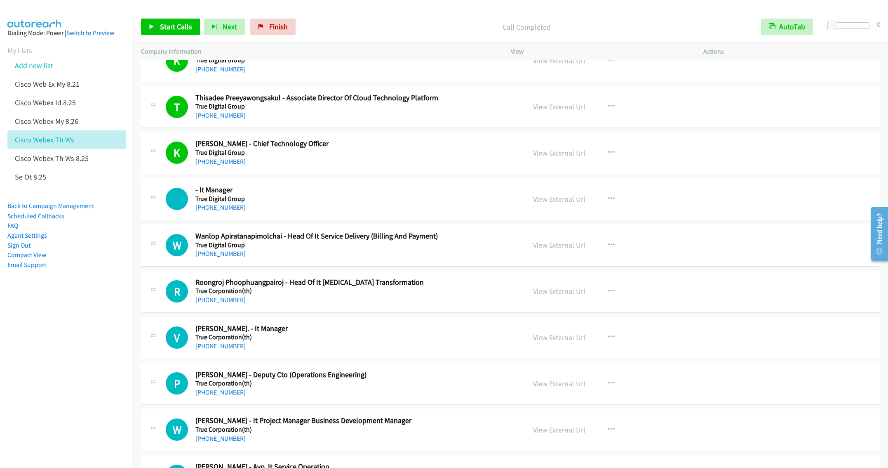
click at [428, 266] on div "W Callback Scheduled Wanlop Apiratanapimolchai - Head Of It Service Delivery (B…" at bounding box center [511, 245] width 740 height 42
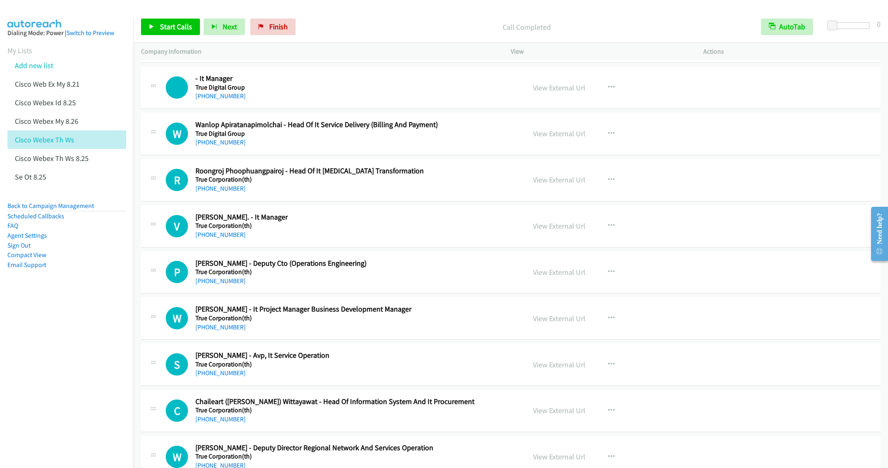
scroll to position [1299, 0]
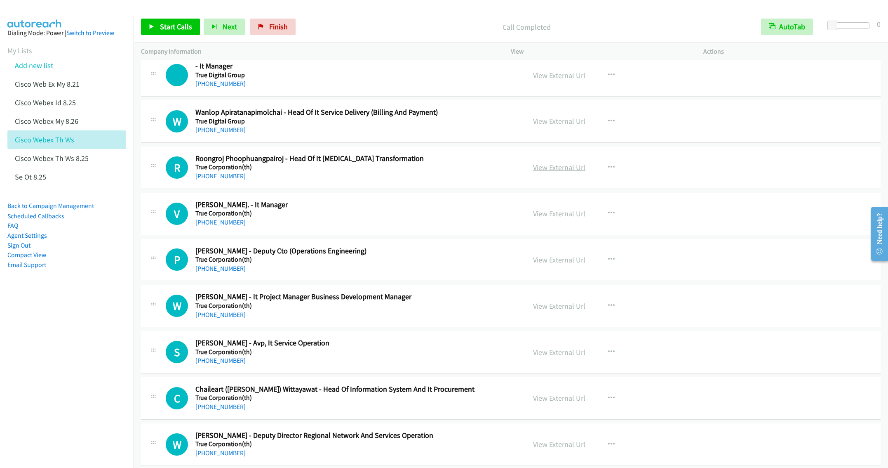
click at [542, 172] on link "View External Url" at bounding box center [559, 166] width 52 height 9
click at [609, 171] on icon "button" at bounding box center [611, 167] width 7 height 7
click at [533, 229] on link "Start Calls Here" at bounding box center [567, 221] width 110 height 16
click at [163, 26] on span "Start Calls" at bounding box center [176, 26] width 32 height 9
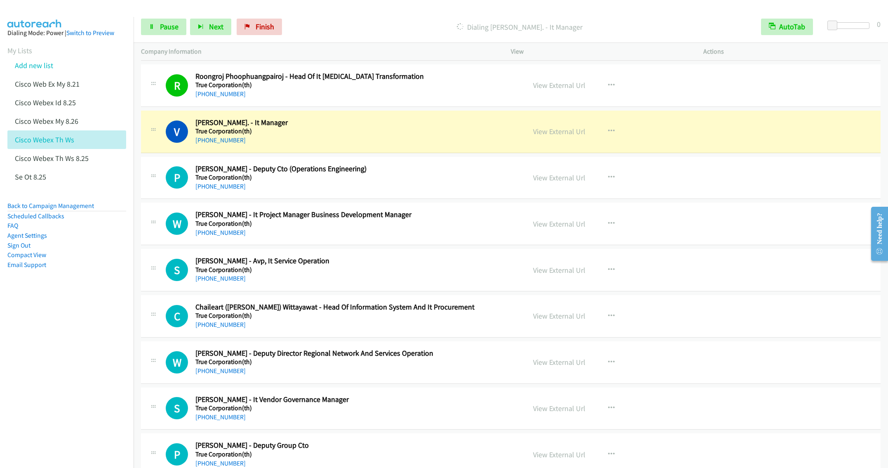
scroll to position [1422, 0]
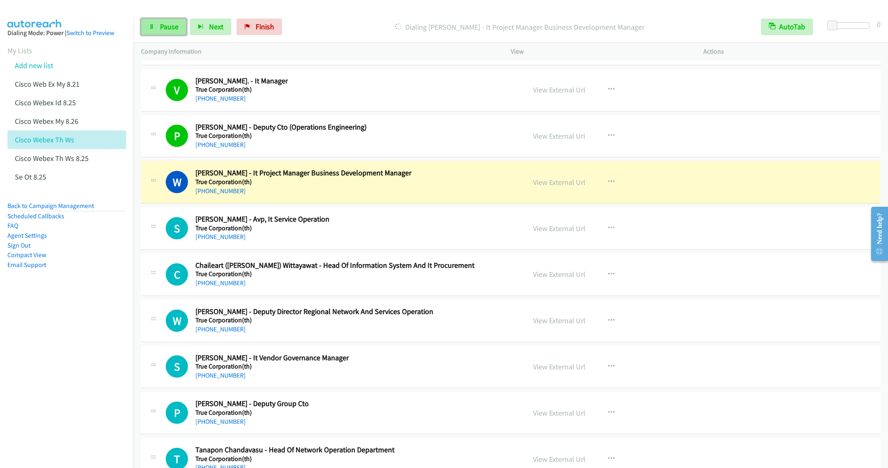
click at [154, 26] on icon at bounding box center [152, 27] width 6 height 6
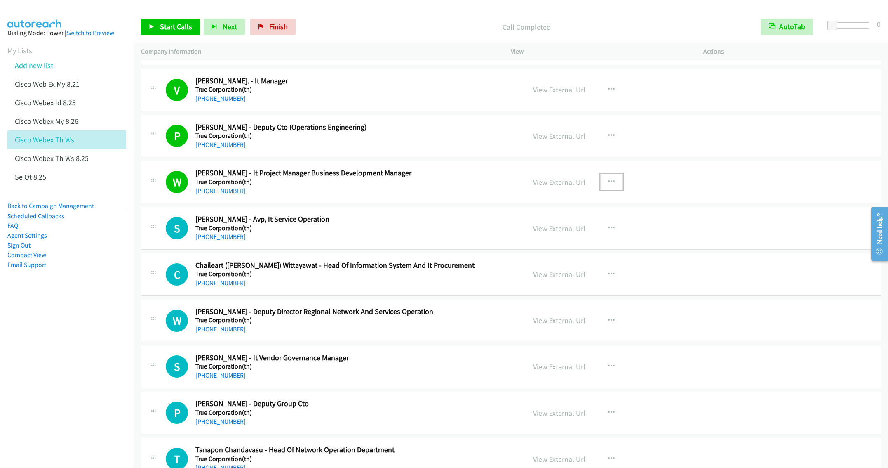
click at [609, 185] on icon "button" at bounding box center [611, 182] width 7 height 7
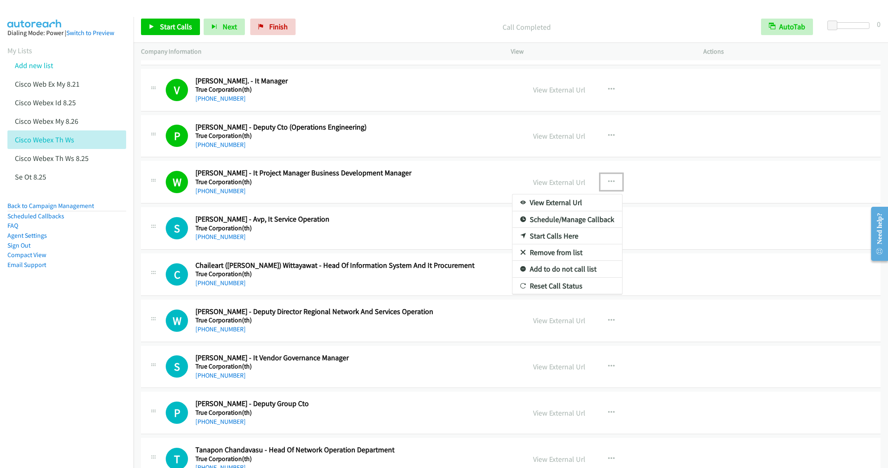
click at [548, 260] on link "Remove from list" at bounding box center [567, 252] width 110 height 16
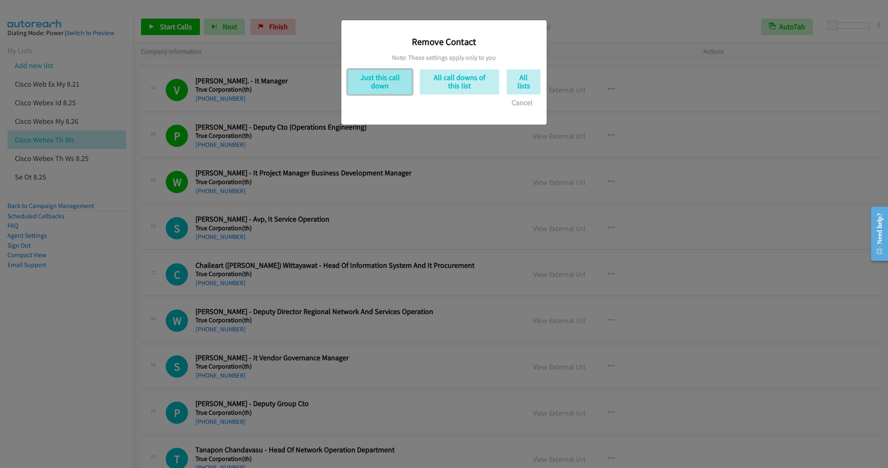
click at [380, 79] on button "Just this call down" at bounding box center [380, 81] width 65 height 25
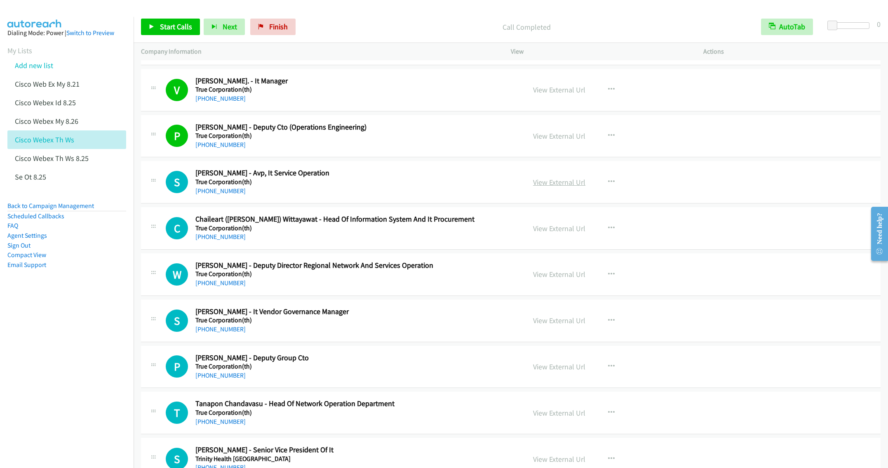
click at [548, 184] on link "View External Url" at bounding box center [559, 181] width 52 height 9
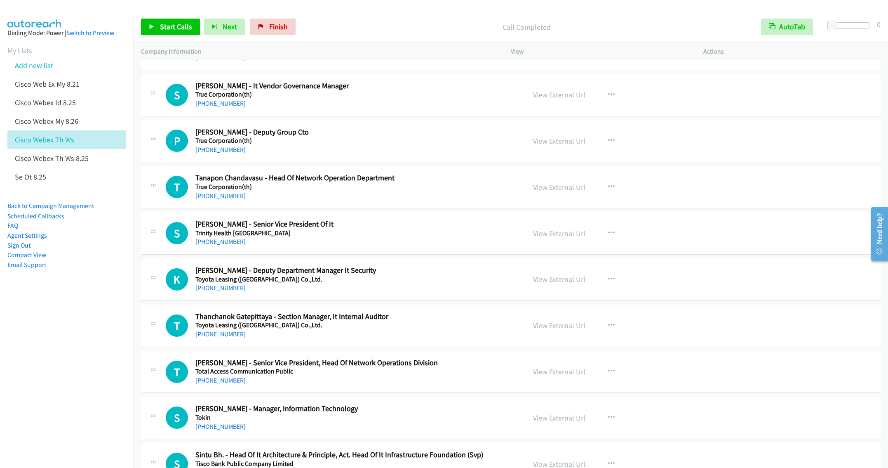
scroll to position [1670, 0]
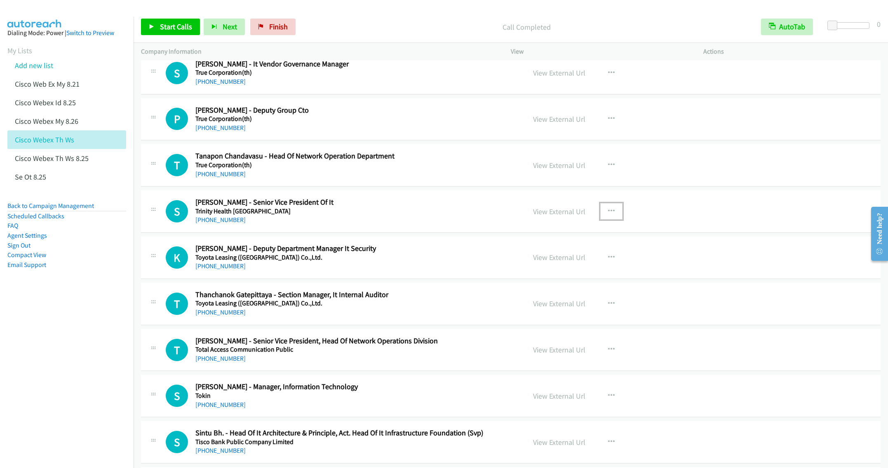
click at [608, 214] on icon "button" at bounding box center [611, 211] width 7 height 7
click at [538, 271] on link "Start Calls Here" at bounding box center [567, 265] width 110 height 16
click at [162, 27] on span "Start Calls" at bounding box center [176, 26] width 32 height 9
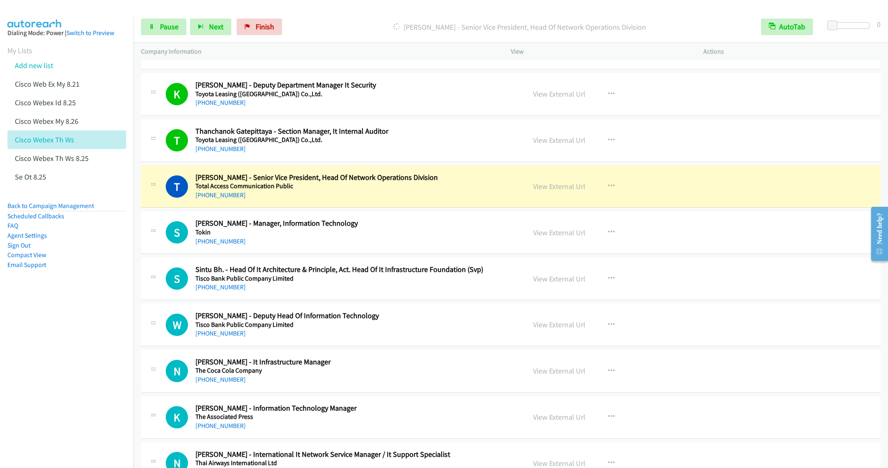
scroll to position [1855, 0]
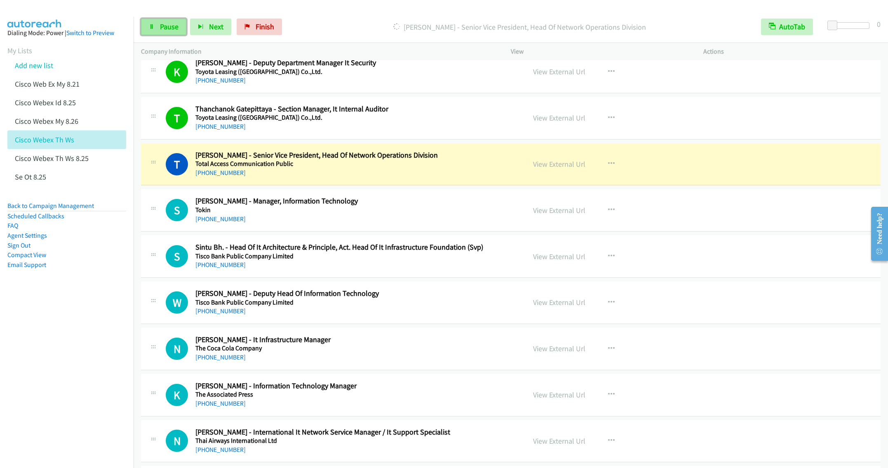
click at [166, 31] on link "Pause" at bounding box center [163, 27] width 45 height 16
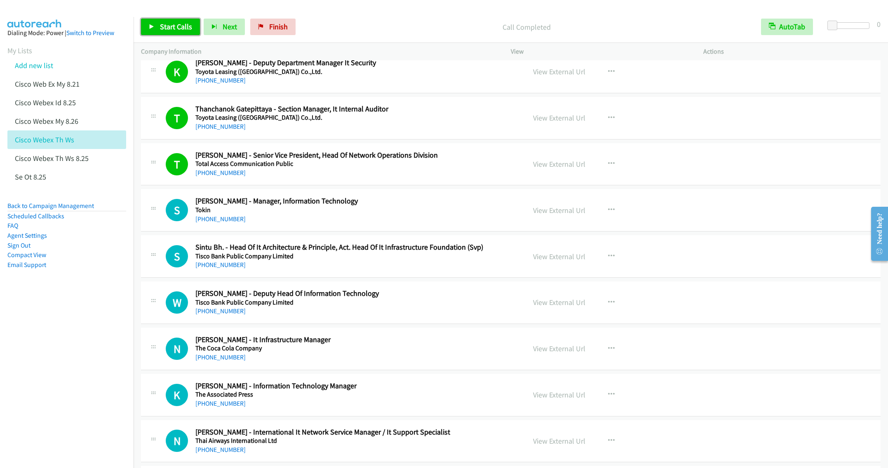
click at [171, 28] on span "Start Calls" at bounding box center [176, 26] width 32 height 9
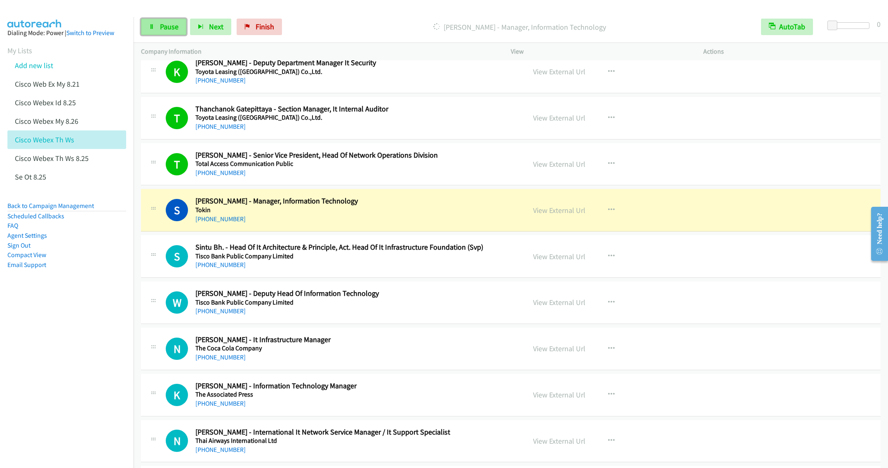
click at [169, 21] on link "Pause" at bounding box center [163, 27] width 45 height 16
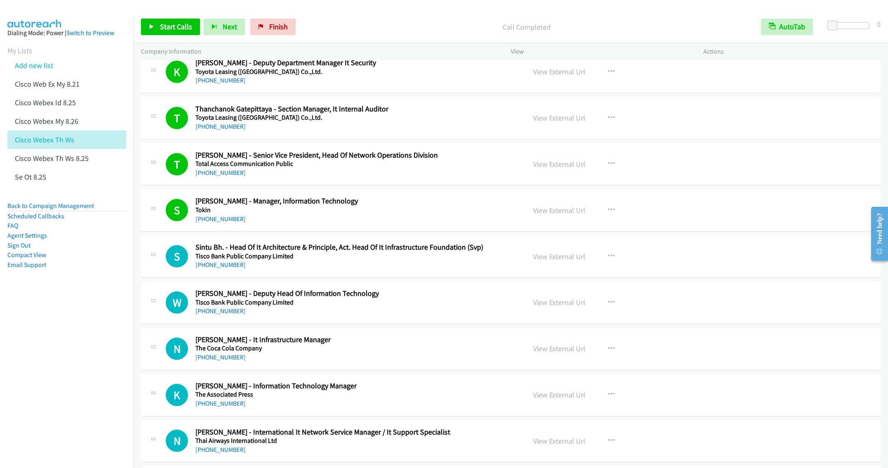
click at [365, 244] on div "S Callback Scheduled [GEOGRAPHIC_DATA]. - Head Of It Architecture & Principle, …" at bounding box center [511, 256] width 740 height 42
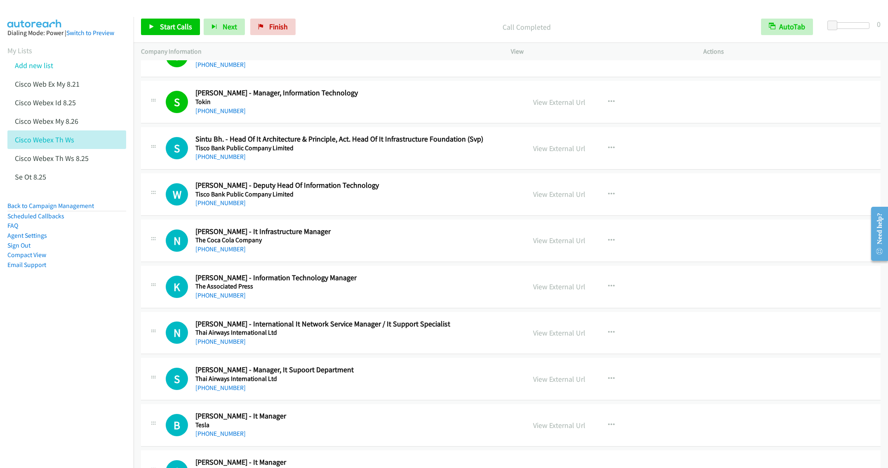
scroll to position [1979, 0]
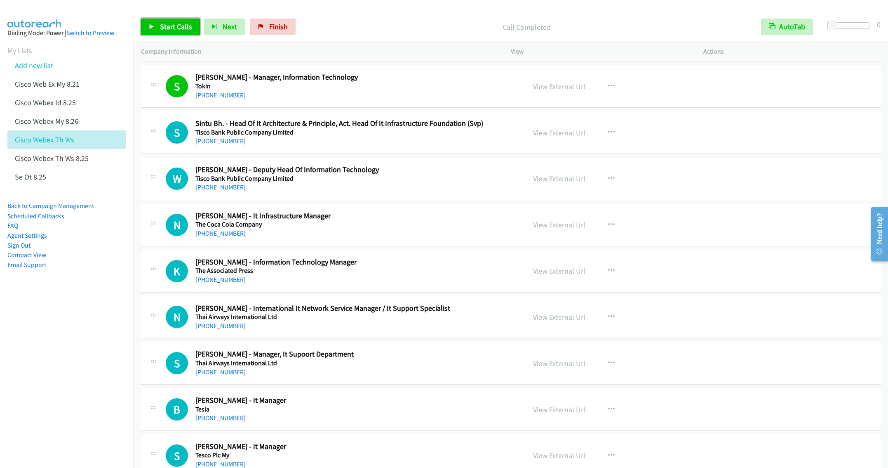
click at [165, 28] on span "Start Calls" at bounding box center [176, 26] width 32 height 9
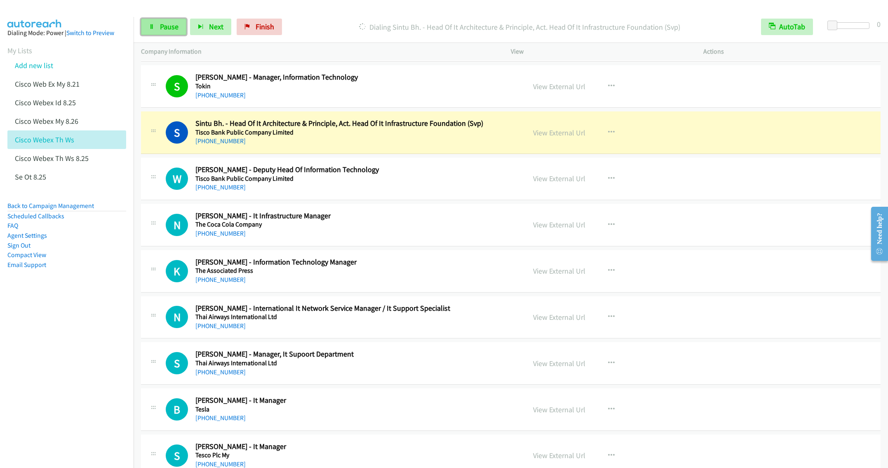
click at [158, 29] on link "Pause" at bounding box center [163, 27] width 45 height 16
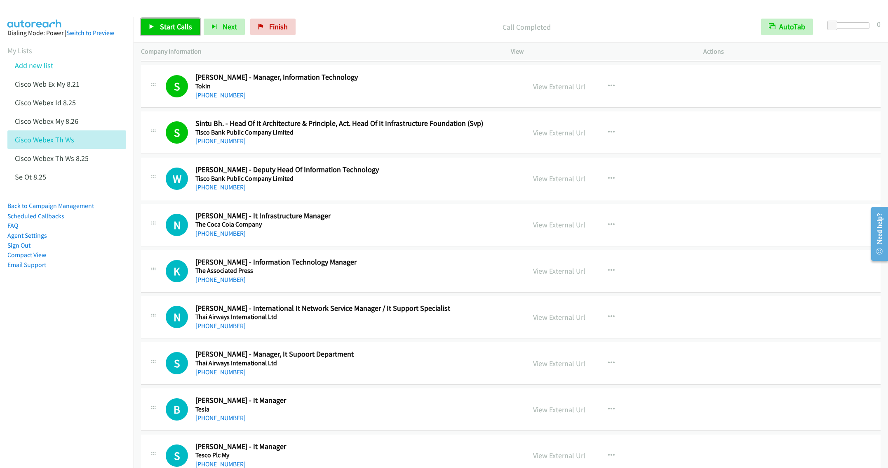
click at [161, 27] on span "Start Calls" at bounding box center [176, 26] width 32 height 9
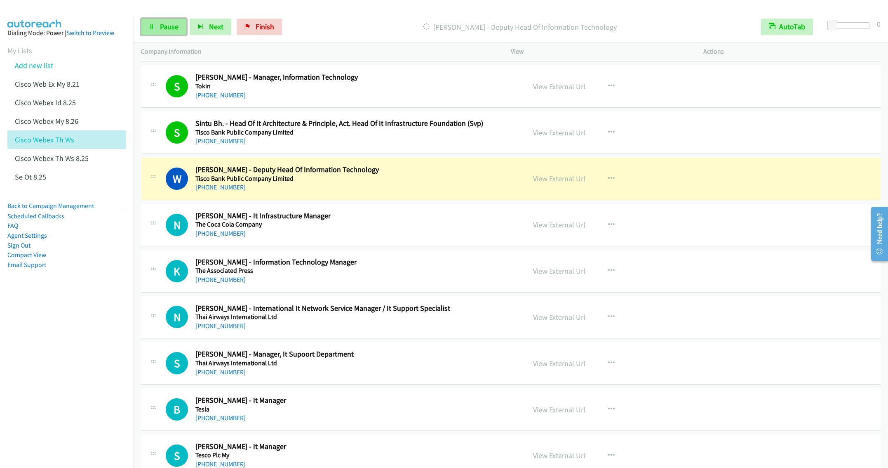
click at [158, 28] on link "Pause" at bounding box center [163, 27] width 45 height 16
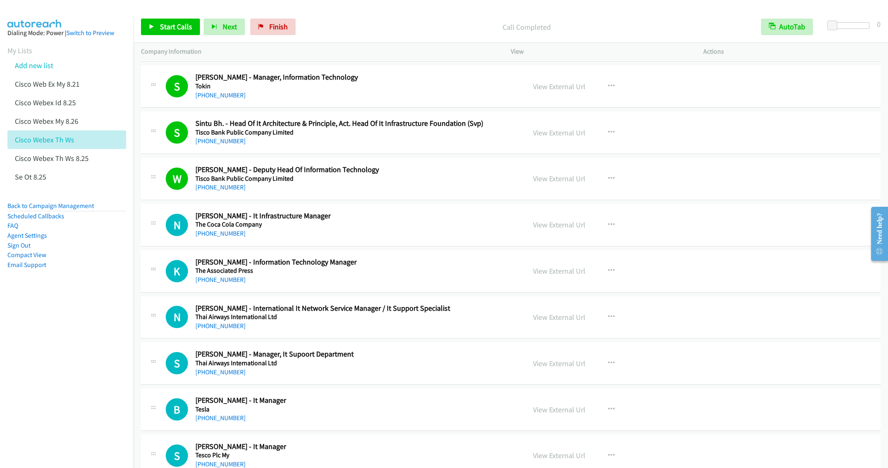
click at [77, 294] on aside "Dialing Mode: Power | Switch to Preview My Lists Add new list Cisco Web Ex My 8…" at bounding box center [67, 162] width 134 height 290
